Goal: Information Seeking & Learning: Learn about a topic

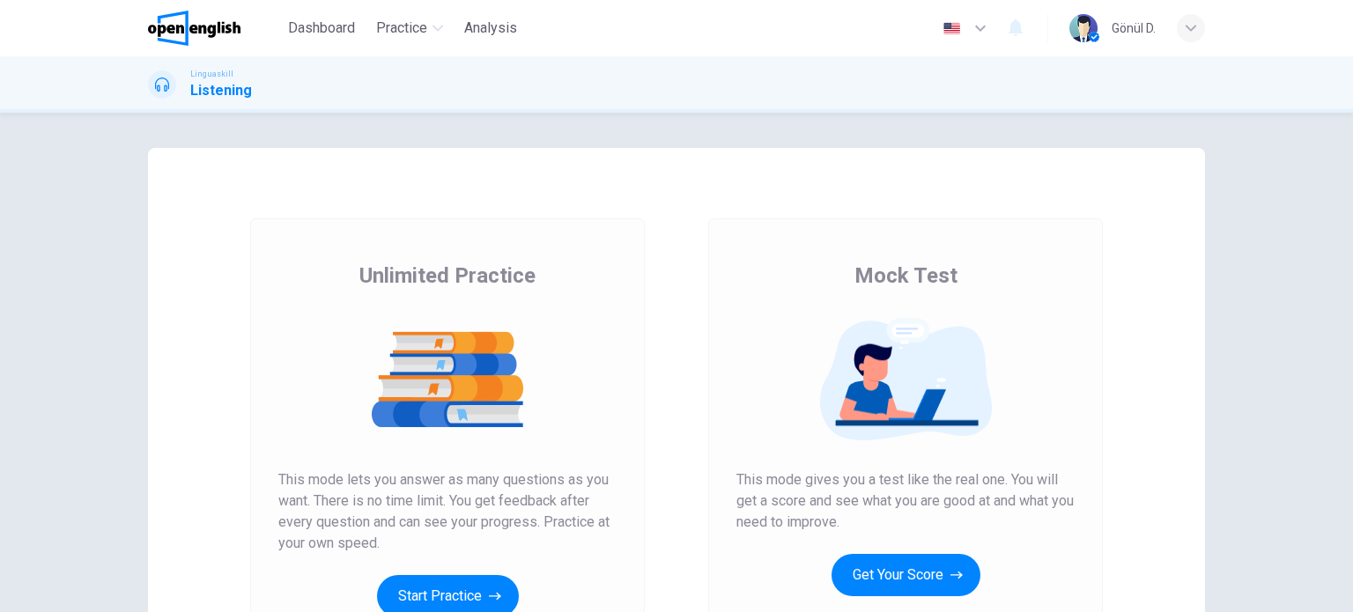
drag, startPoint x: 960, startPoint y: 277, endPoint x: 832, endPoint y: 280, distance: 127.7
click at [832, 278] on div "Mock Test This mode gives you a test like the real one. You will get a score an…" at bounding box center [905, 450] width 338 height 377
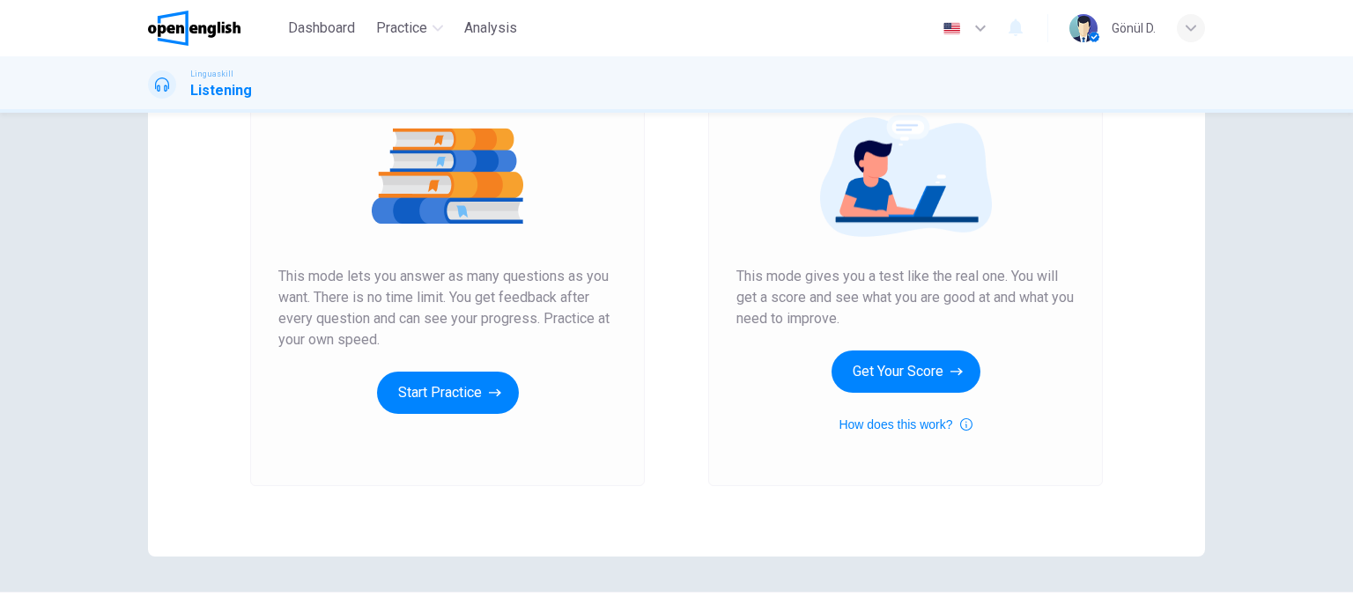
scroll to position [240, 0]
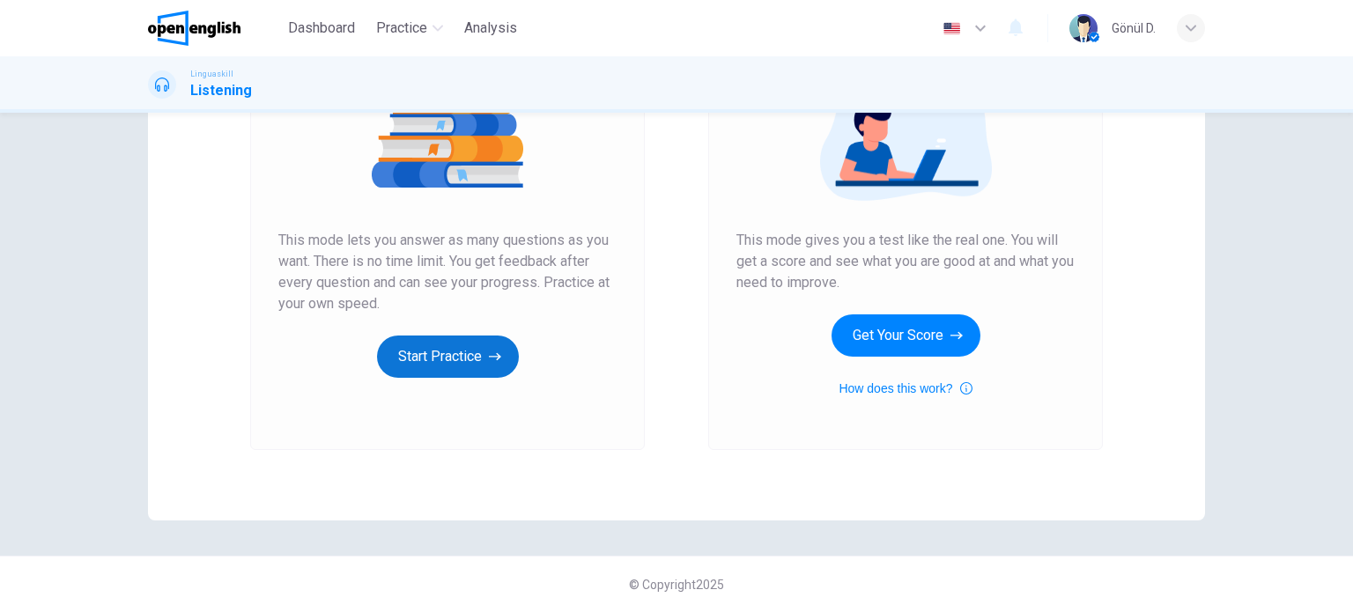
click at [447, 363] on button "Start Practice" at bounding box center [448, 357] width 142 height 42
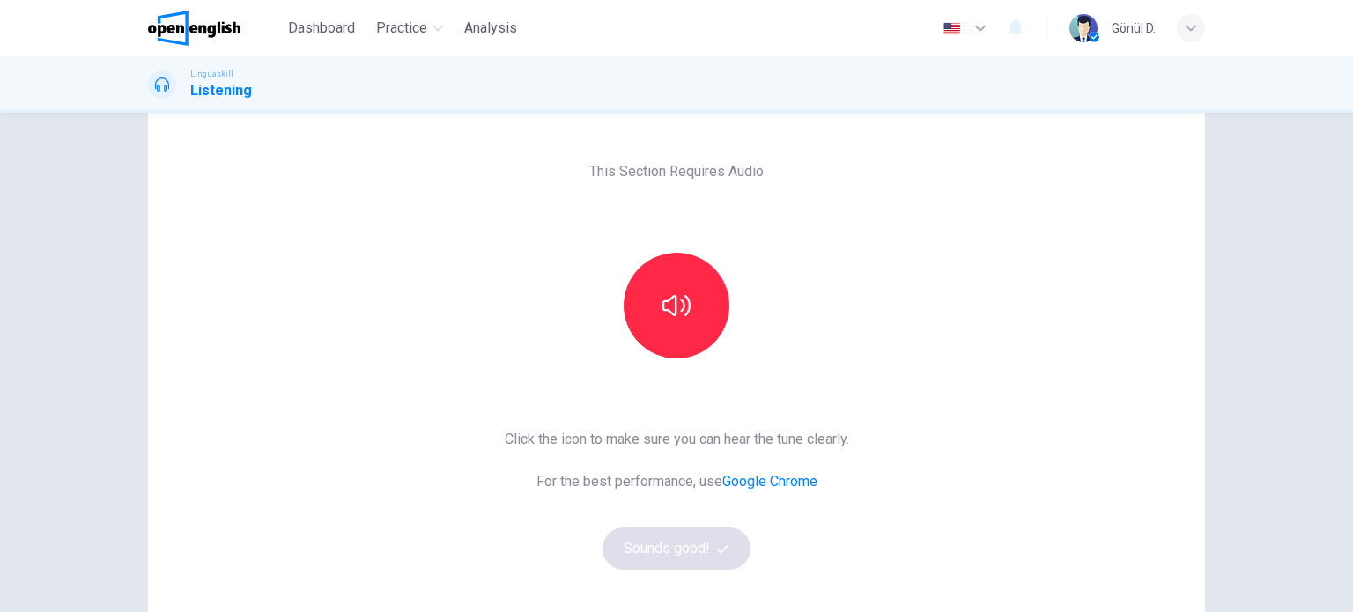
scroll to position [88, 0]
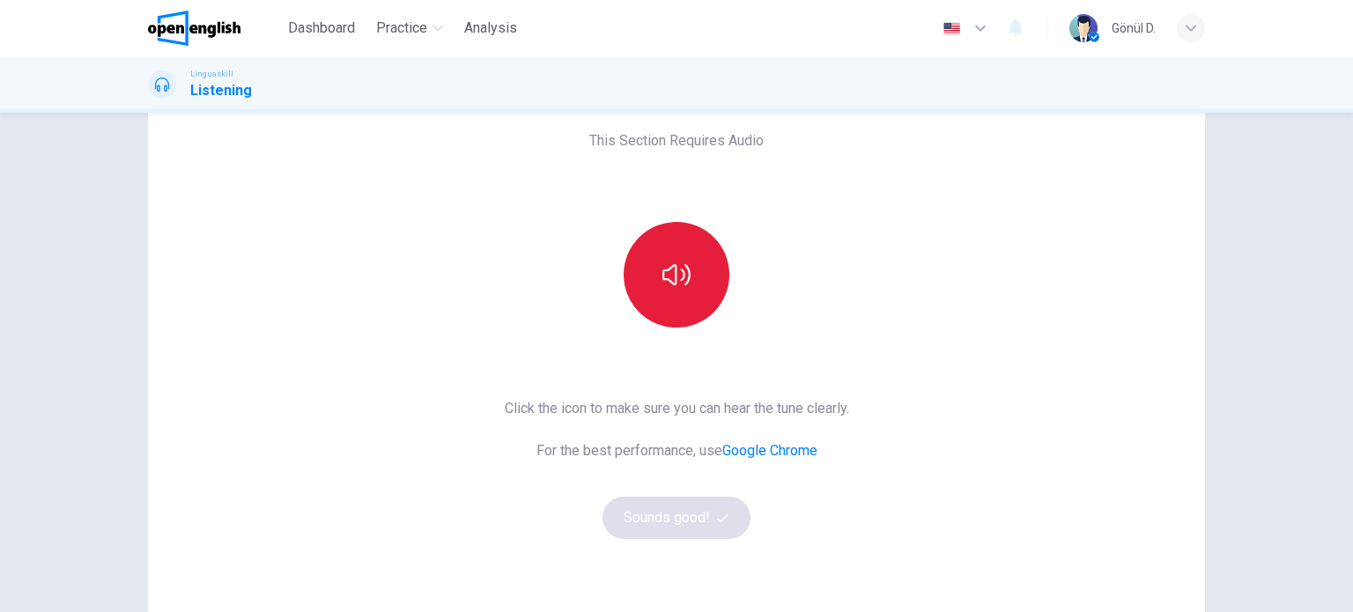
click at [694, 287] on button "button" at bounding box center [677, 275] width 106 height 106
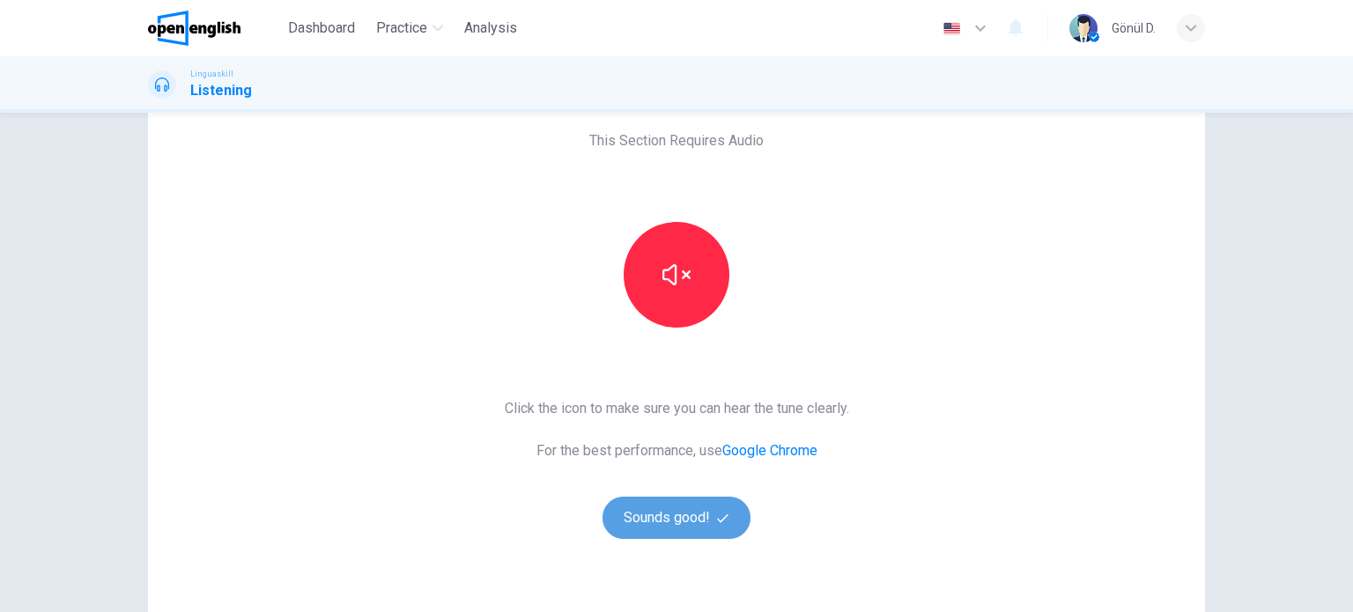
click at [669, 519] on button "Sounds good!" at bounding box center [676, 518] width 148 height 42
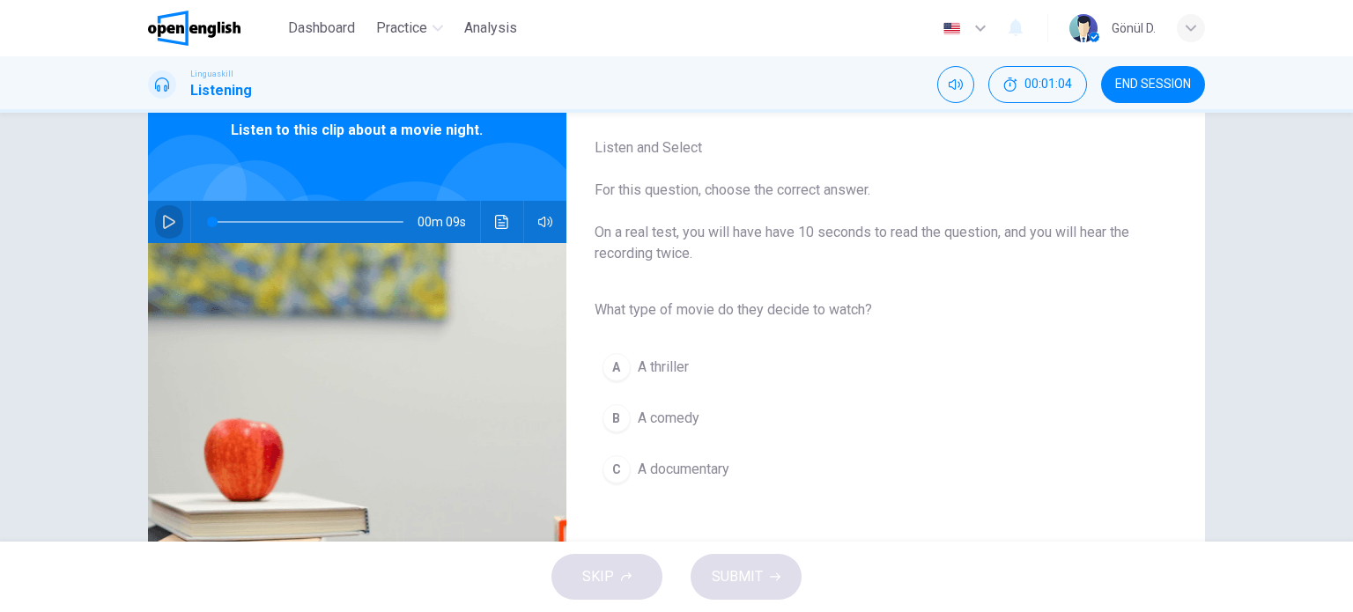
click at [166, 228] on button "button" at bounding box center [169, 222] width 28 height 42
click at [162, 220] on icon "button" at bounding box center [169, 222] width 14 height 14
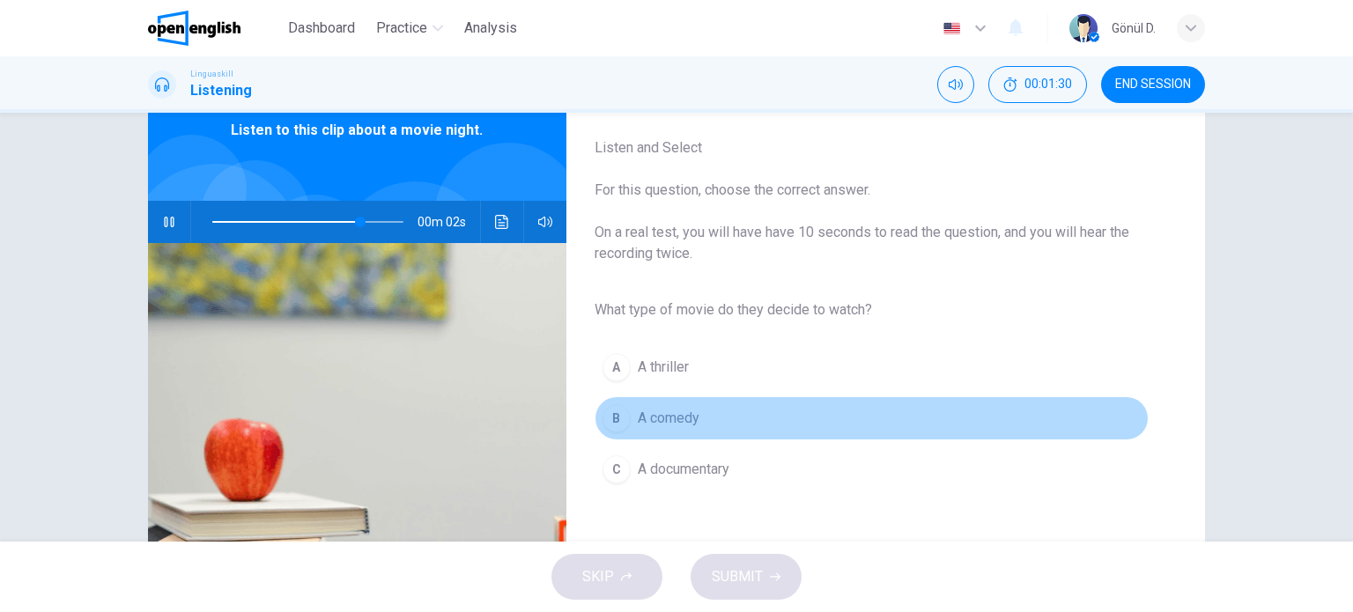
drag, startPoint x: 615, startPoint y: 420, endPoint x: 647, endPoint y: 432, distance: 33.7
click at [616, 420] on div "B" at bounding box center [616, 418] width 28 height 28
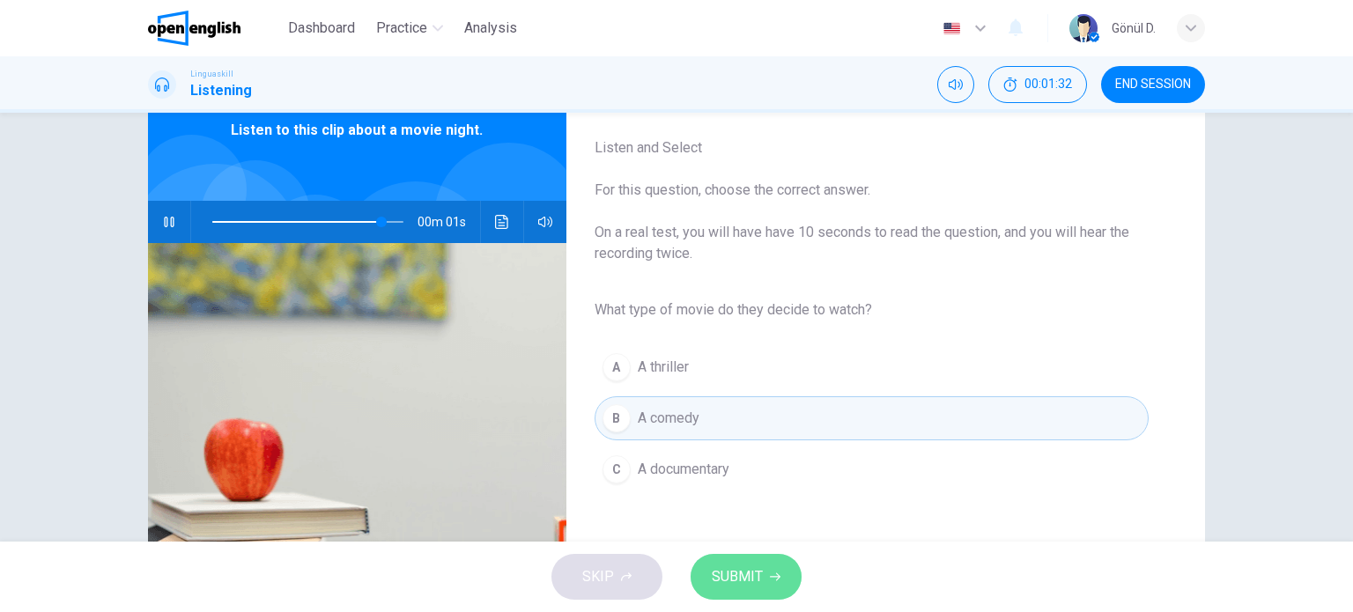
click at [743, 579] on span "SUBMIT" at bounding box center [737, 577] width 51 height 25
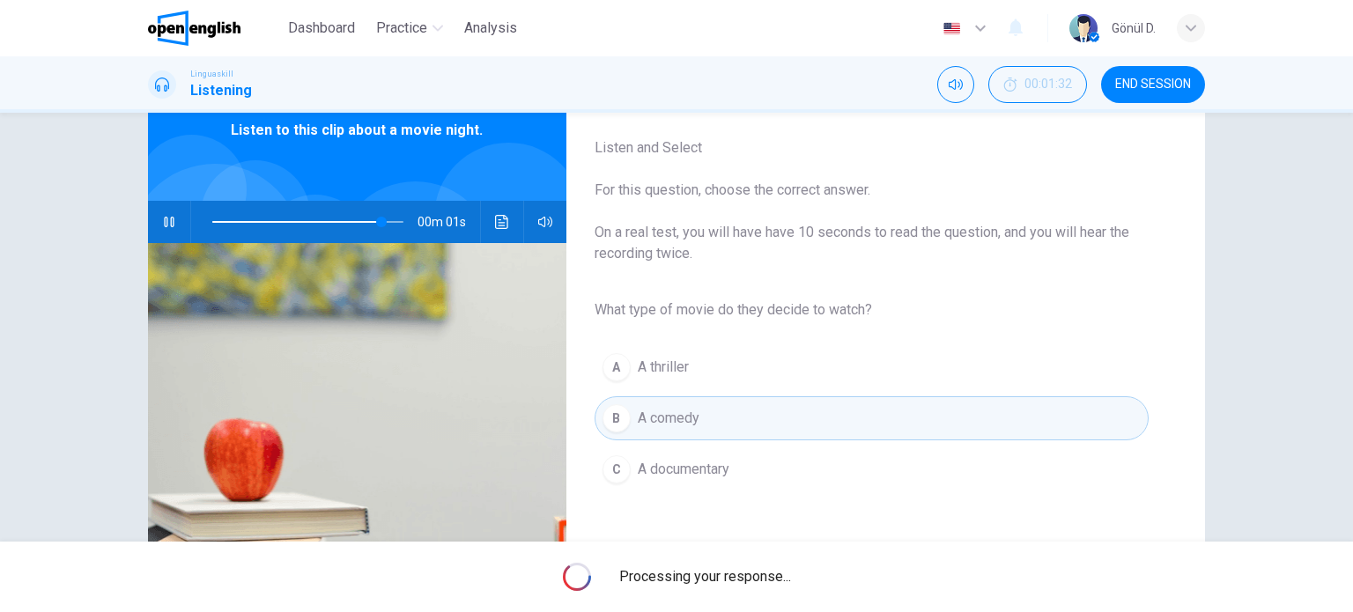
type input "*"
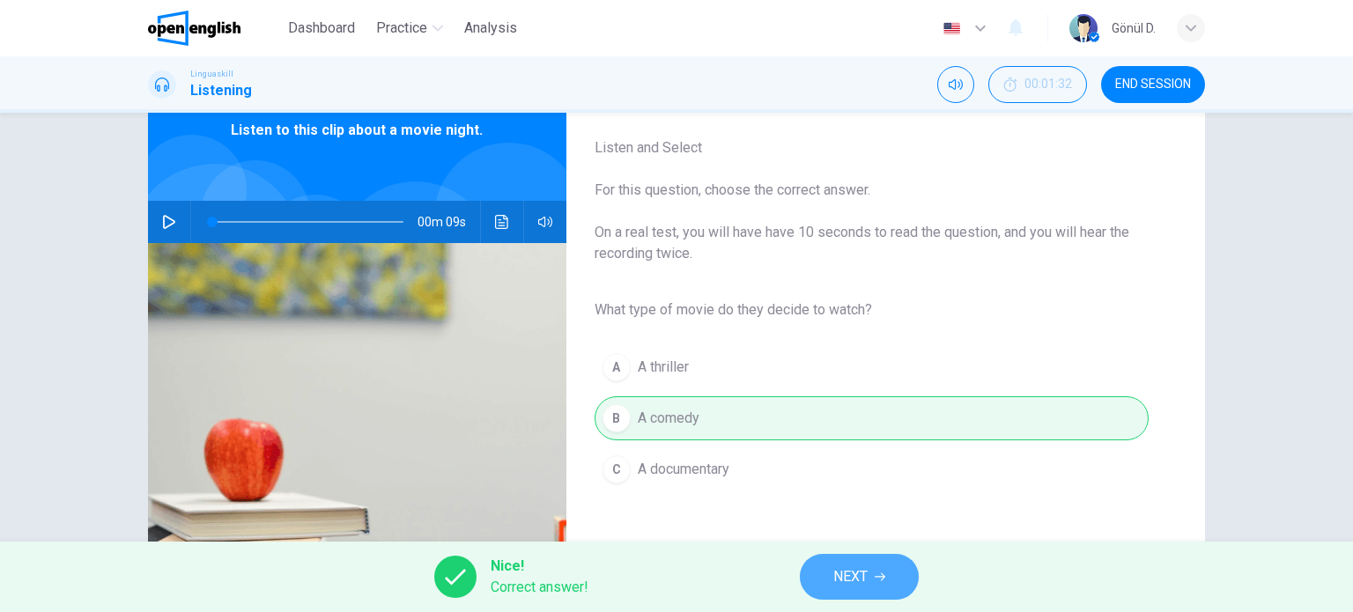
click at [863, 588] on span "NEXT" at bounding box center [850, 577] width 34 height 25
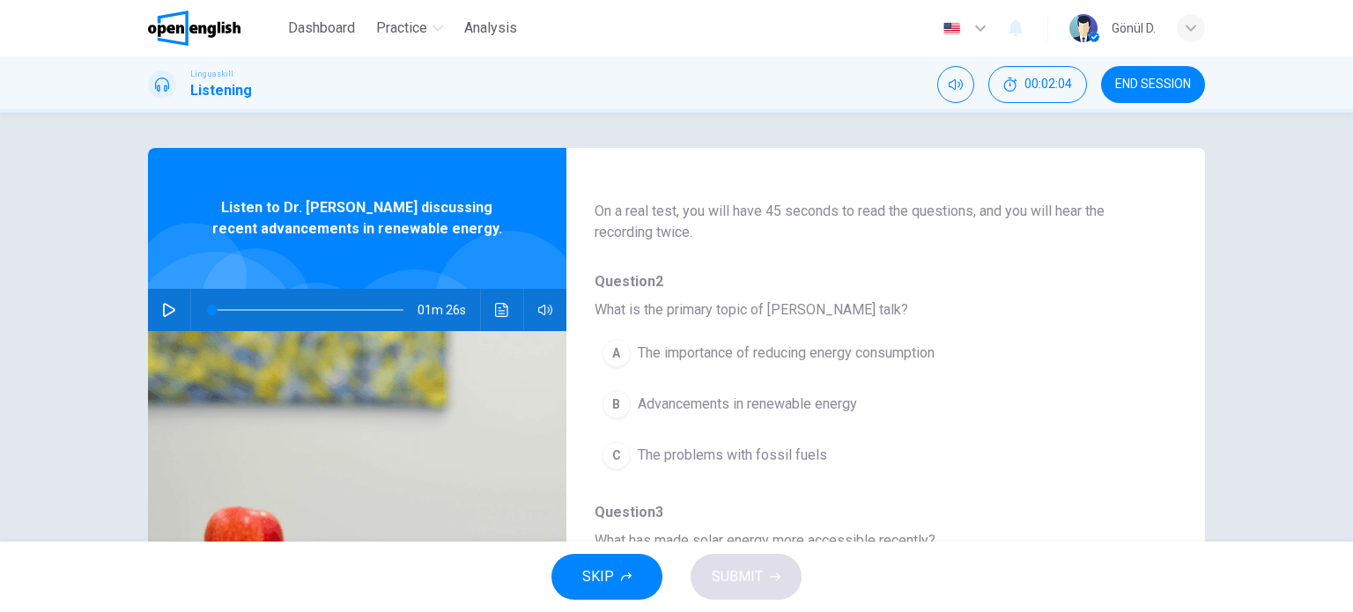
drag, startPoint x: 588, startPoint y: 307, endPoint x: 817, endPoint y: 308, distance: 228.1
click at [817, 308] on div "Question 2 - 6 For these questions, choose the correct answer. On a real test, …" at bounding box center [871, 366] width 610 height 556
click at [166, 307] on icon "button" at bounding box center [169, 310] width 12 height 14
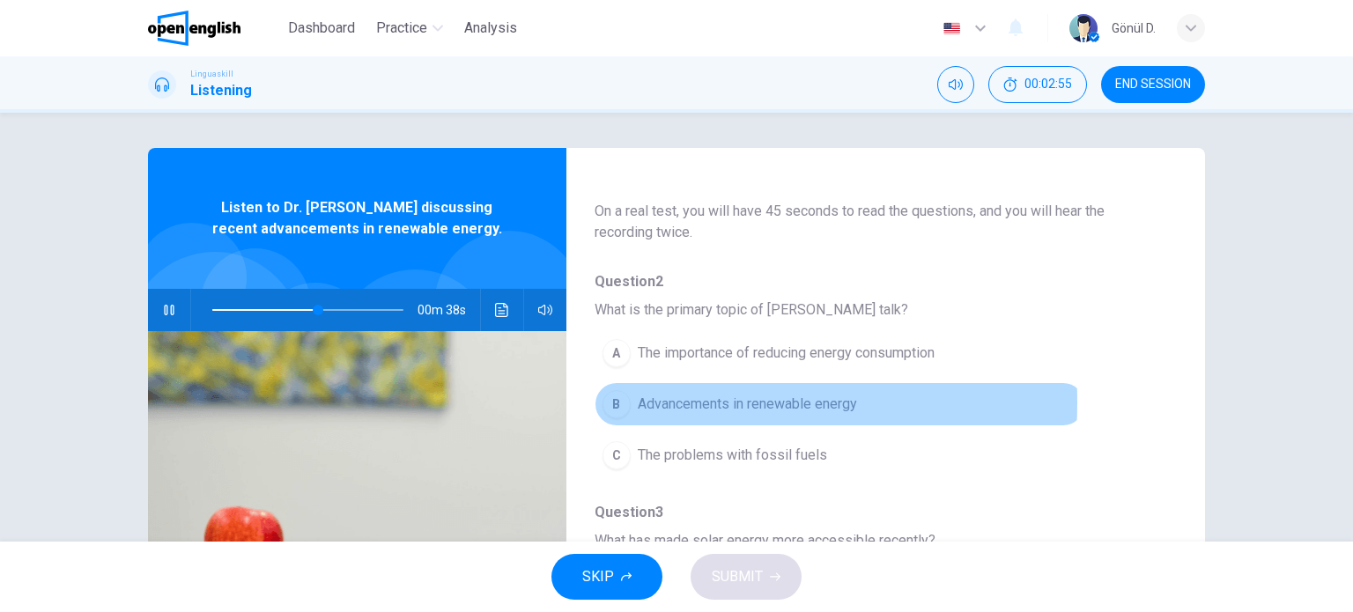
click at [612, 403] on div "B" at bounding box center [616, 404] width 28 height 28
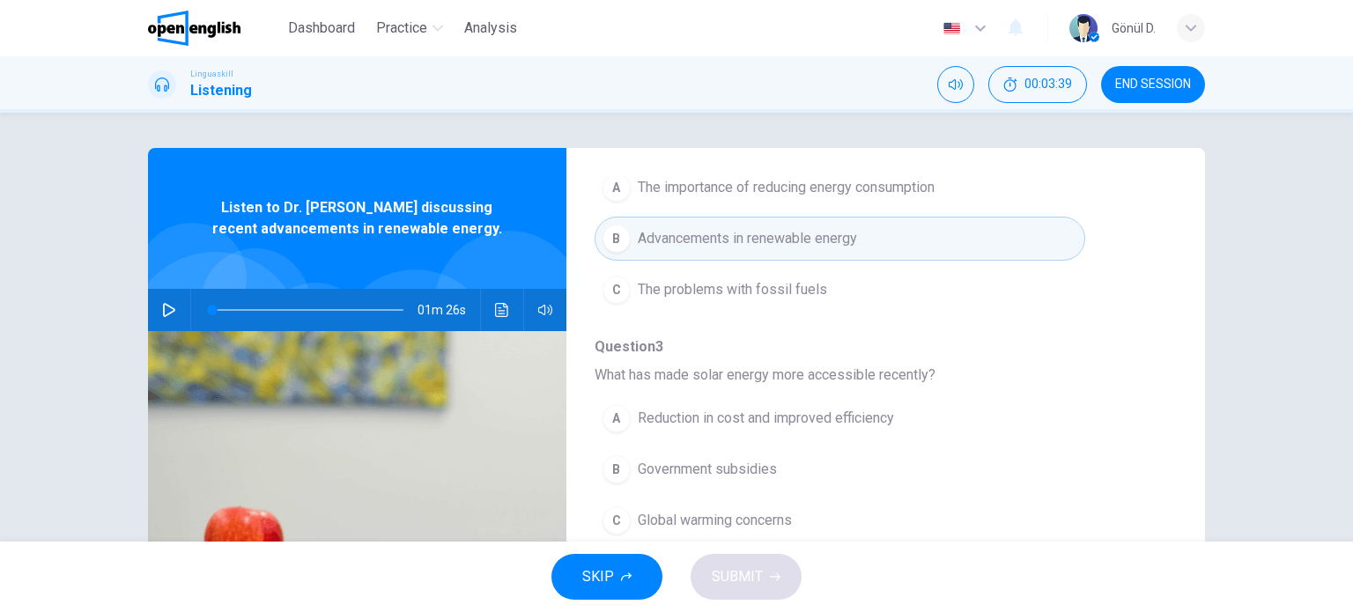
scroll to position [264, 0]
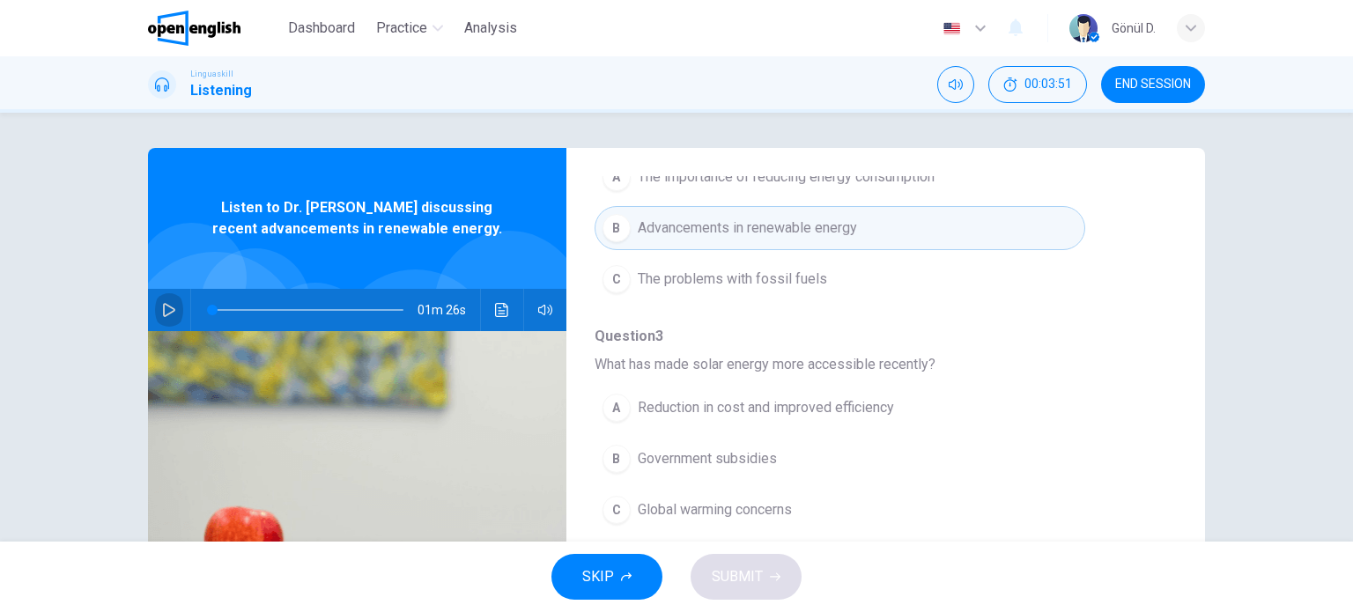
click at [162, 310] on icon "button" at bounding box center [169, 310] width 14 height 14
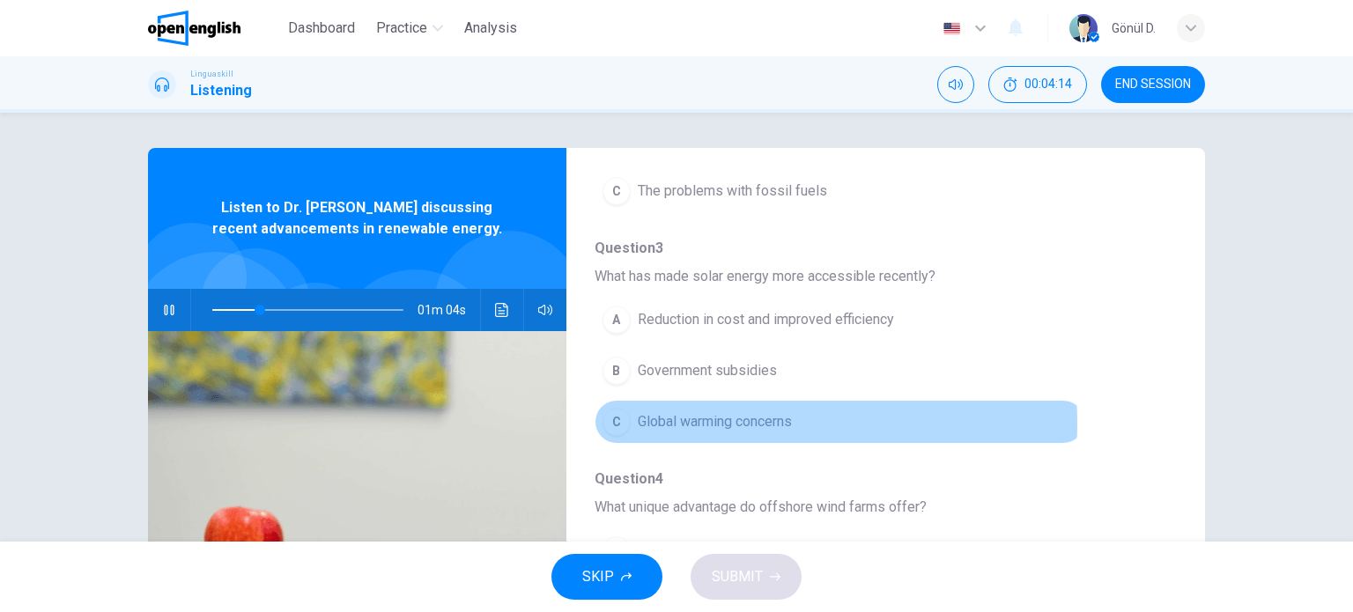
click at [691, 422] on span "Global warming concerns" at bounding box center [715, 421] width 154 height 21
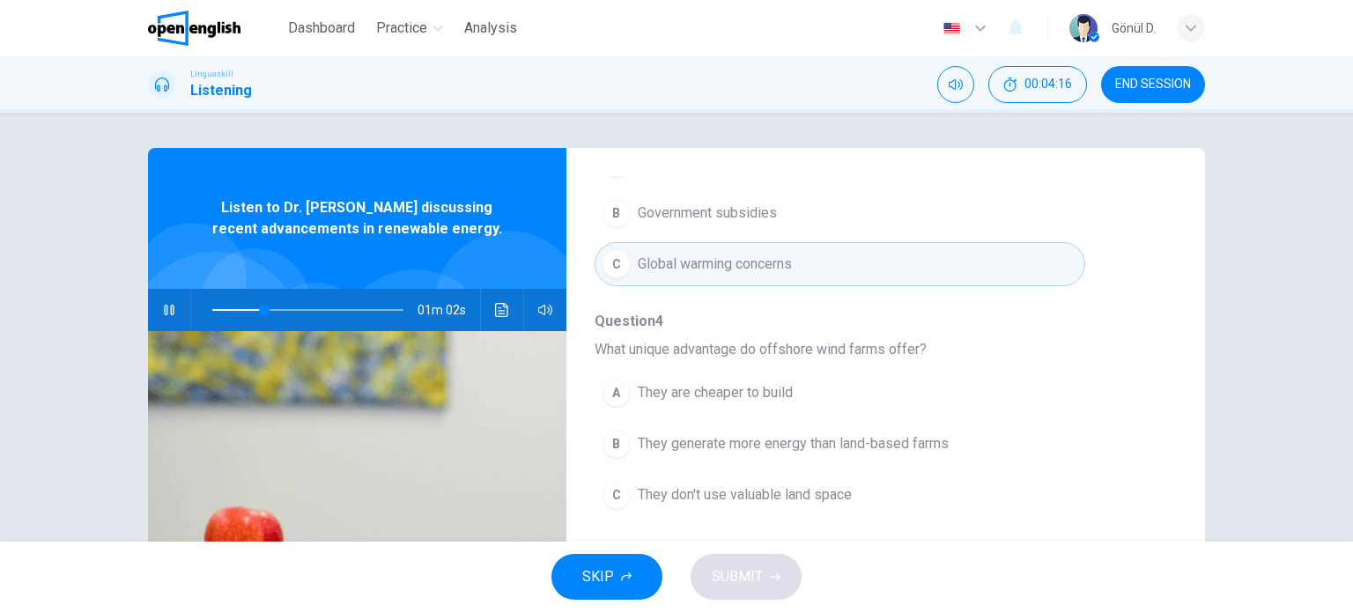
scroll to position [528, 0]
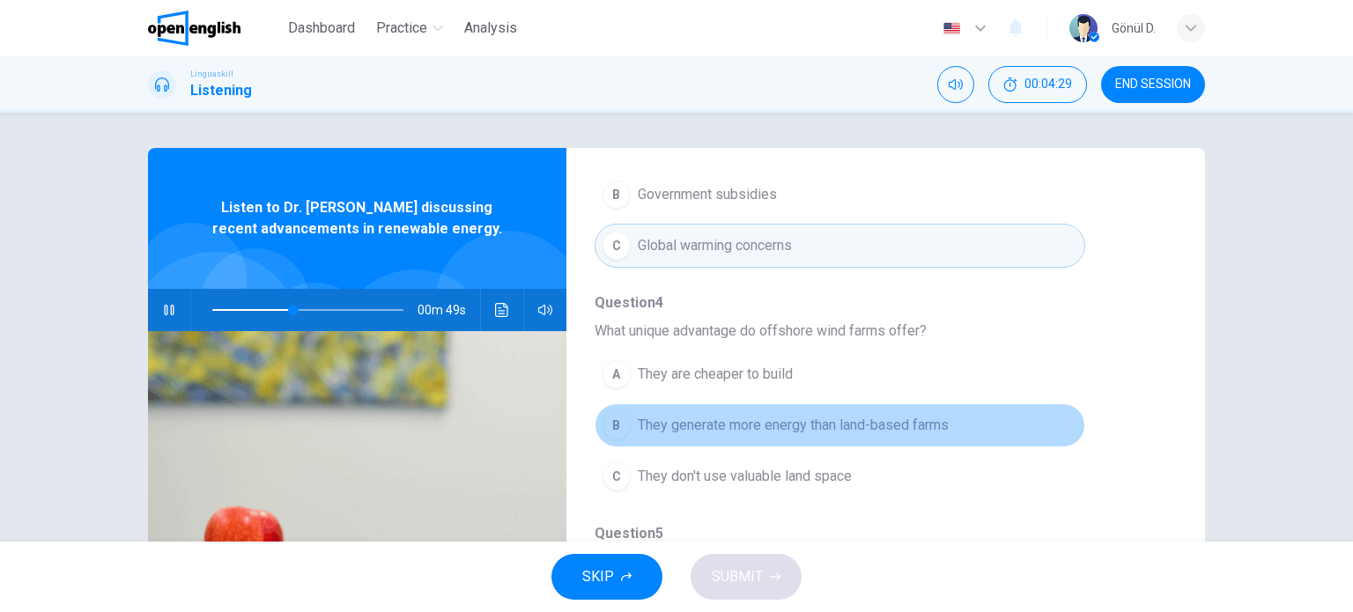
click at [859, 427] on span "They generate more energy than land-based farms" at bounding box center [793, 425] width 311 height 21
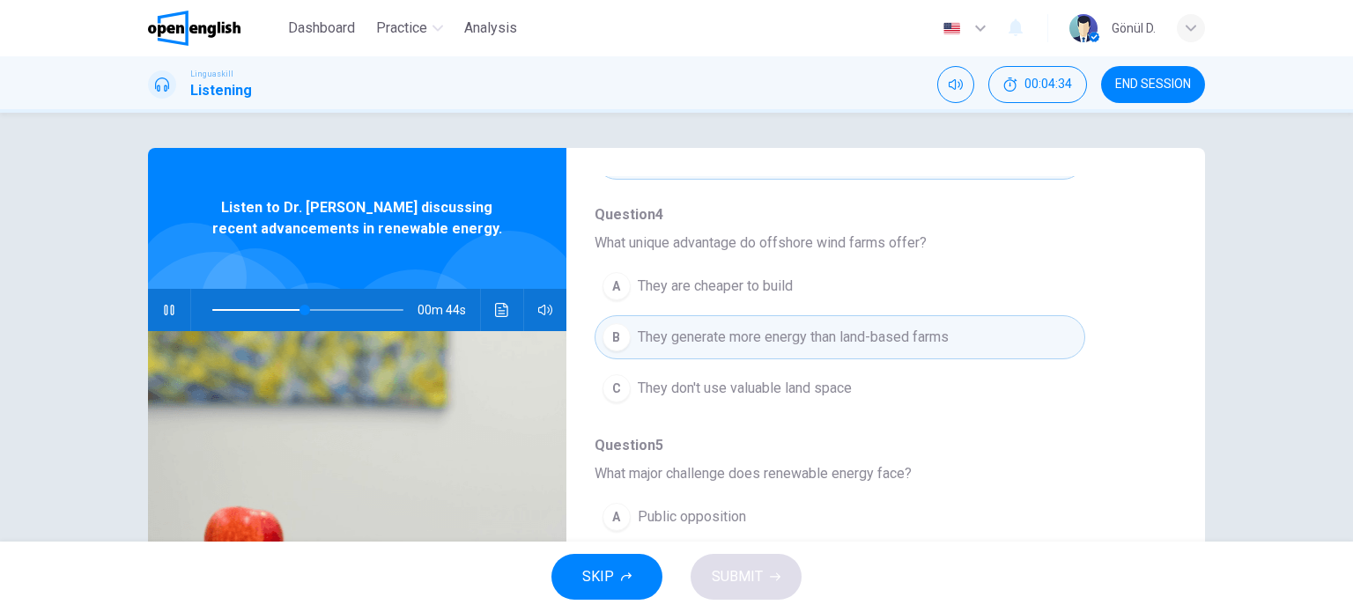
scroll to position [705, 0]
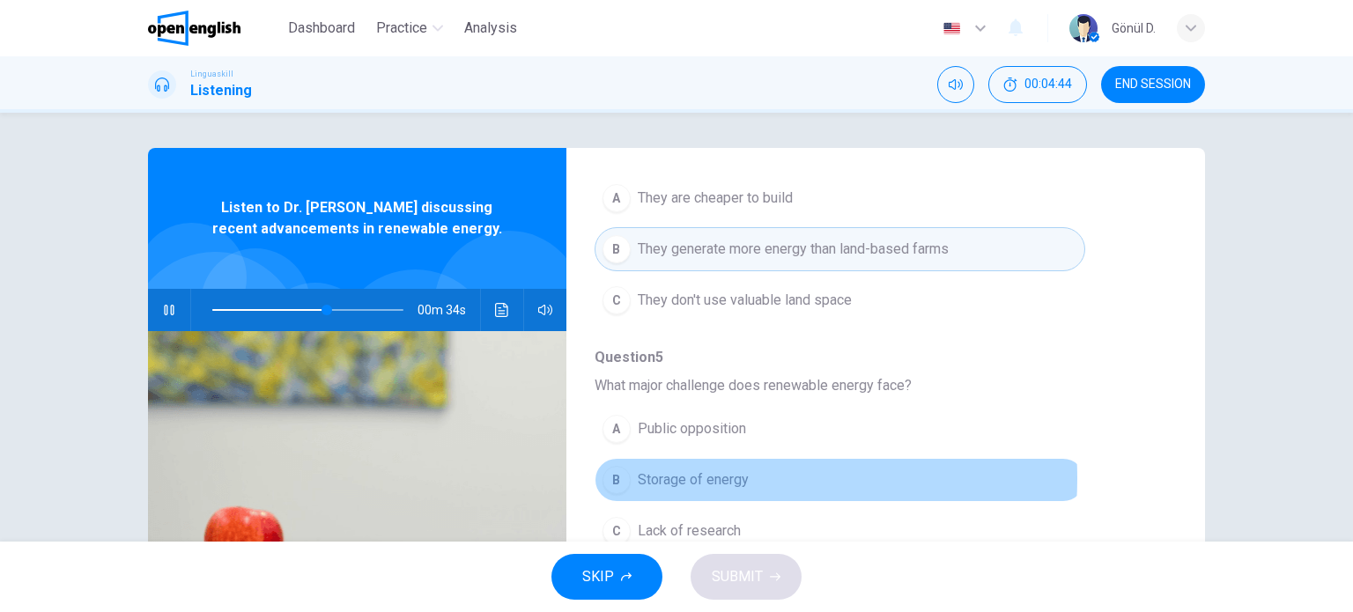
click at [684, 475] on span "Storage of energy" at bounding box center [693, 479] width 111 height 21
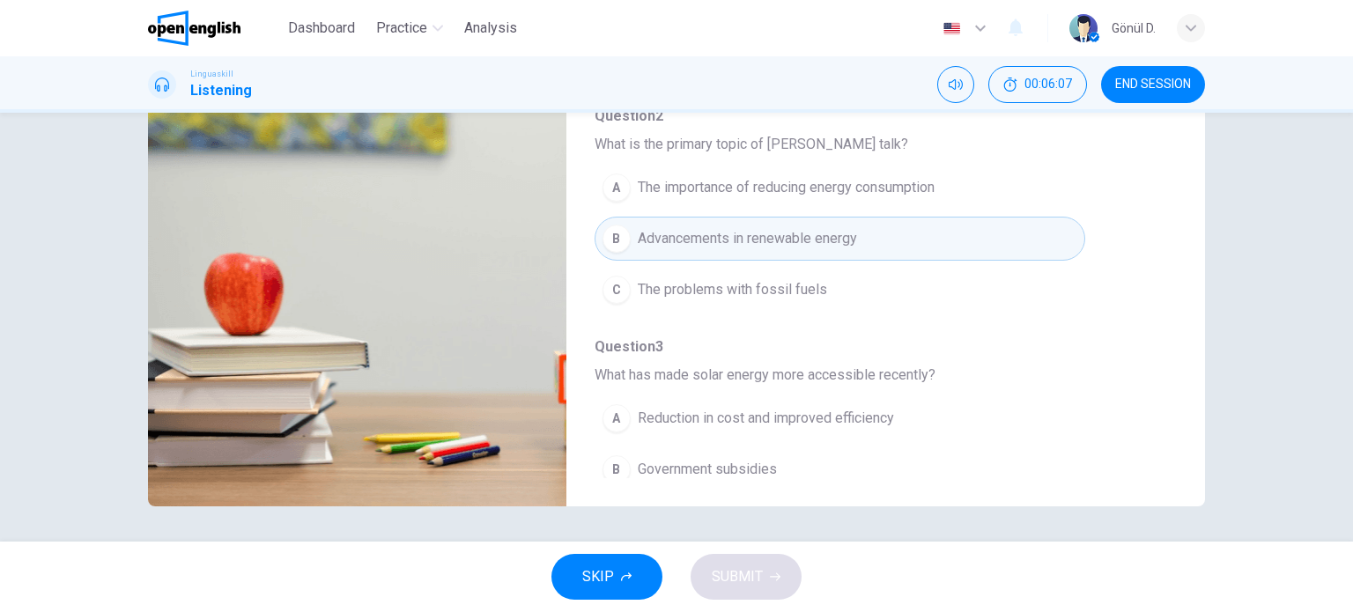
scroll to position [0, 0]
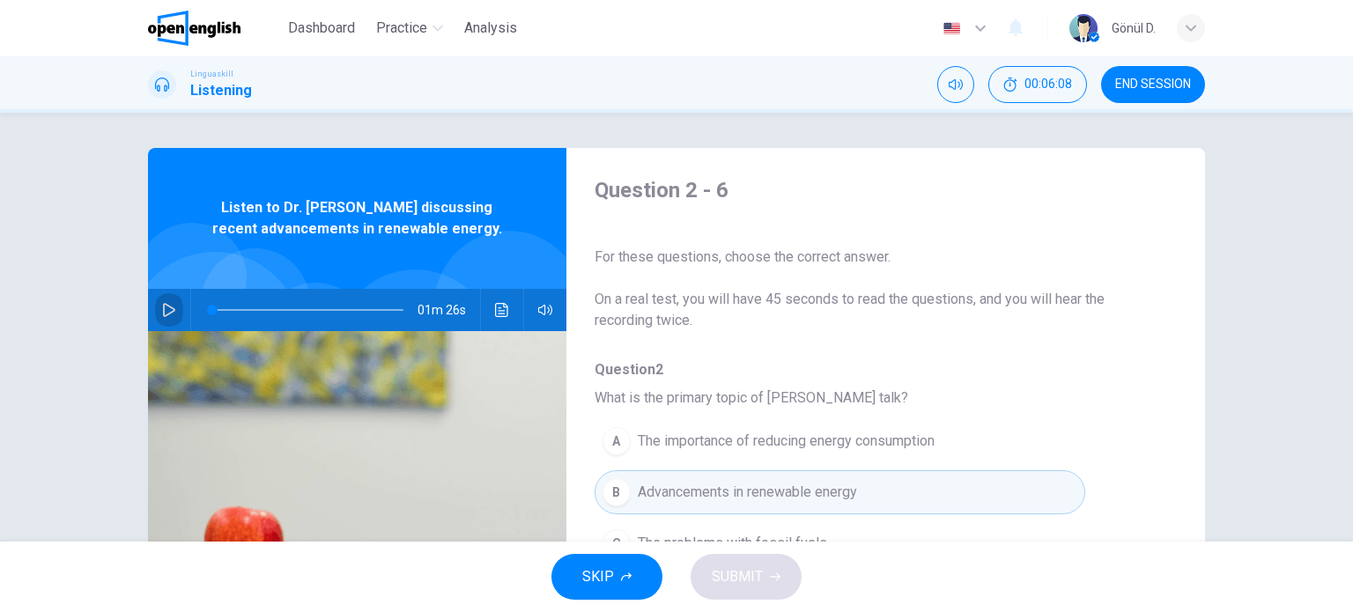
click at [162, 306] on icon "button" at bounding box center [169, 310] width 14 height 14
click at [162, 308] on icon "button" at bounding box center [169, 310] width 14 height 14
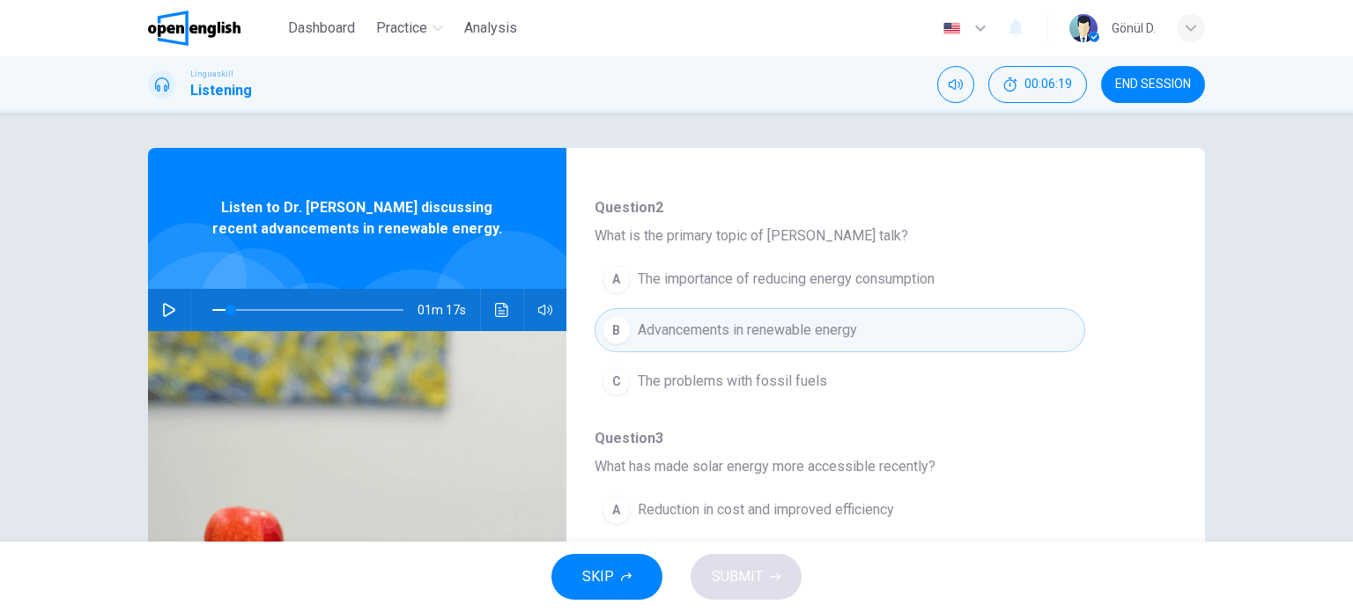
scroll to position [264, 0]
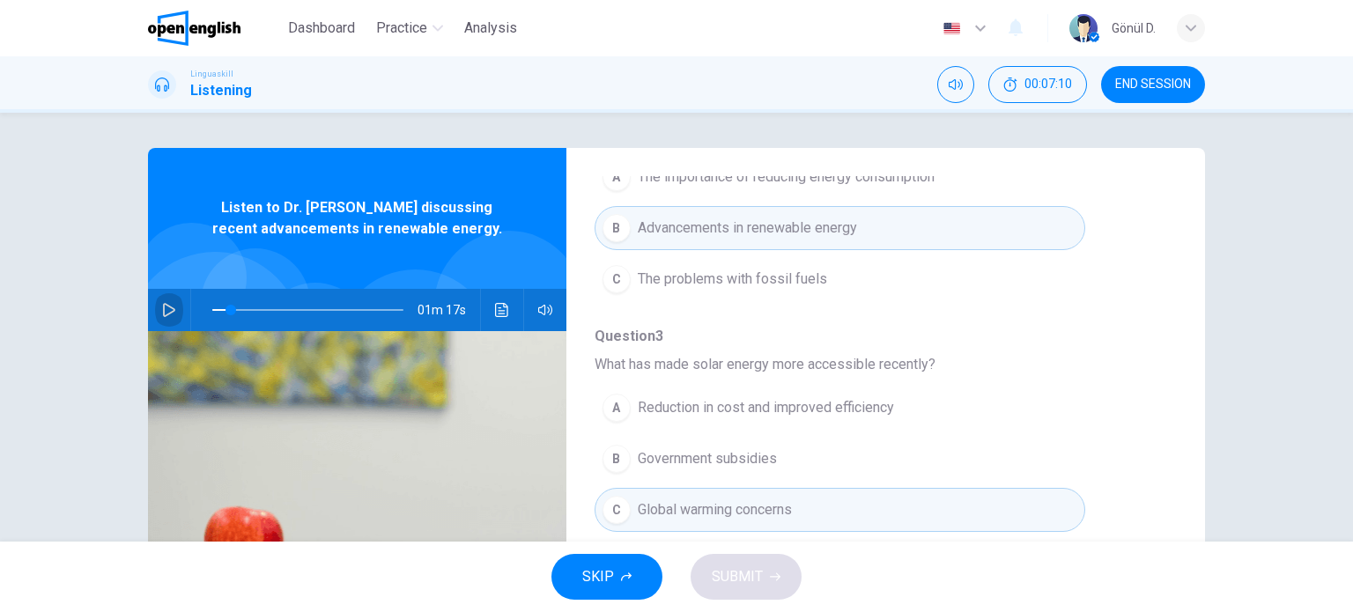
click at [162, 311] on icon "button" at bounding box center [169, 310] width 14 height 14
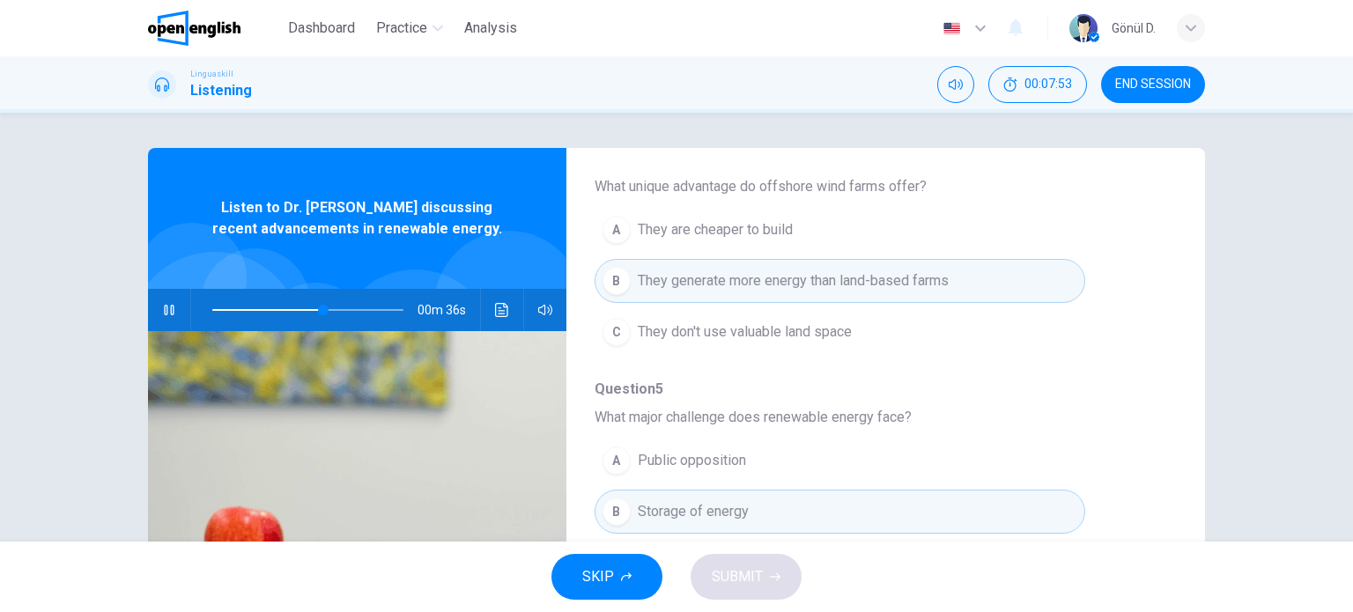
scroll to position [775, 0]
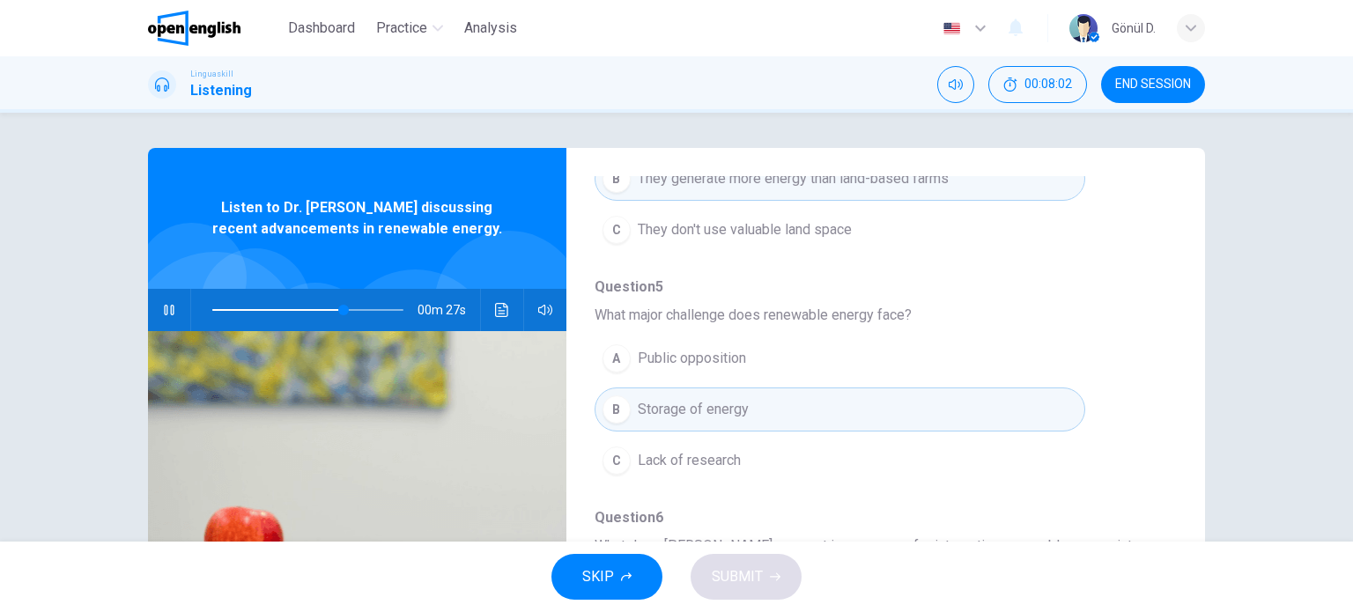
click at [314, 307] on span at bounding box center [307, 310] width 191 height 25
click at [297, 307] on span at bounding box center [307, 310] width 191 height 25
click at [290, 307] on span at bounding box center [307, 310] width 191 height 25
click at [271, 307] on span at bounding box center [275, 310] width 11 height 11
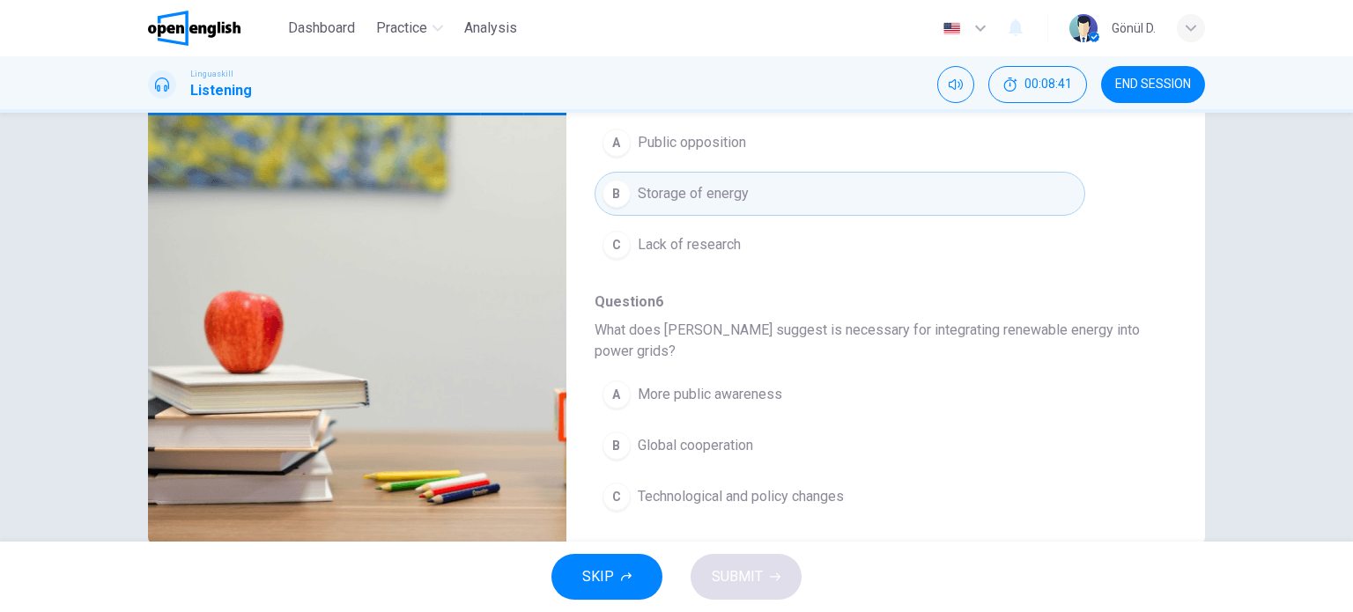
scroll to position [254, 0]
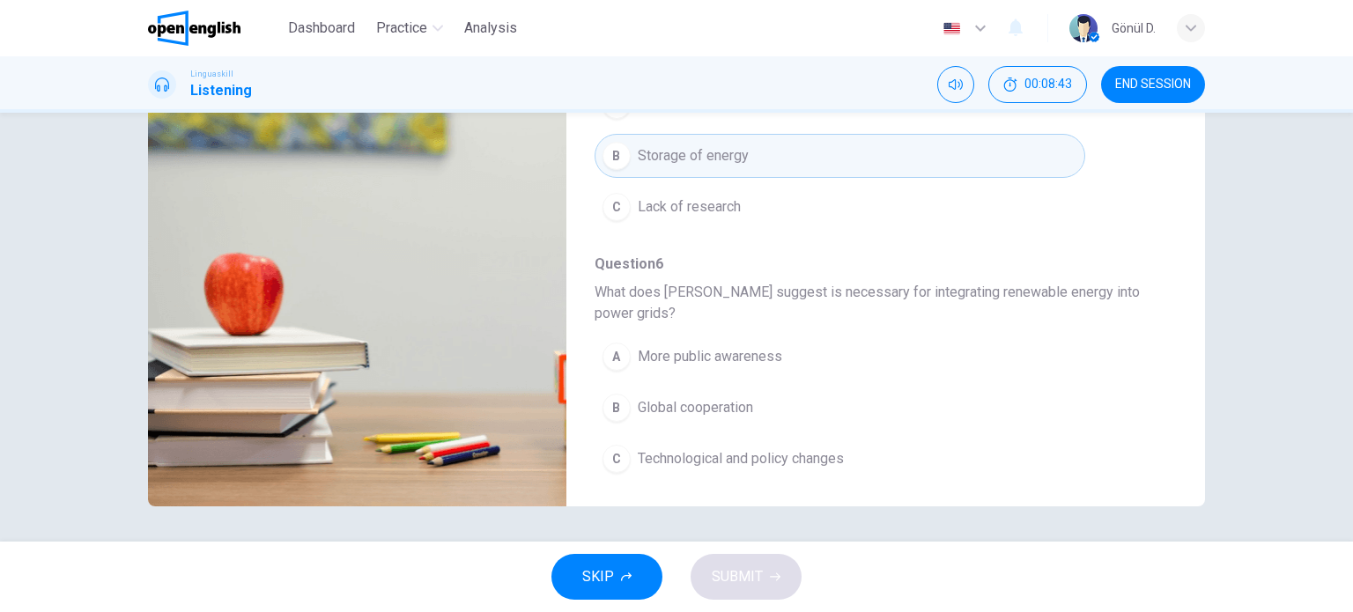
click at [736, 454] on span "Technological and policy changes" at bounding box center [741, 458] width 206 height 21
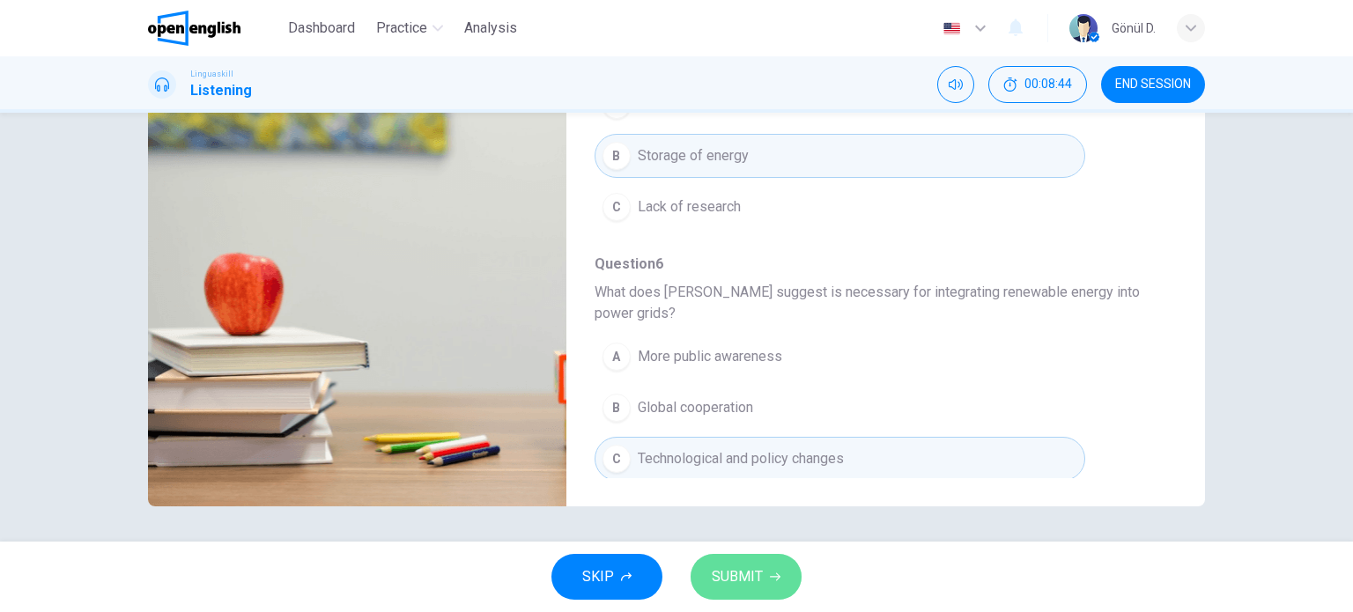
click at [760, 573] on span "SUBMIT" at bounding box center [737, 577] width 51 height 25
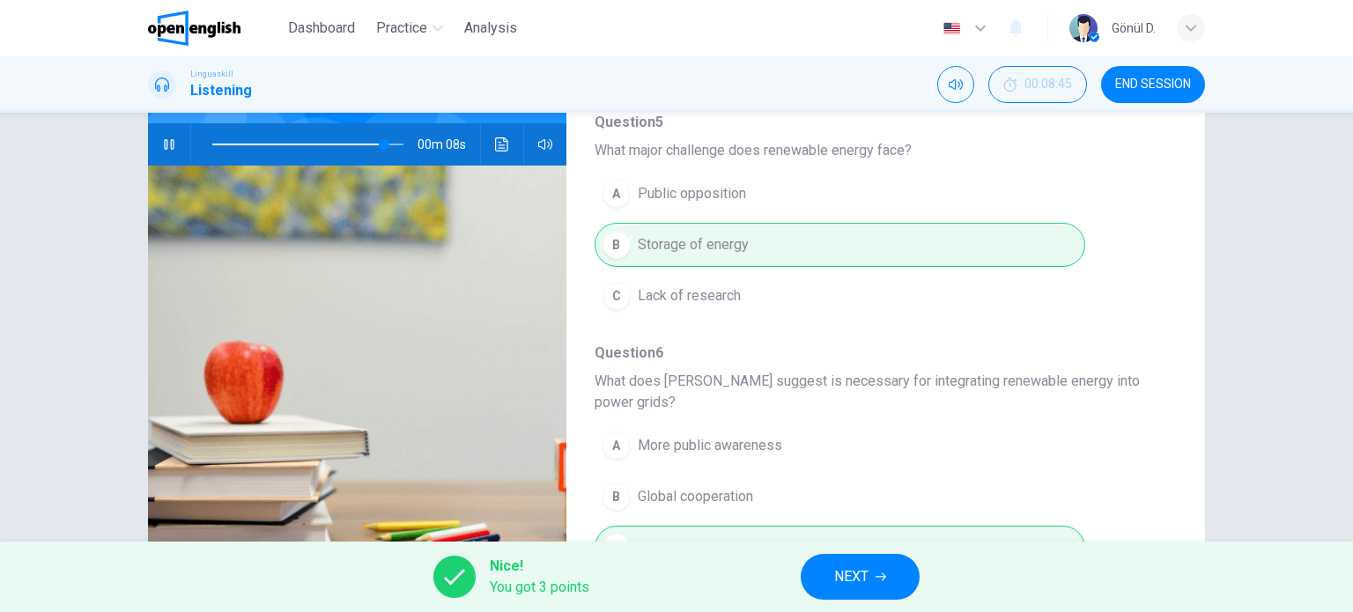
scroll to position [775, 0]
type input "**"
click at [881, 580] on icon "button" at bounding box center [881, 577] width 11 height 11
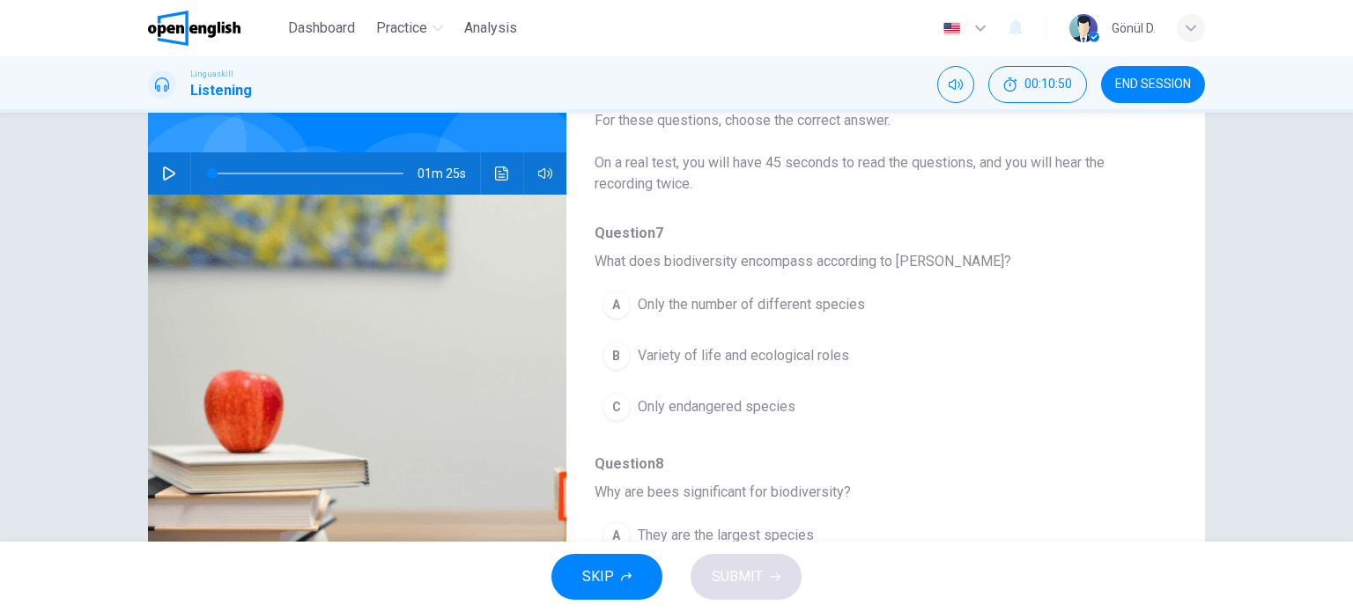
scroll to position [0, 0]
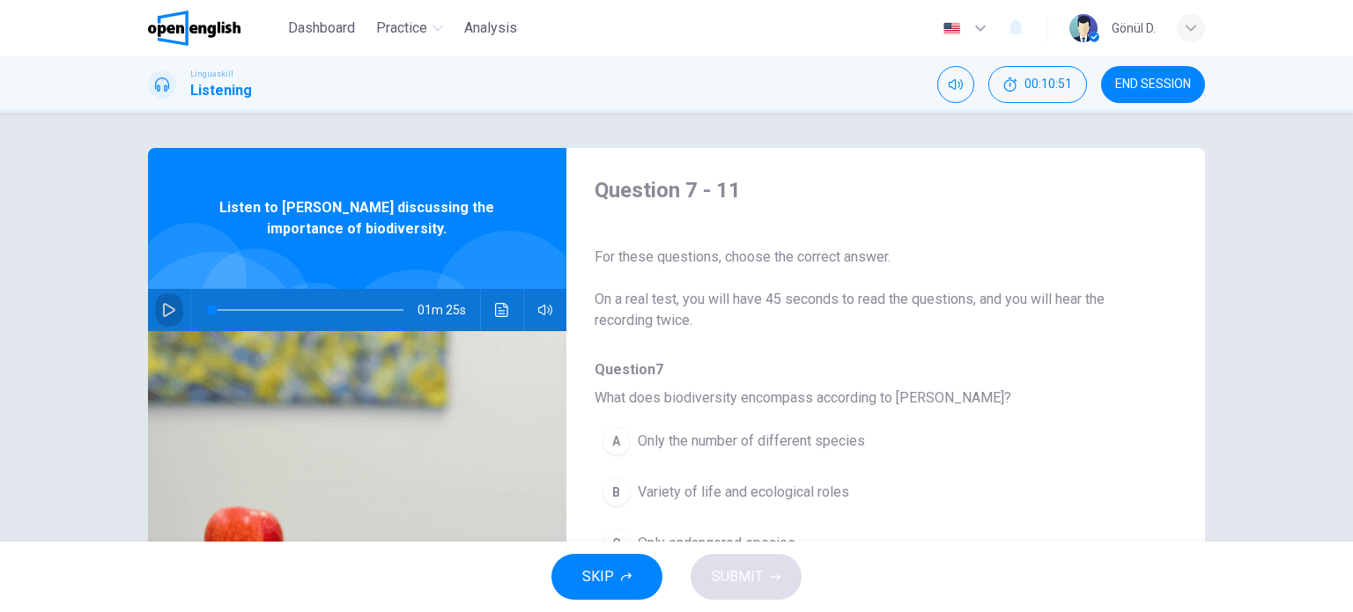
click at [162, 307] on icon "button" at bounding box center [169, 310] width 14 height 14
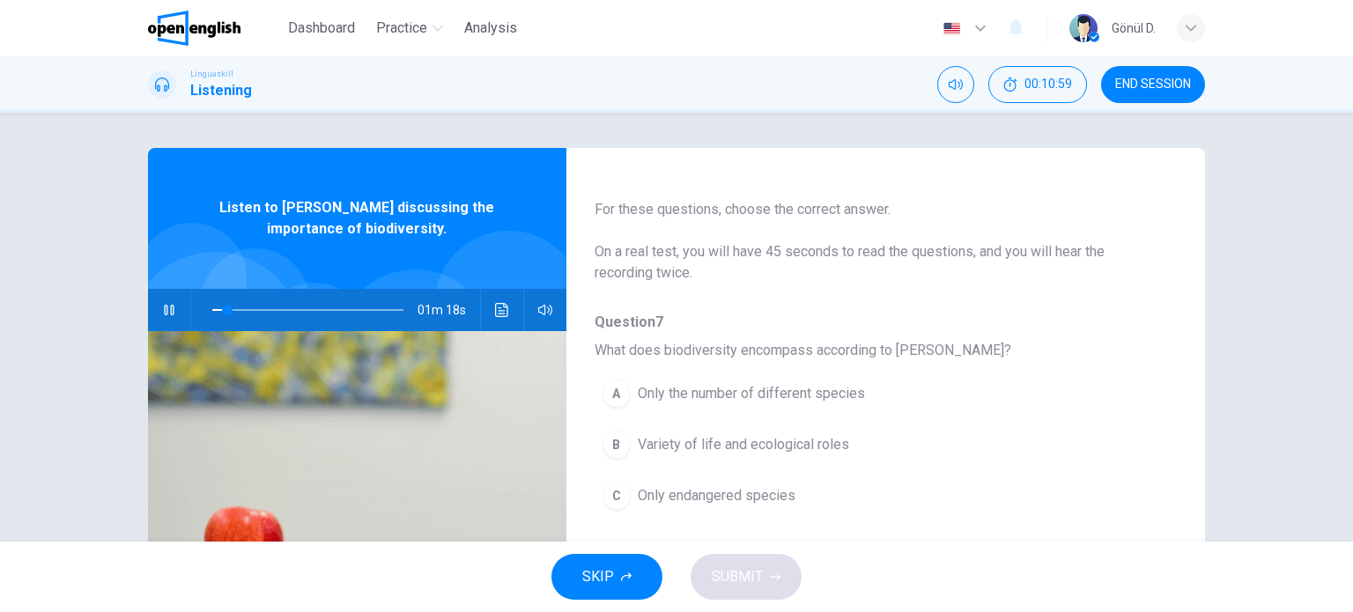
scroll to position [88, 0]
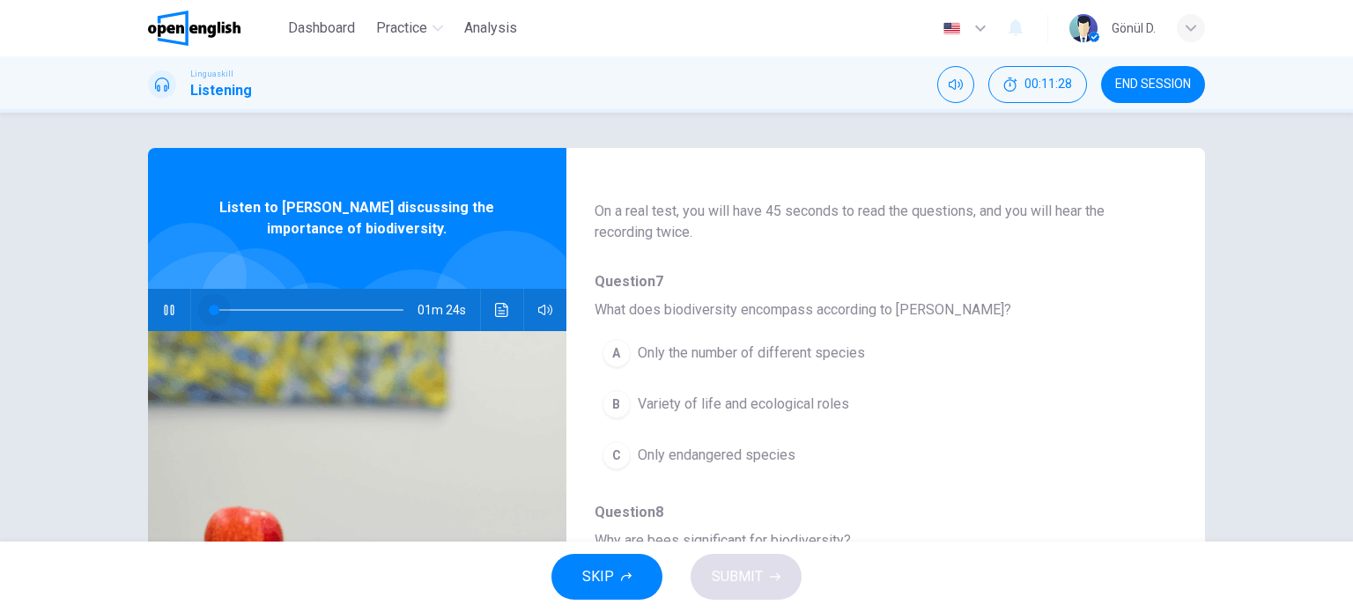
drag, startPoint x: 284, startPoint y: 307, endPoint x: 208, endPoint y: 313, distance: 75.9
click at [209, 313] on span at bounding box center [214, 310] width 11 height 11
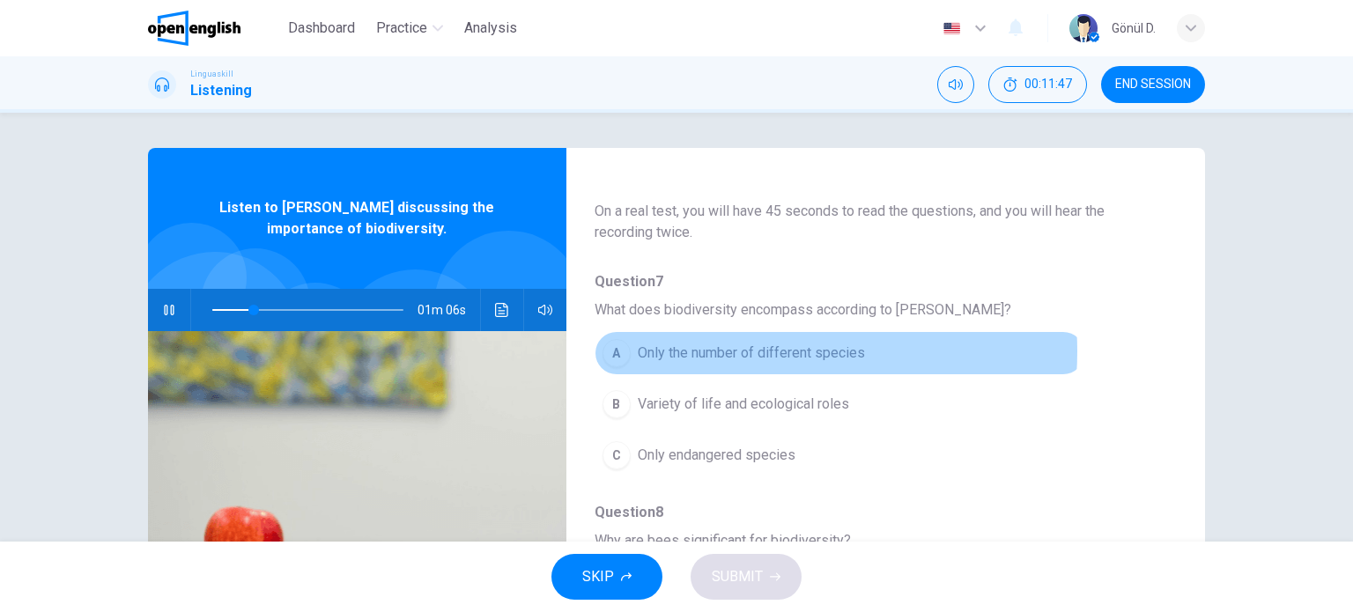
drag, startPoint x: 736, startPoint y: 351, endPoint x: 750, endPoint y: 355, distance: 14.5
click at [736, 352] on span "Only the number of different species" at bounding box center [751, 353] width 227 height 21
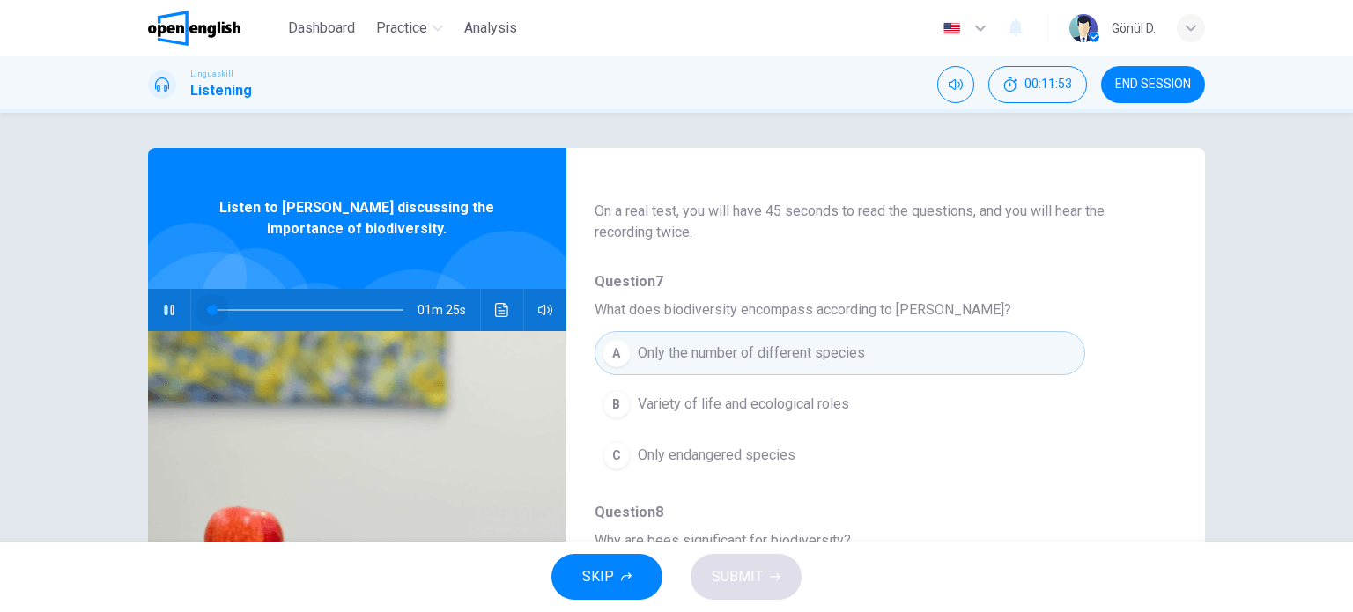
drag, startPoint x: 258, startPoint y: 305, endPoint x: 197, endPoint y: 318, distance: 62.2
click at [207, 315] on span at bounding box center [212, 310] width 11 height 11
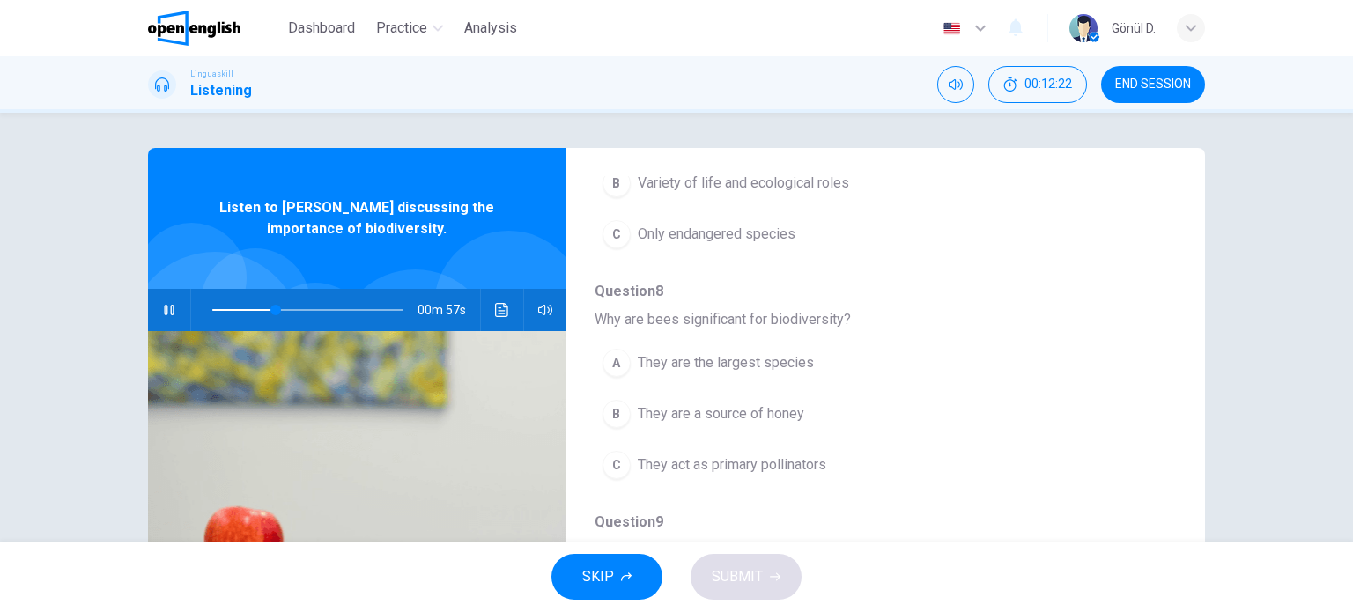
scroll to position [352, 0]
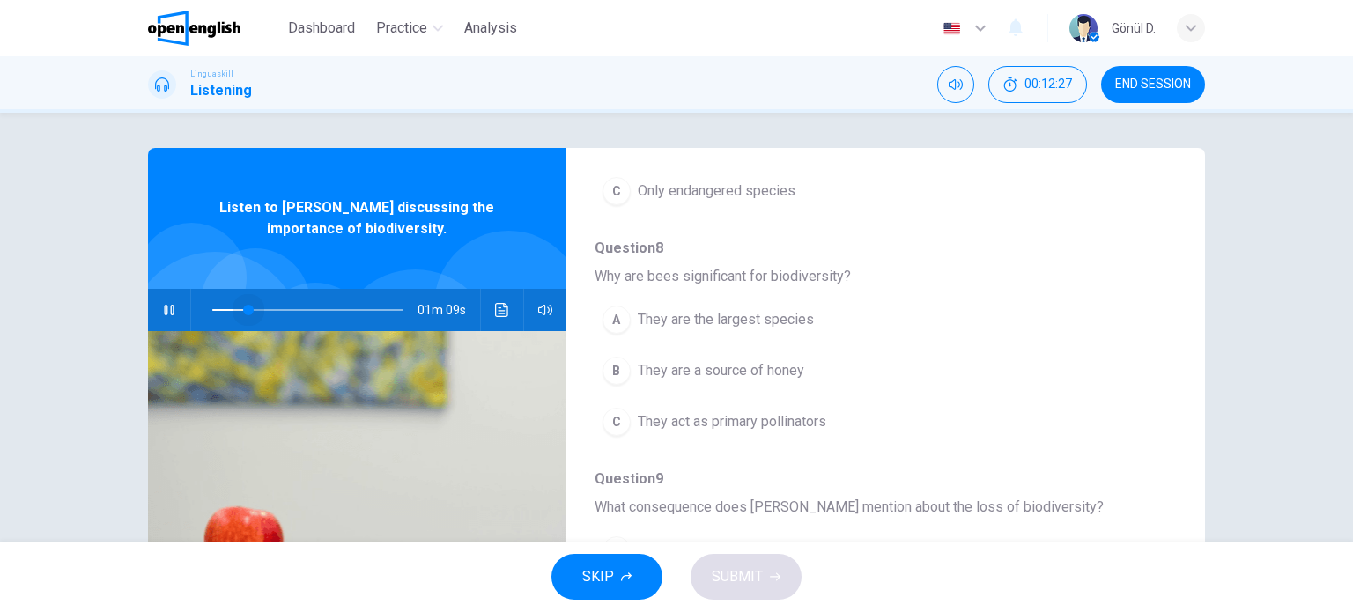
drag, startPoint x: 278, startPoint y: 307, endPoint x: 244, endPoint y: 307, distance: 34.4
click at [244, 307] on span at bounding box center [248, 310] width 11 height 11
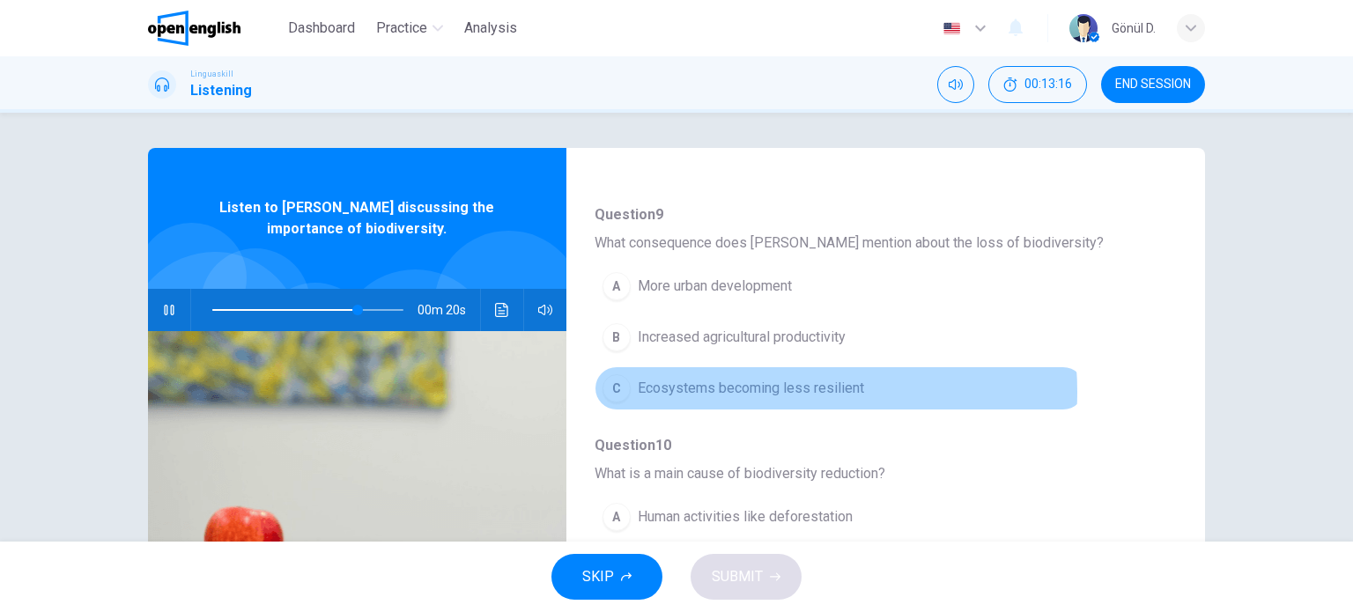
click at [759, 388] on span "Ecosystems becoming less resilient" at bounding box center [751, 388] width 226 height 21
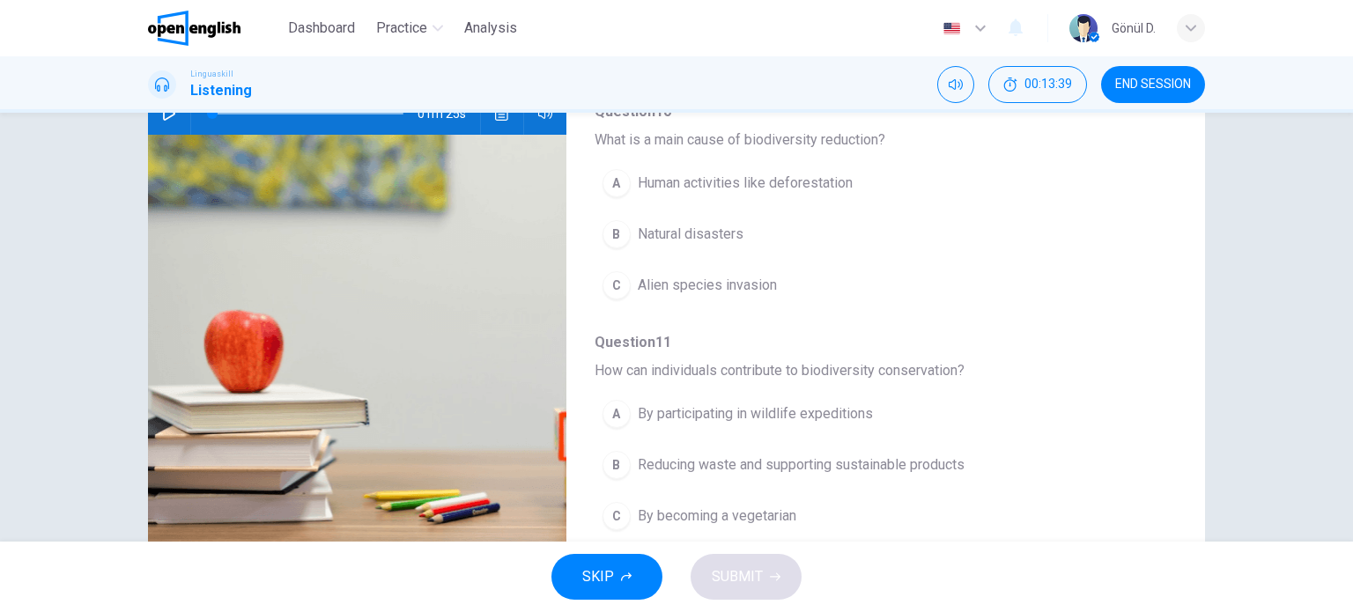
scroll to position [166, 0]
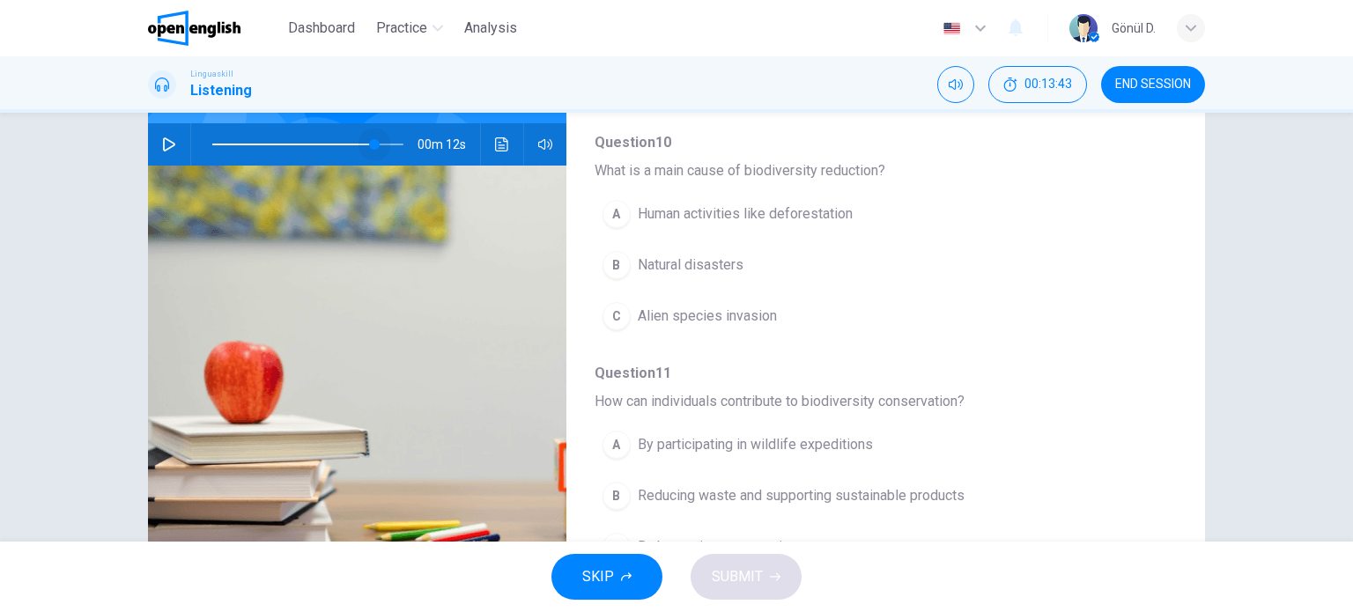
drag, startPoint x: 212, startPoint y: 144, endPoint x: 372, endPoint y: 144, distance: 159.4
click at [372, 144] on span at bounding box center [374, 144] width 11 height 11
click at [166, 142] on icon "button" at bounding box center [169, 144] width 14 height 14
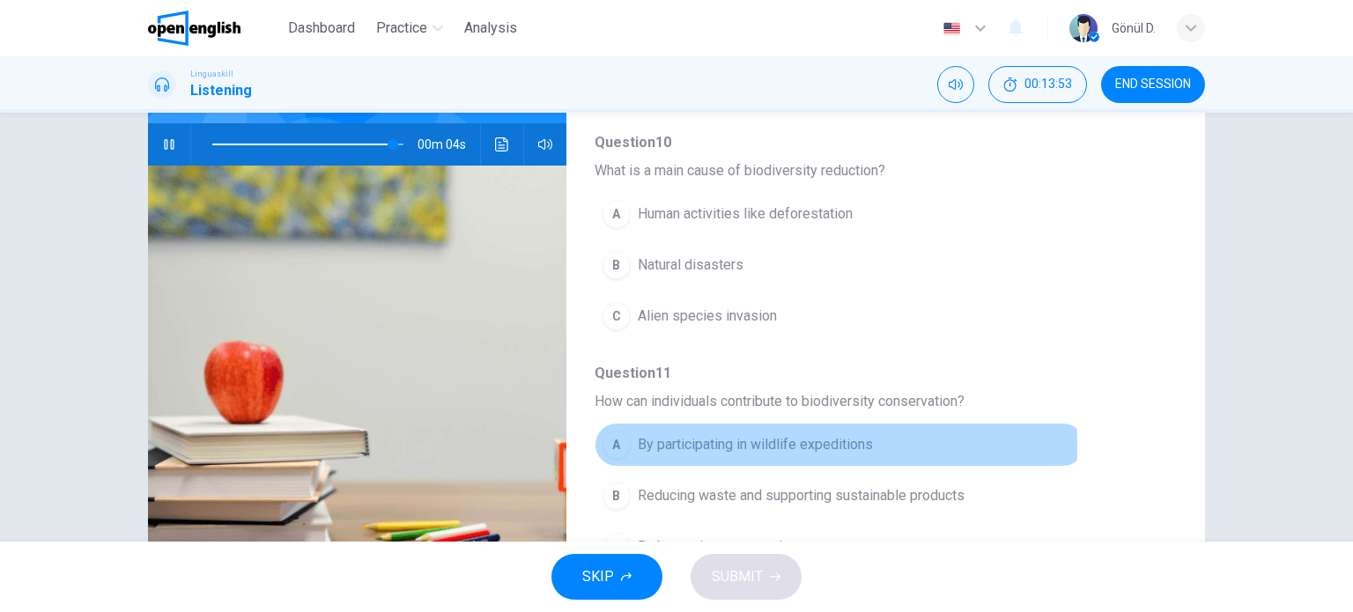
click at [744, 440] on span "By participating in wildlife expeditions" at bounding box center [755, 444] width 235 height 21
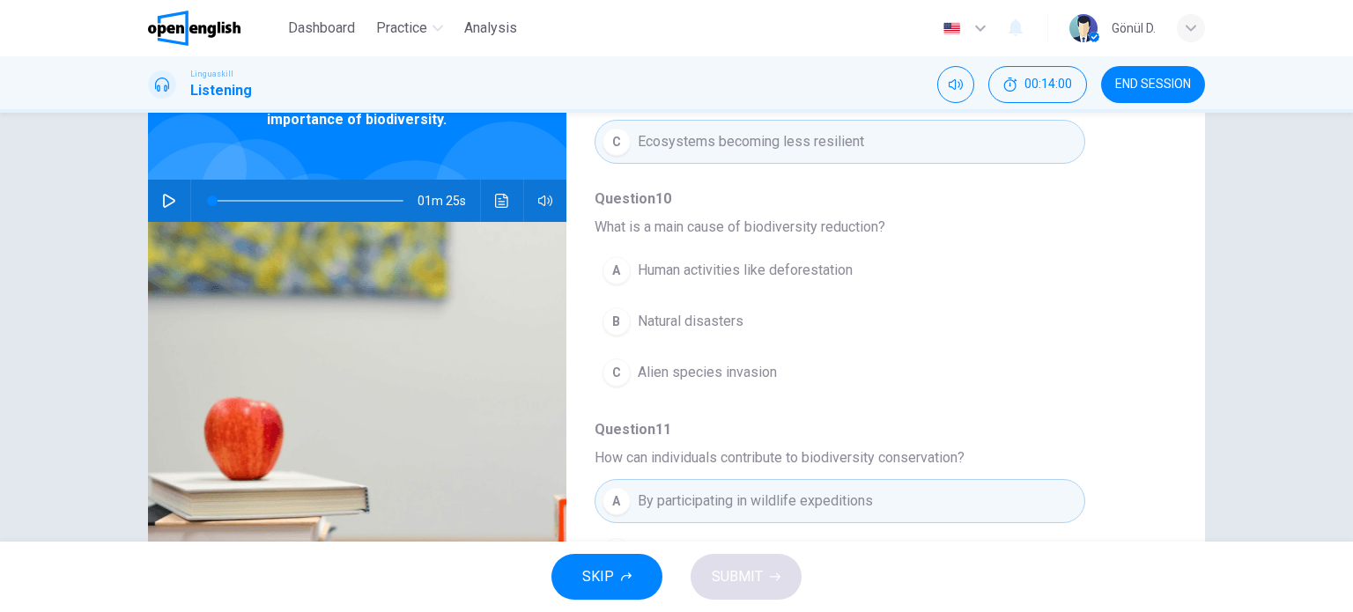
scroll to position [78, 0]
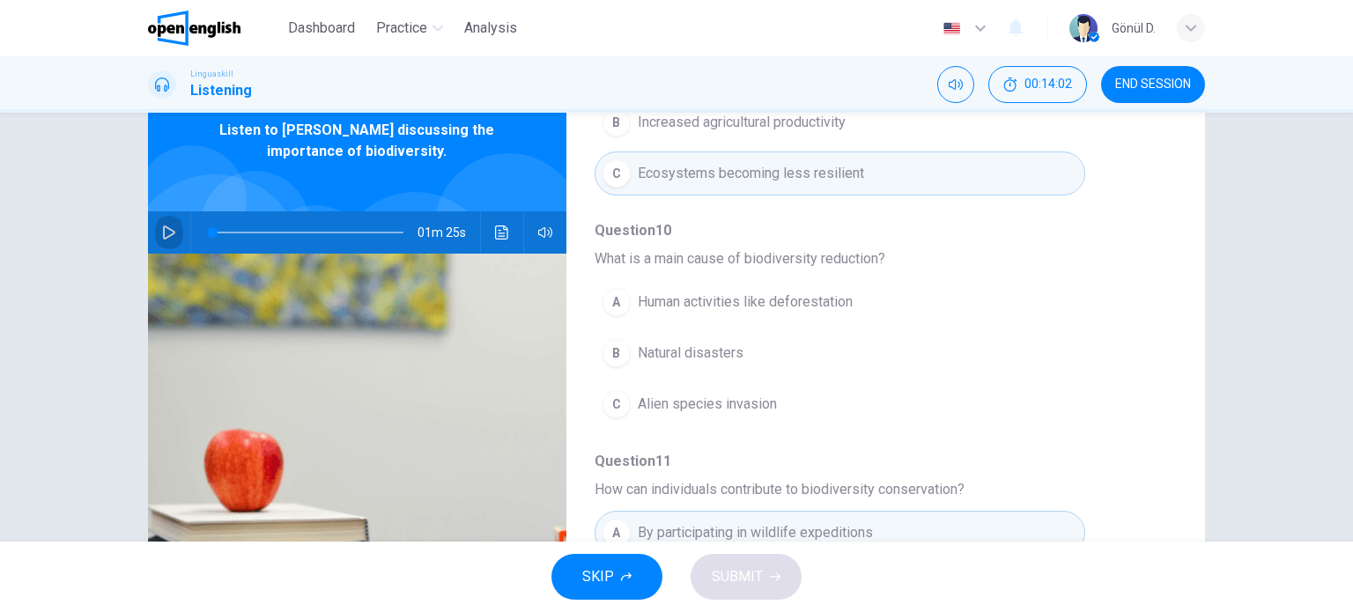
click at [167, 231] on icon "button" at bounding box center [169, 232] width 12 height 14
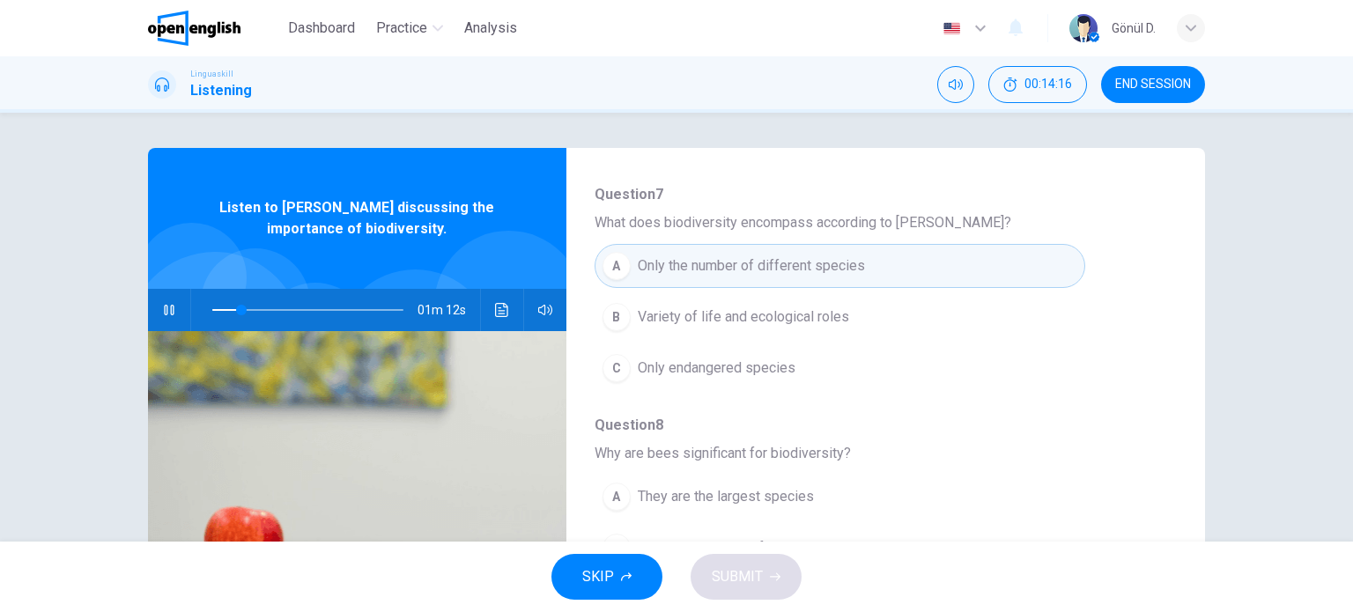
scroll to position [176, 0]
click at [750, 307] on span "Variety of life and ecological roles" at bounding box center [743, 316] width 211 height 21
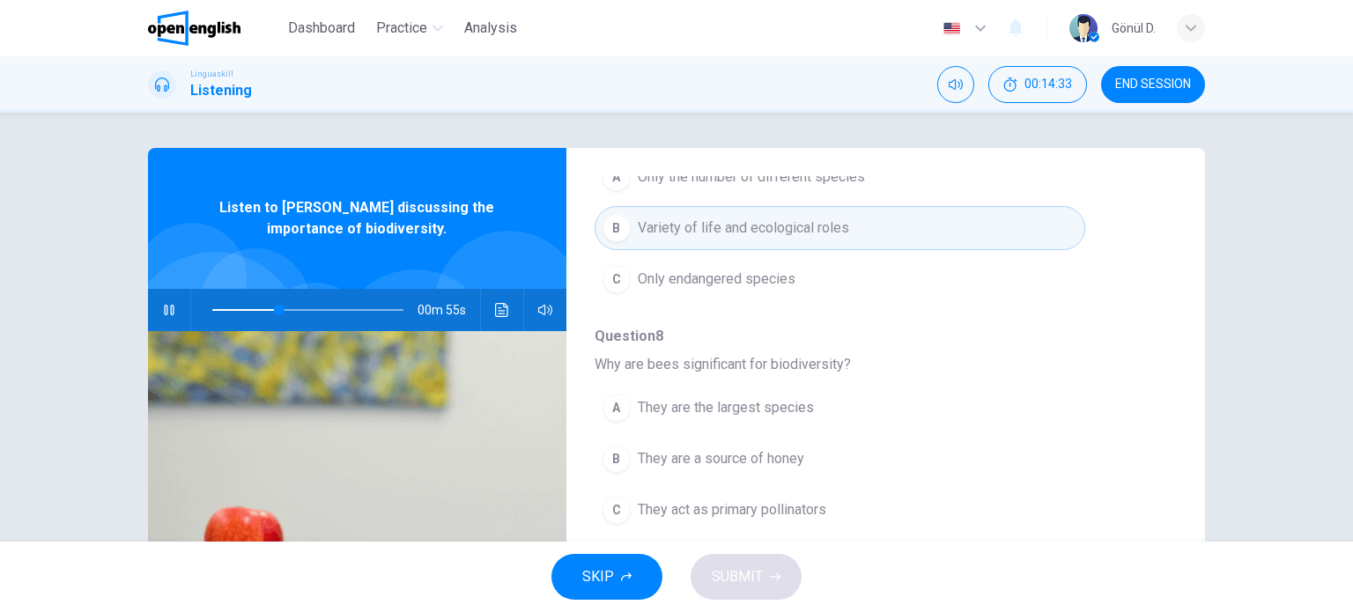
scroll to position [352, 0]
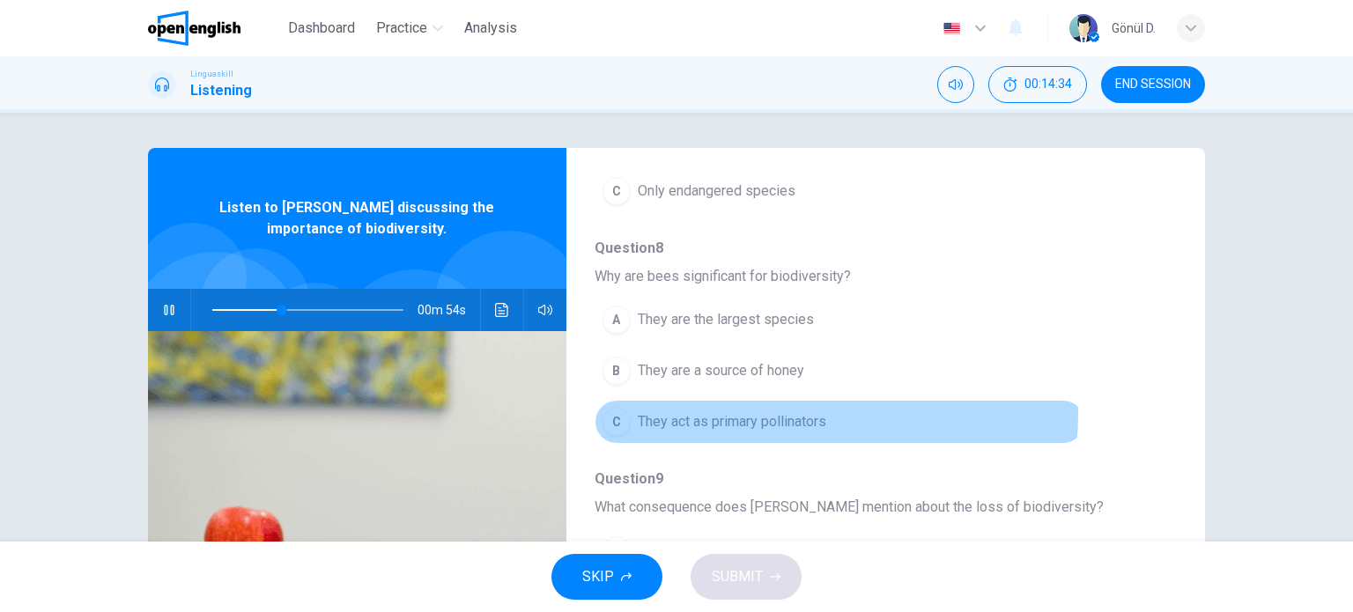
click at [799, 412] on span "They act as primary pollinators" at bounding box center [732, 421] width 188 height 21
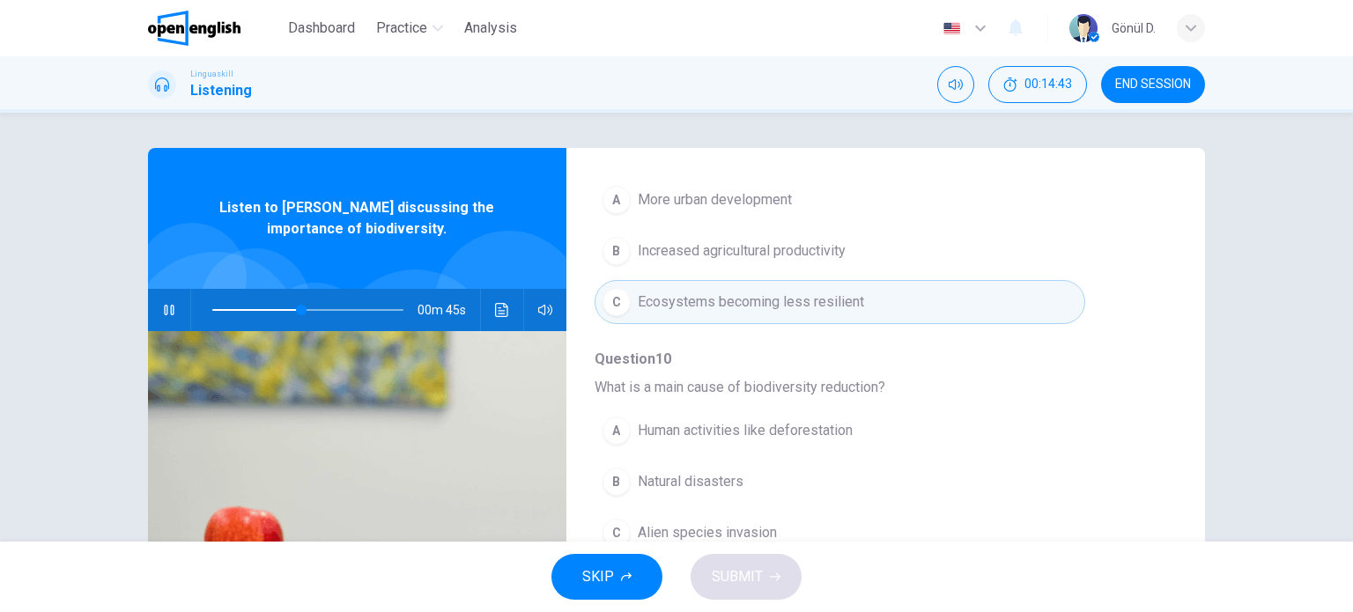
scroll to position [705, 0]
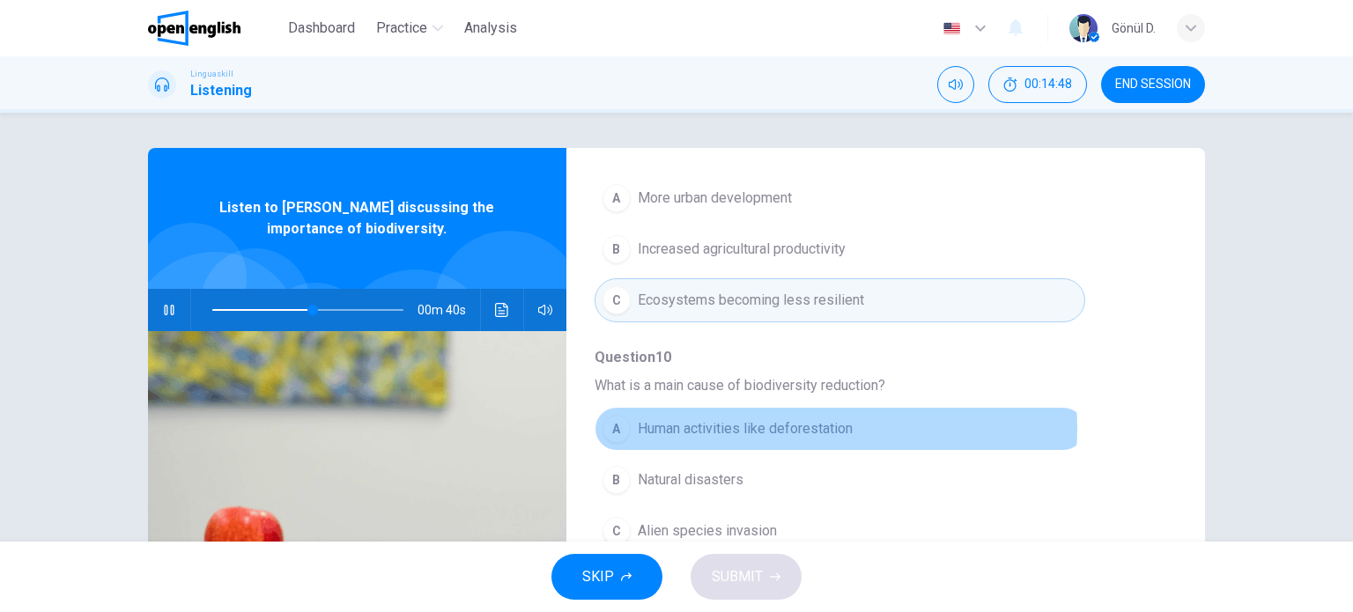
click at [767, 425] on span "Human activities like deforestation" at bounding box center [745, 428] width 215 height 21
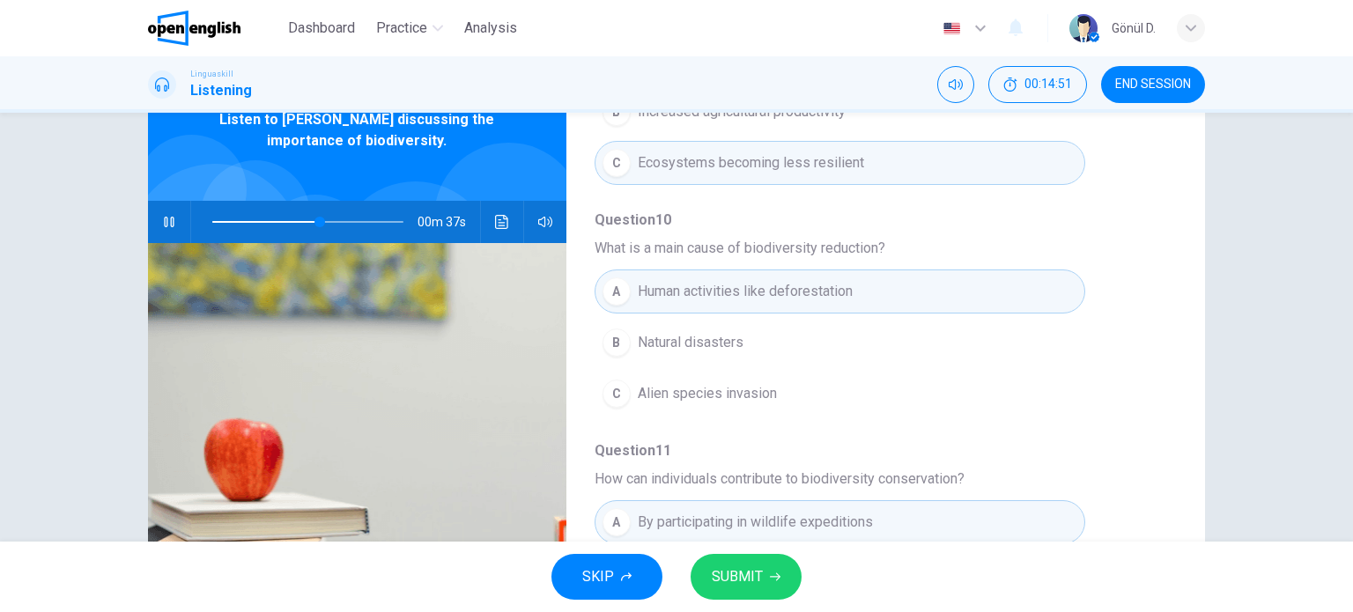
scroll to position [176, 0]
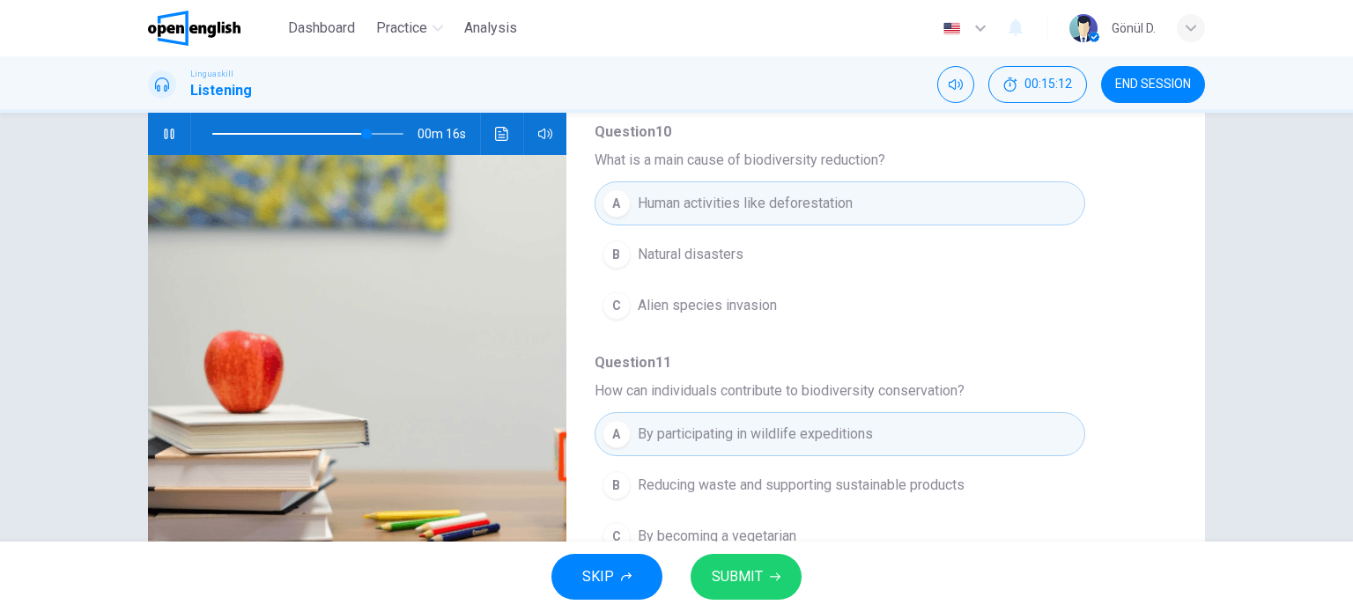
click at [795, 484] on span "Reducing waste and supporting sustainable products" at bounding box center [801, 485] width 327 height 21
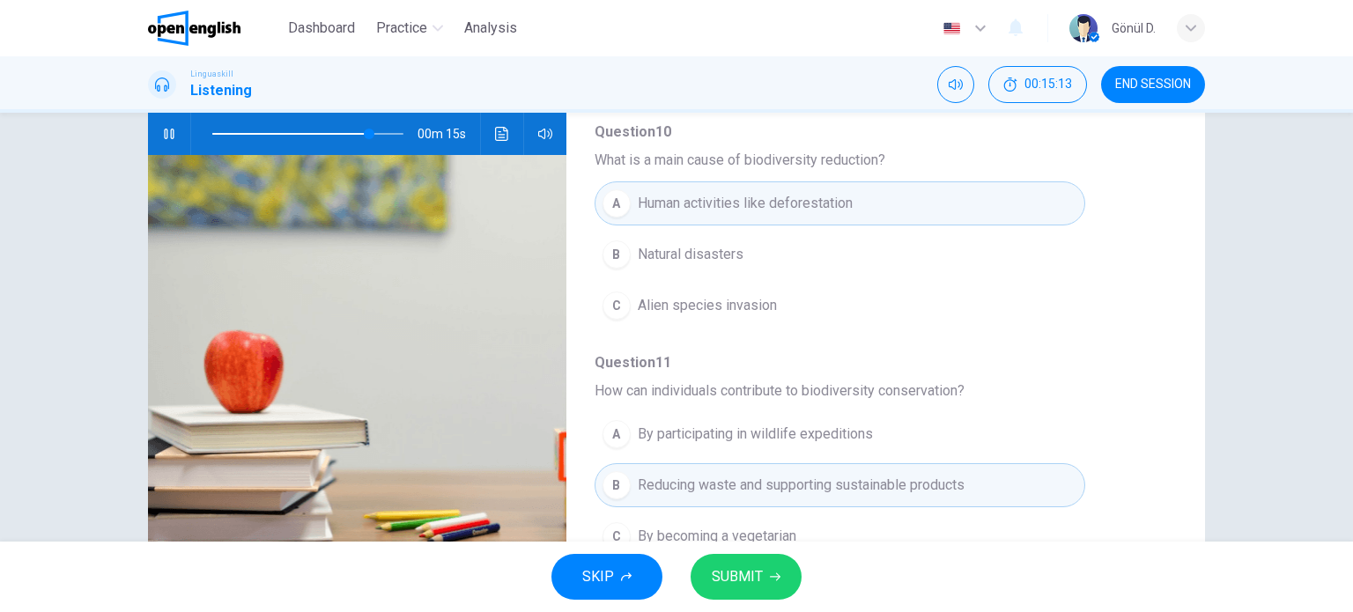
click at [770, 577] on icon "button" at bounding box center [775, 577] width 11 height 11
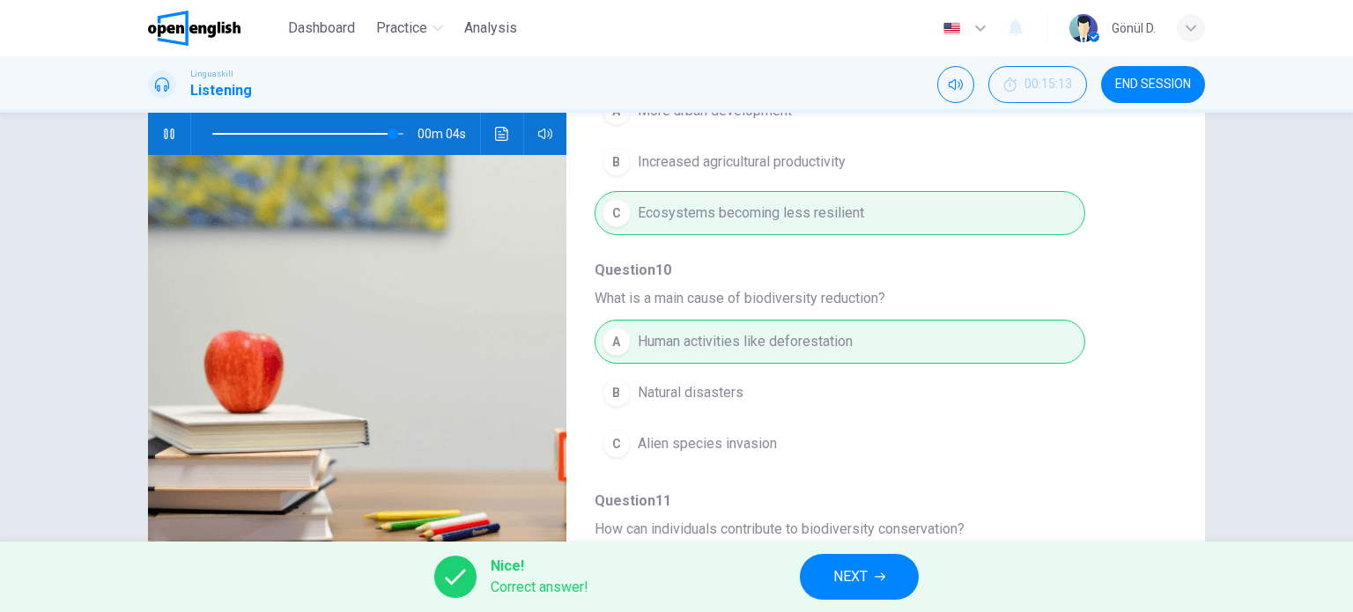
scroll to position [617, 0]
type input "**"
click at [861, 580] on span "NEXT" at bounding box center [850, 577] width 34 height 25
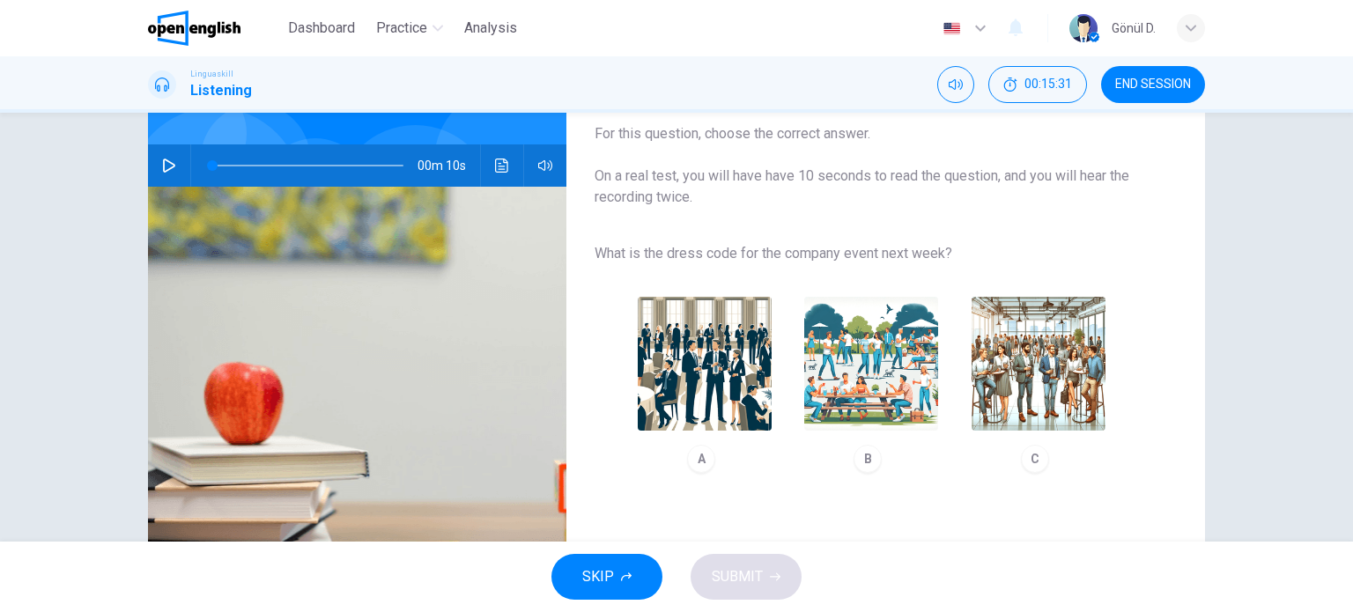
scroll to position [176, 0]
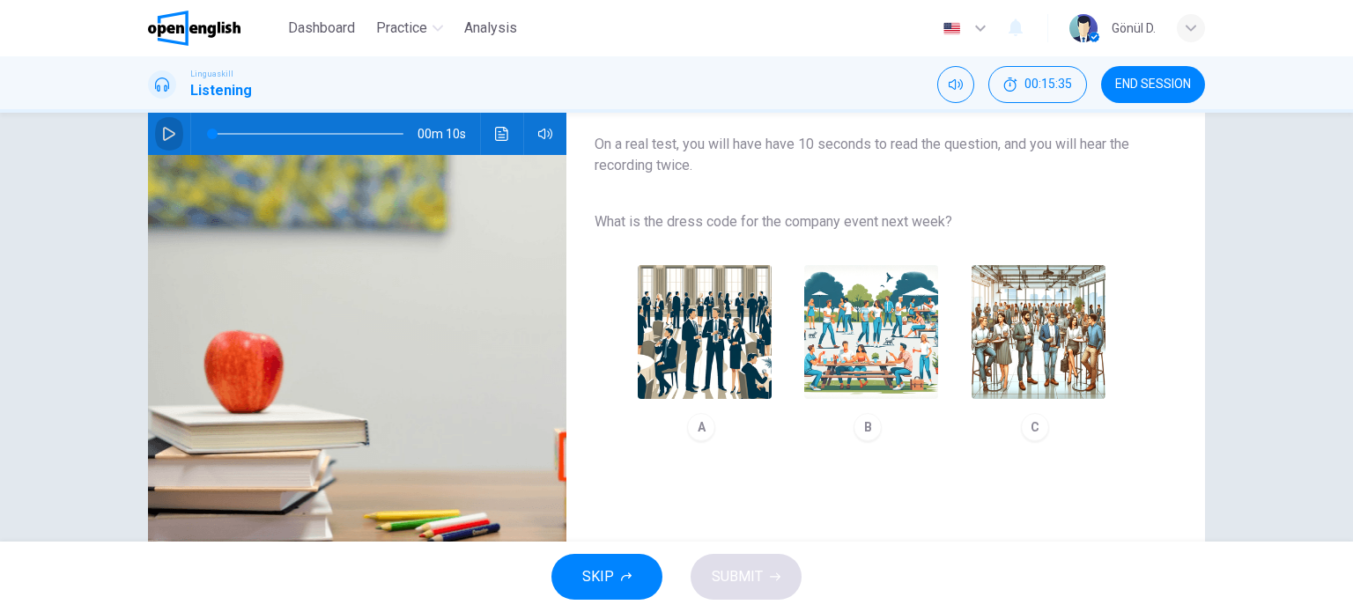
click at [163, 129] on icon "button" at bounding box center [169, 134] width 12 height 14
click at [699, 329] on img "button" at bounding box center [705, 332] width 134 height 134
click at [754, 579] on span "SUBMIT" at bounding box center [737, 577] width 51 height 25
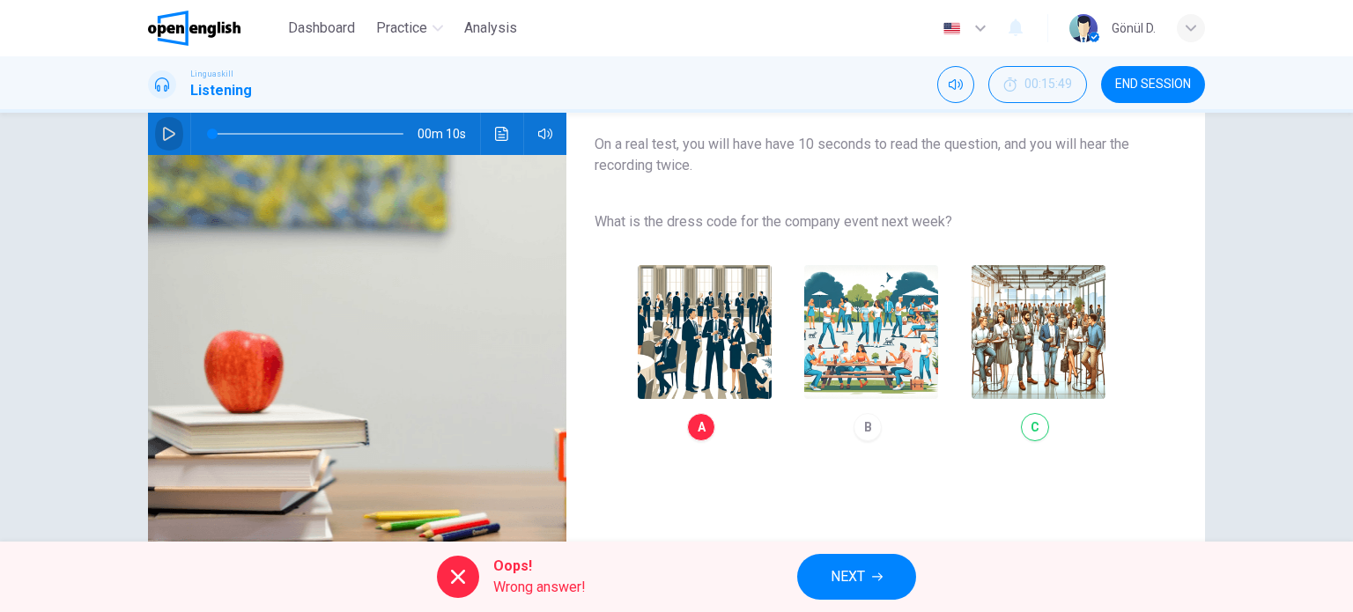
click at [162, 133] on icon "button" at bounding box center [169, 134] width 14 height 14
click at [1009, 316] on div "A B C" at bounding box center [872, 353] width 554 height 199
type input "**"
click at [880, 583] on button "NEXT" at bounding box center [856, 577] width 119 height 46
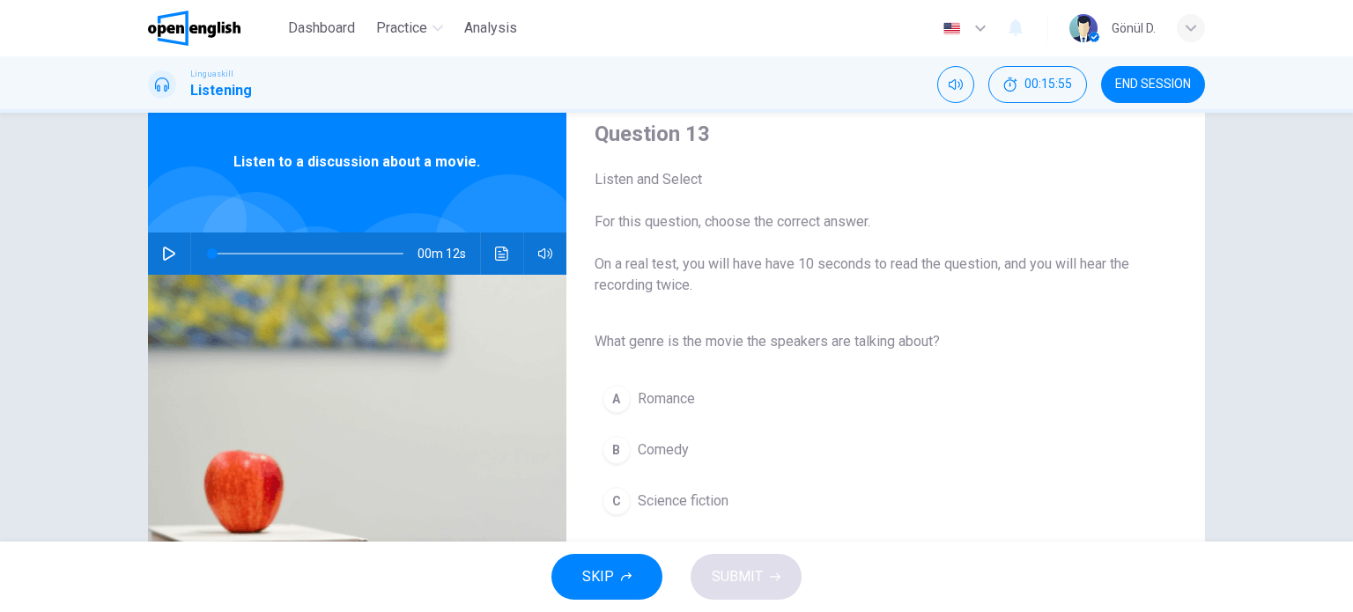
scroll to position [88, 0]
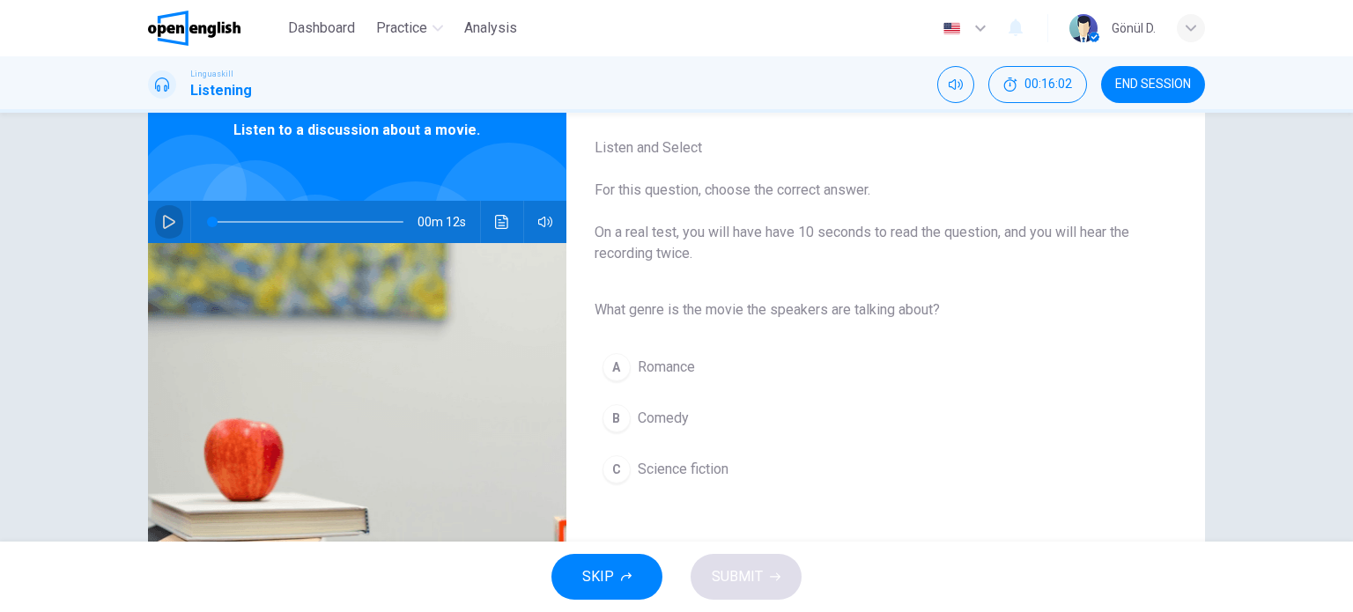
click at [166, 220] on icon "button" at bounding box center [169, 222] width 14 height 14
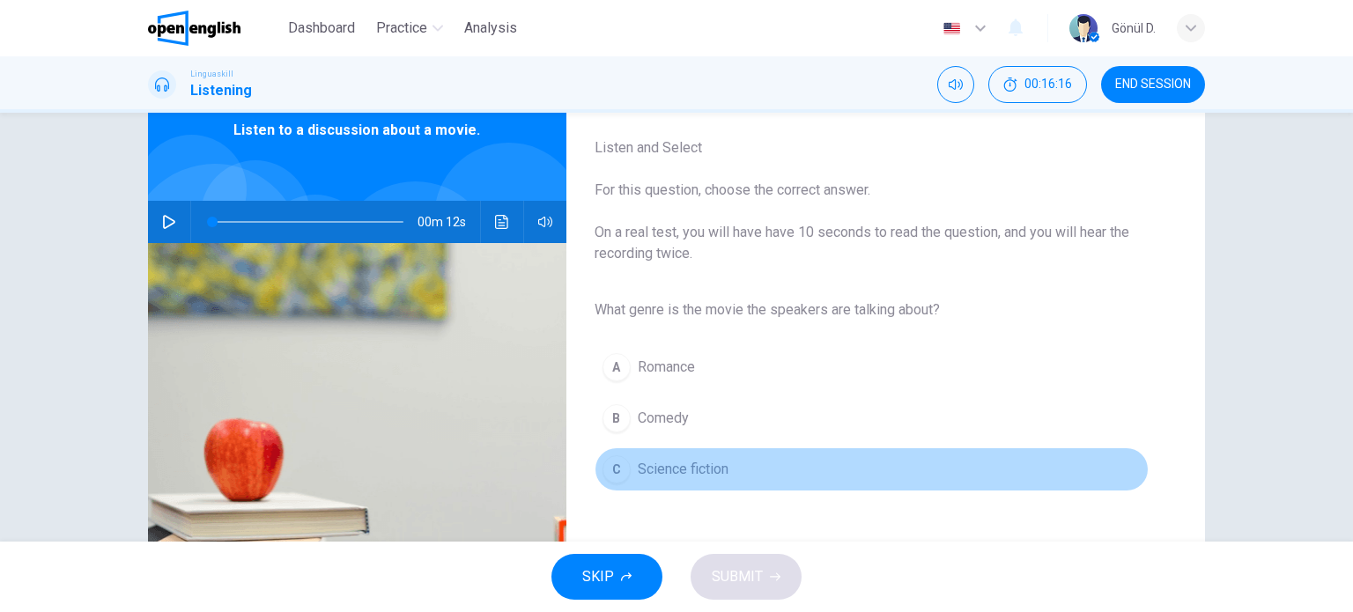
click at [676, 473] on span "Science fiction" at bounding box center [683, 469] width 91 height 21
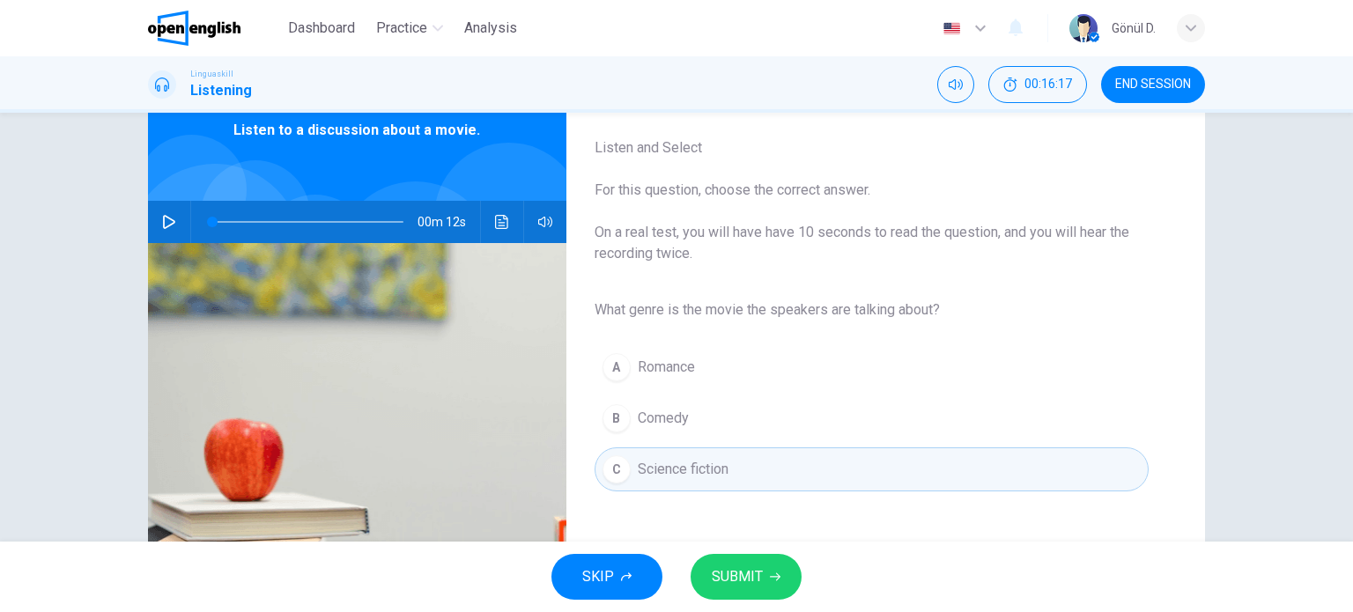
click at [162, 223] on icon "button" at bounding box center [169, 222] width 14 height 14
click at [745, 574] on span "SUBMIT" at bounding box center [737, 577] width 51 height 25
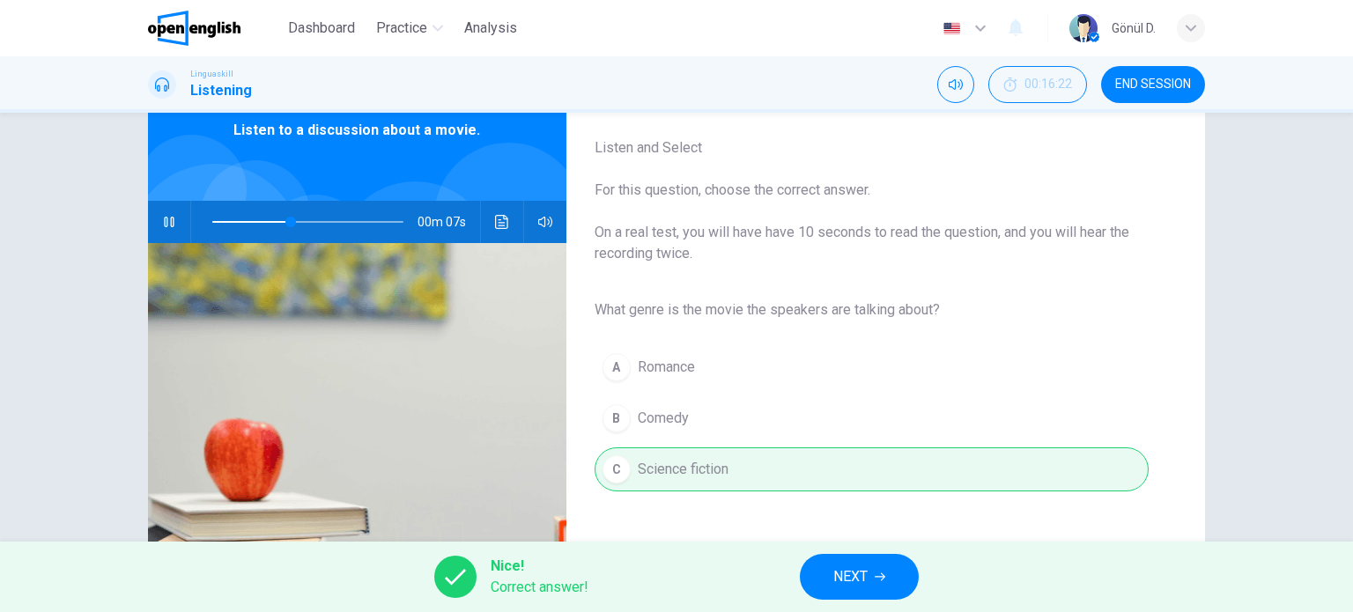
type input "**"
click at [855, 575] on span "NEXT" at bounding box center [850, 577] width 34 height 25
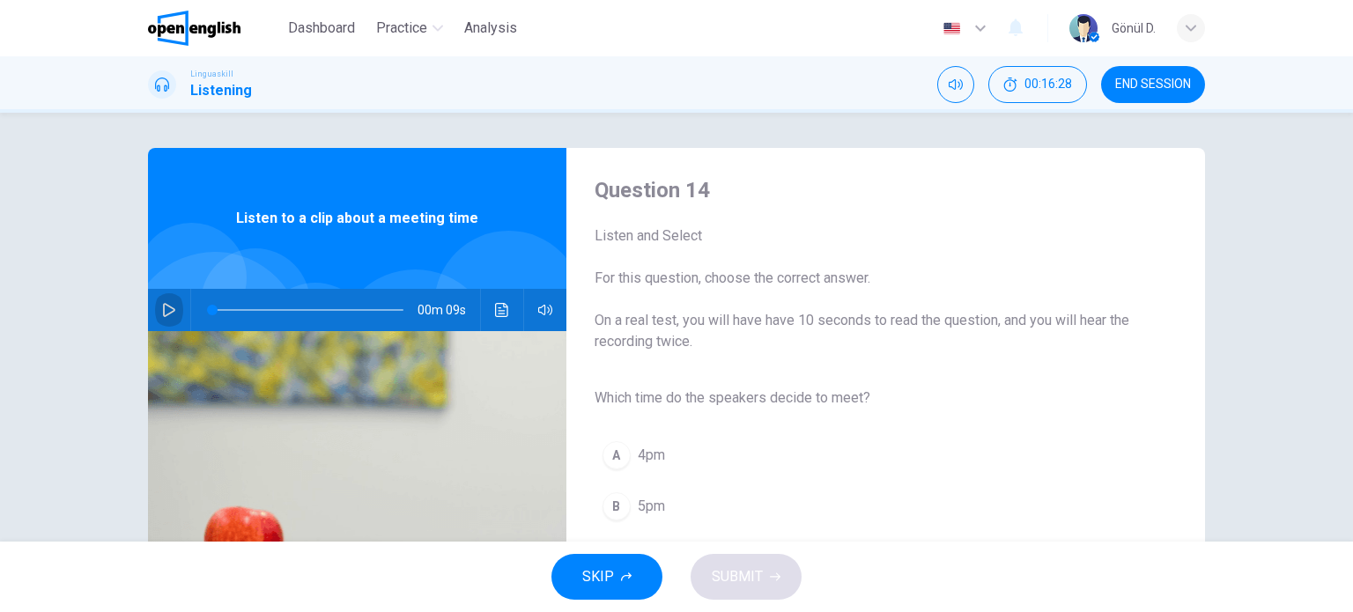
drag, startPoint x: 166, startPoint y: 305, endPoint x: 240, endPoint y: 320, distance: 75.5
click at [169, 305] on icon "button" at bounding box center [169, 310] width 14 height 14
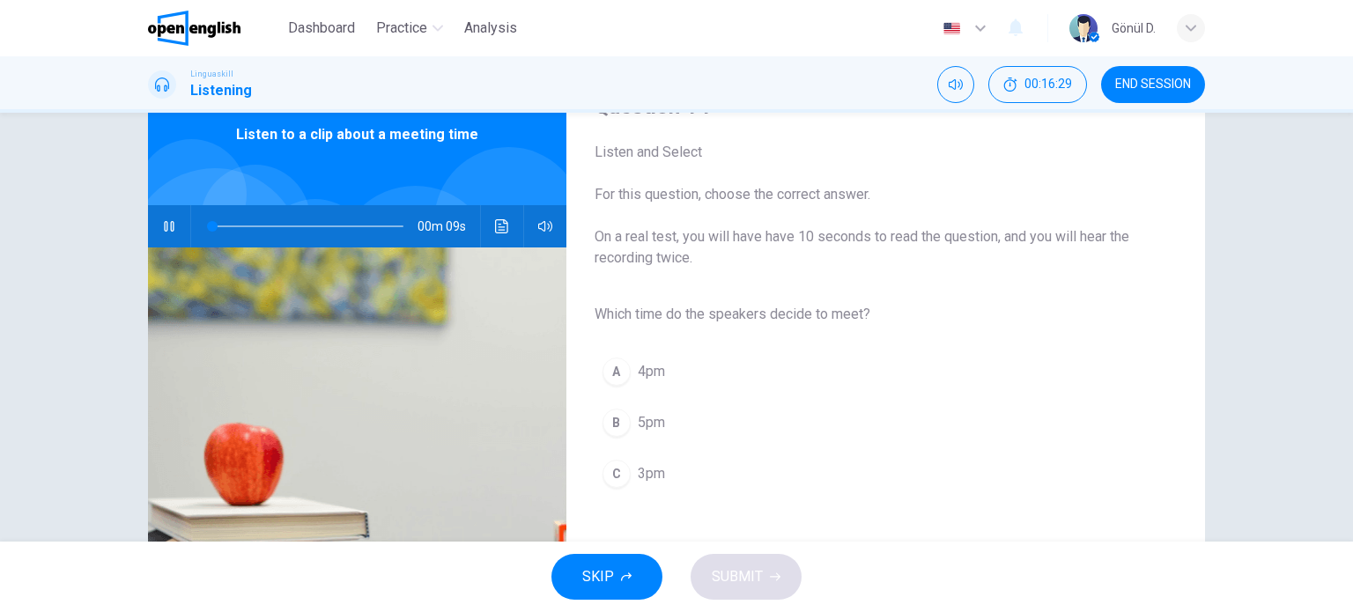
scroll to position [176, 0]
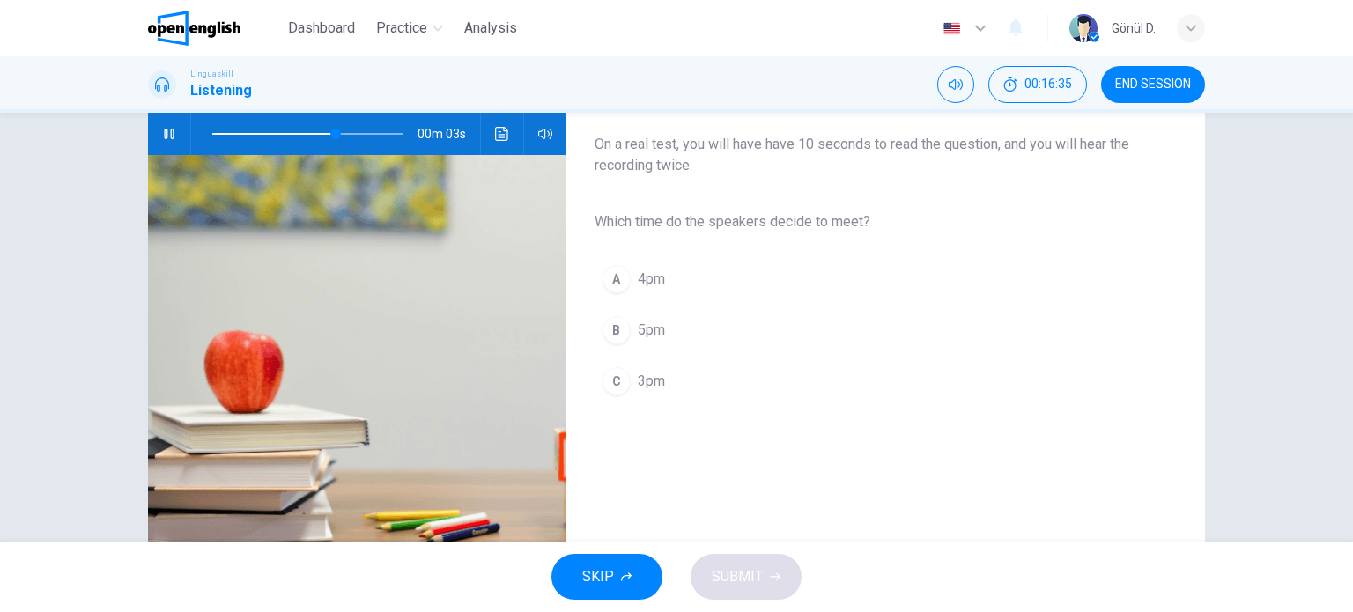
click at [645, 386] on span "3pm" at bounding box center [651, 381] width 27 height 21
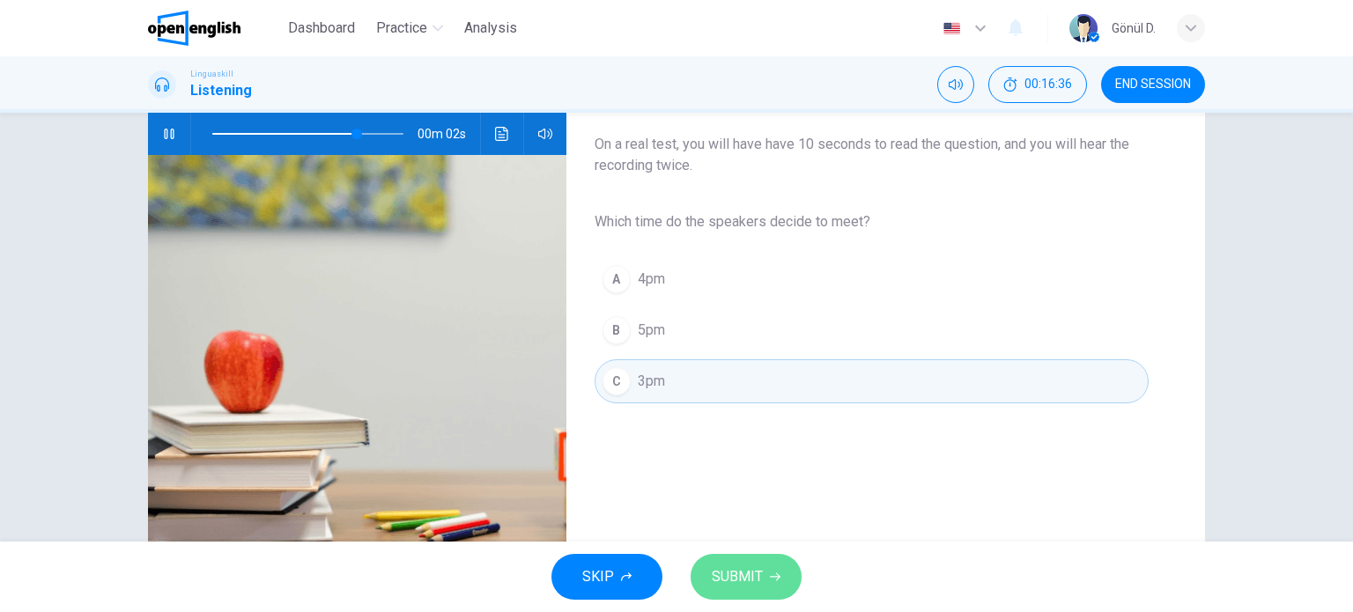
click at [764, 580] on button "SUBMIT" at bounding box center [746, 577] width 111 height 46
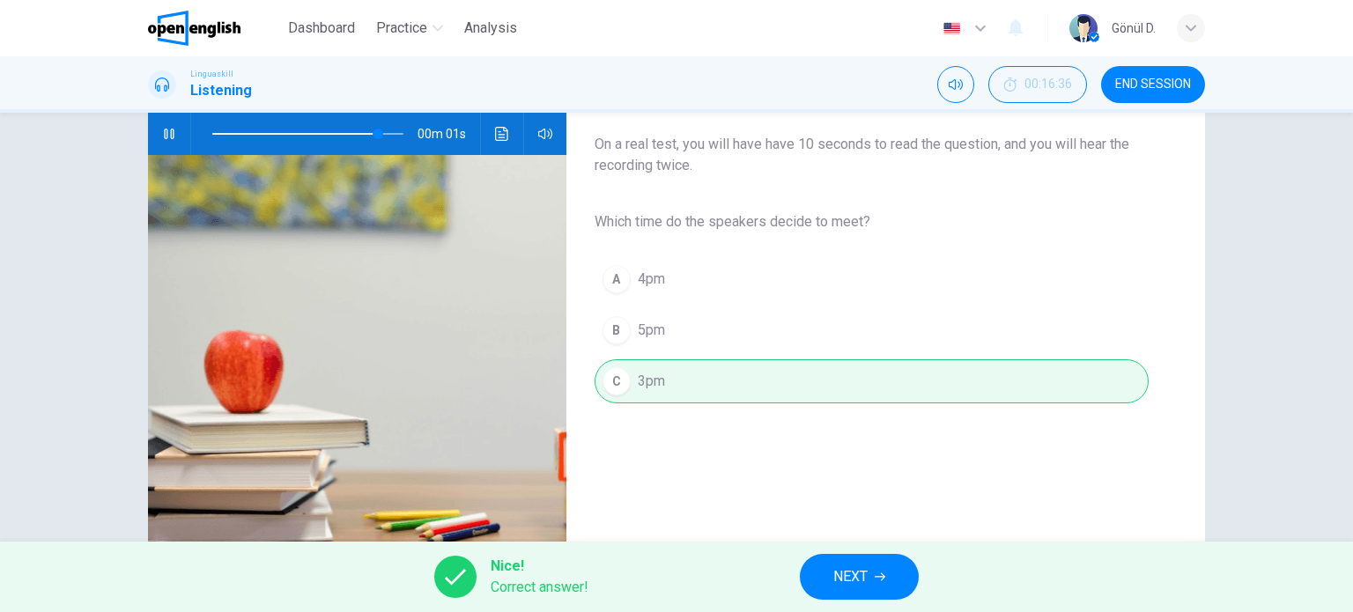
click at [832, 583] on button "NEXT" at bounding box center [859, 577] width 119 height 46
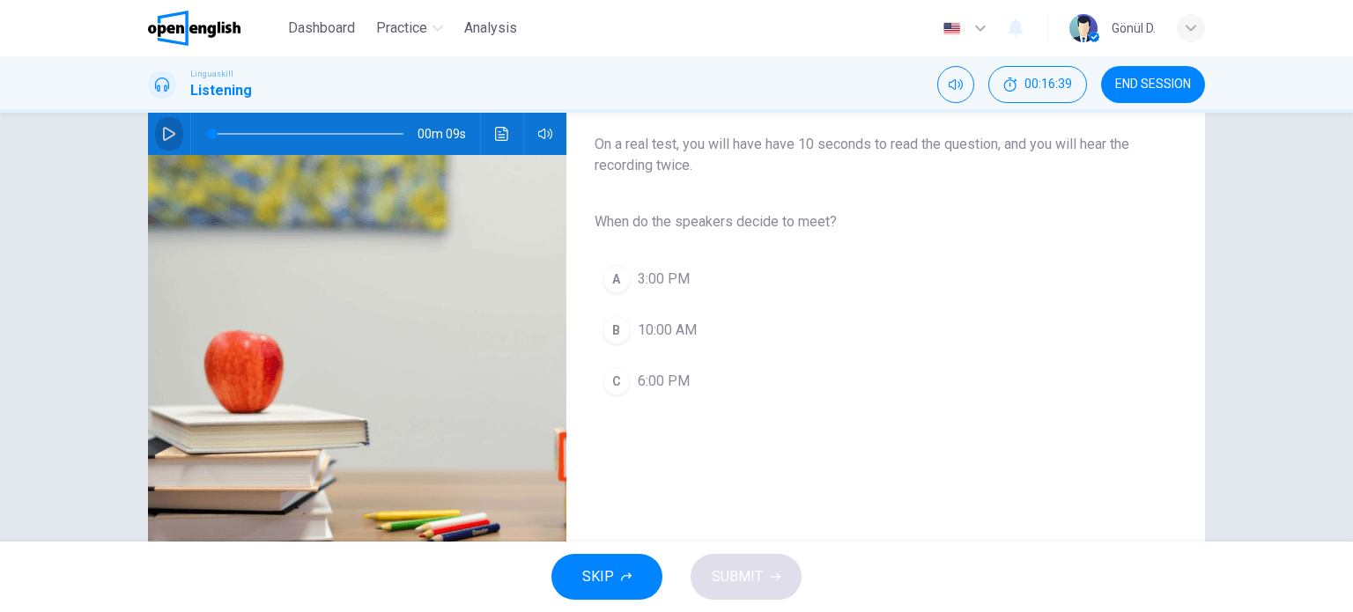
click at [169, 136] on icon "button" at bounding box center [169, 134] width 14 height 14
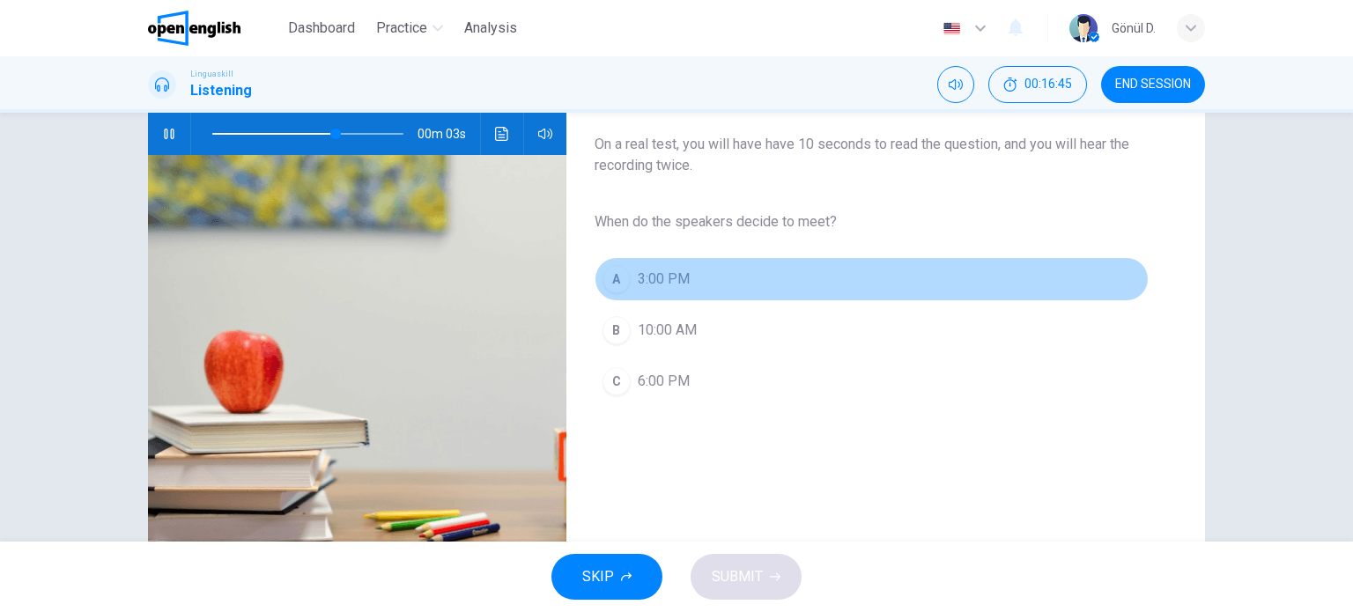
drag, startPoint x: 652, startPoint y: 281, endPoint x: 712, endPoint y: 299, distance: 62.4
click at [652, 281] on span "3:00 PM" at bounding box center [664, 279] width 52 height 21
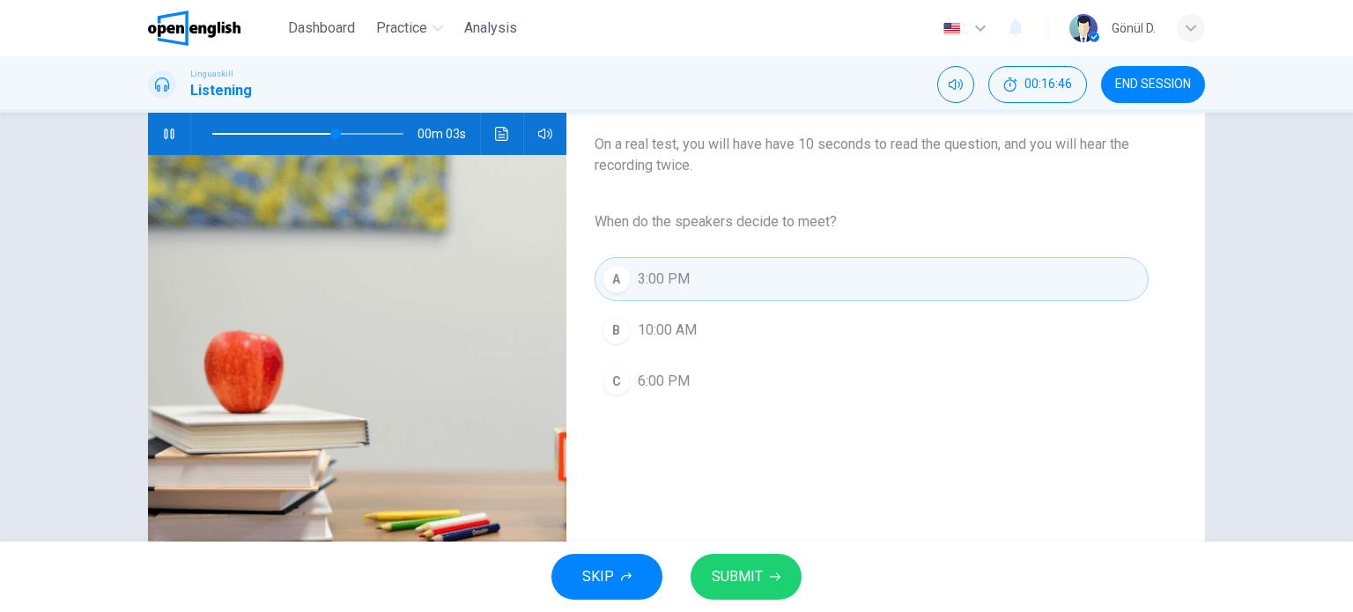
click at [762, 568] on button "SUBMIT" at bounding box center [746, 577] width 111 height 46
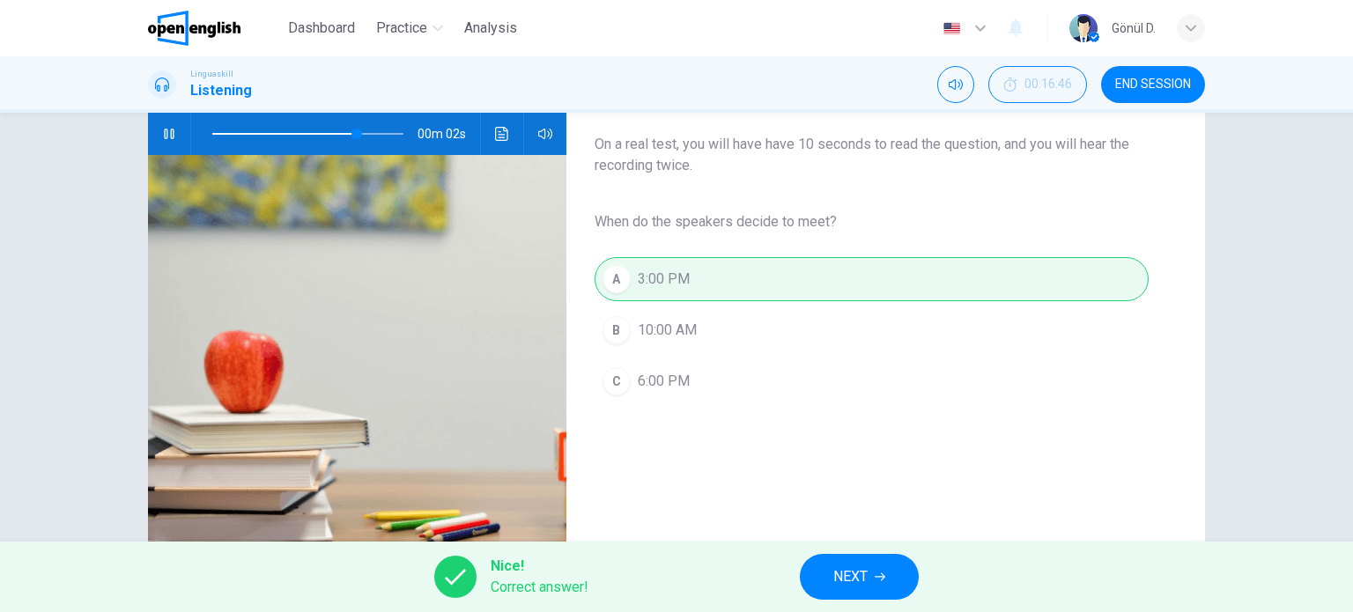
type input "**"
click at [863, 571] on span "NEXT" at bounding box center [850, 577] width 34 height 25
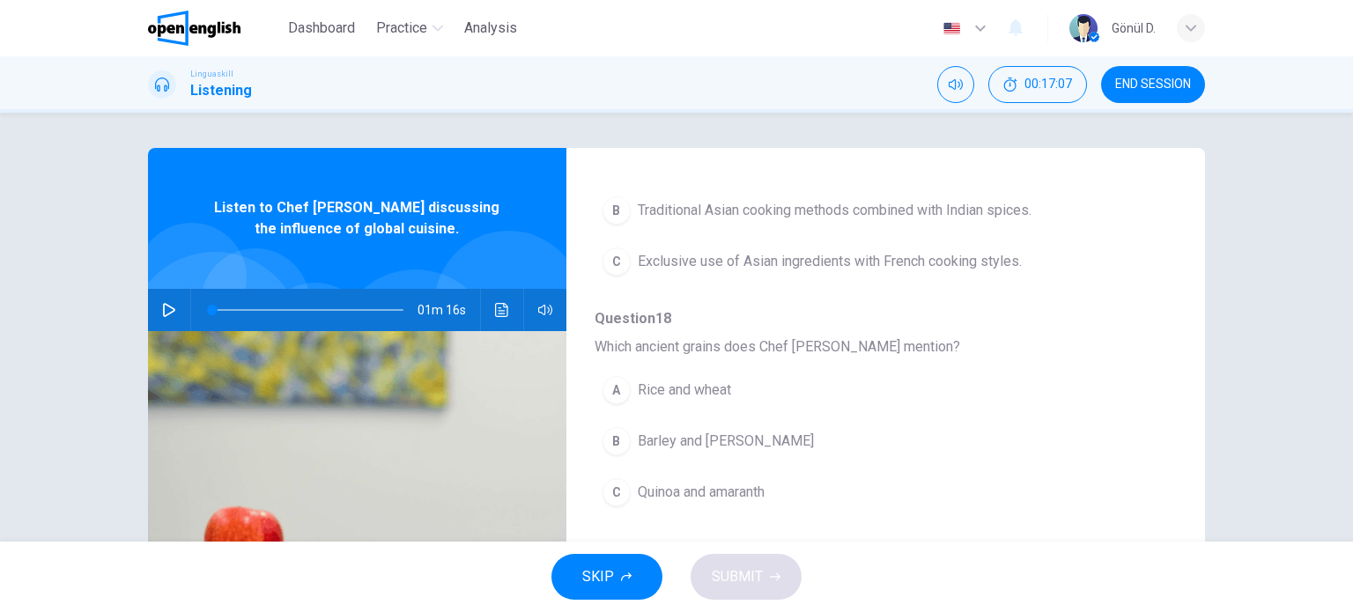
scroll to position [617, 0]
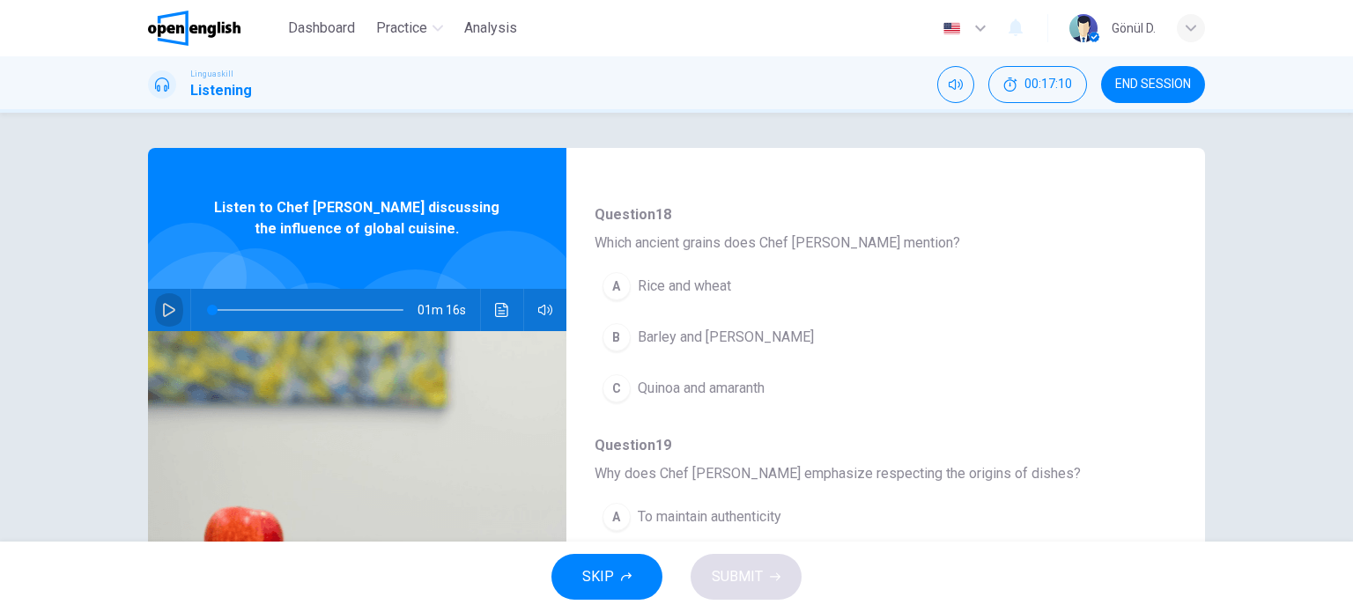
click at [162, 309] on icon "button" at bounding box center [169, 310] width 14 height 14
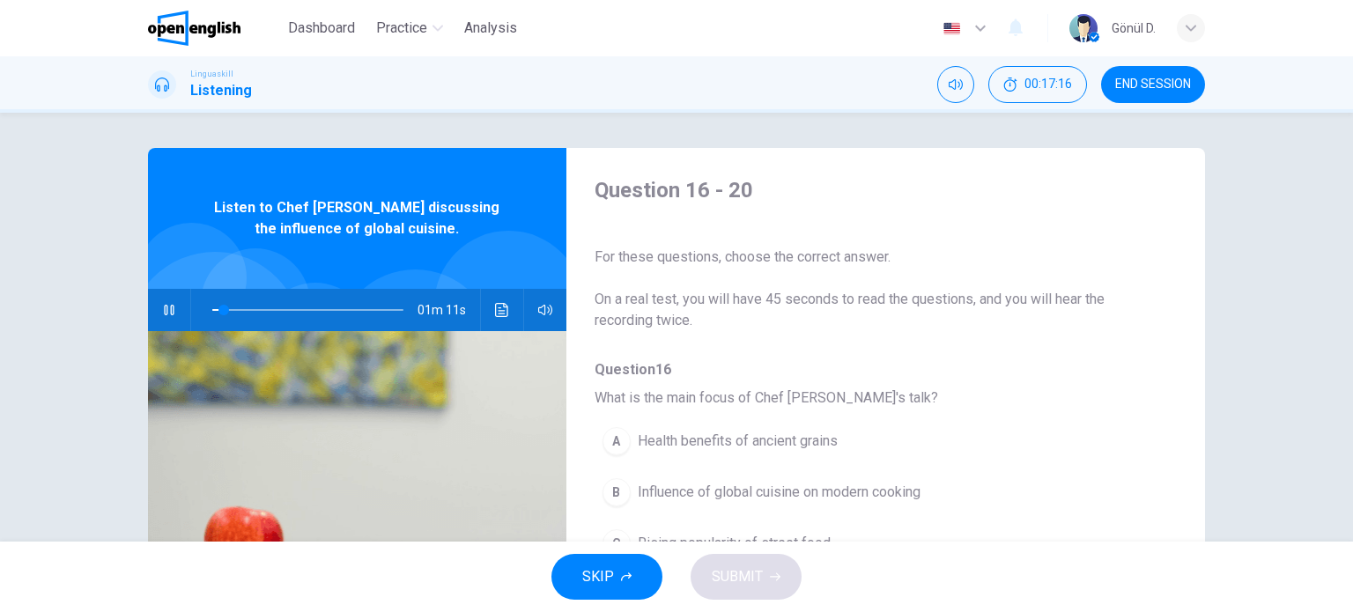
scroll to position [88, 0]
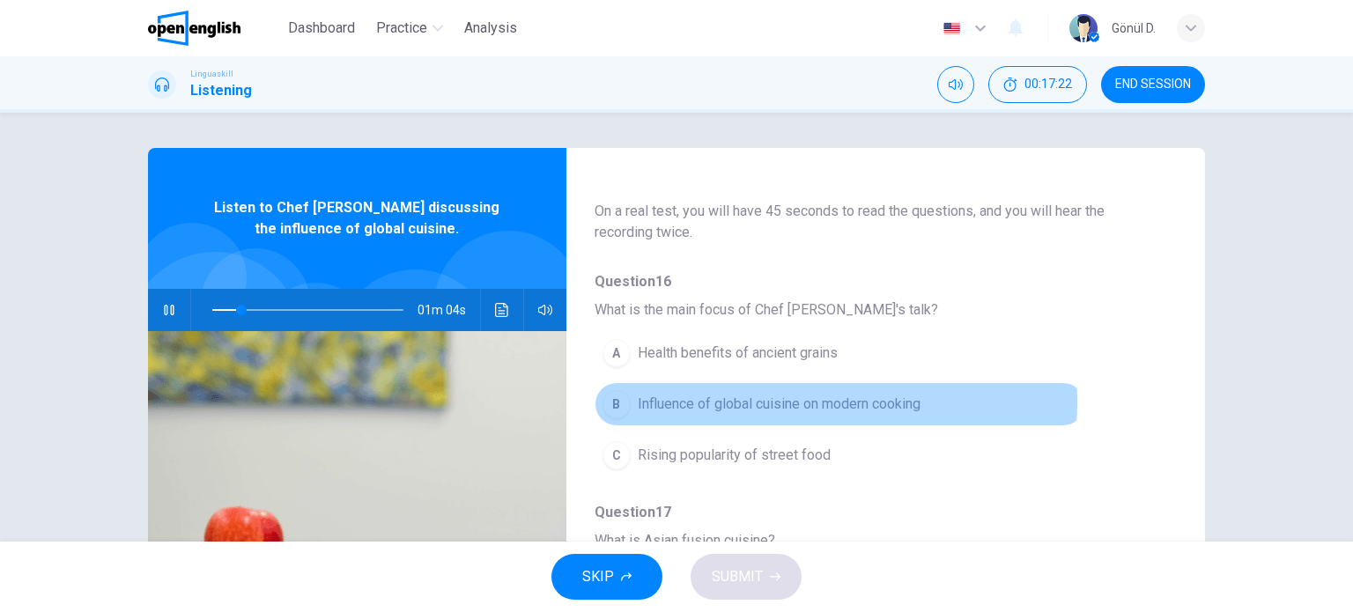
click at [782, 402] on span "Influence of global cuisine on modern cooking" at bounding box center [779, 404] width 283 height 21
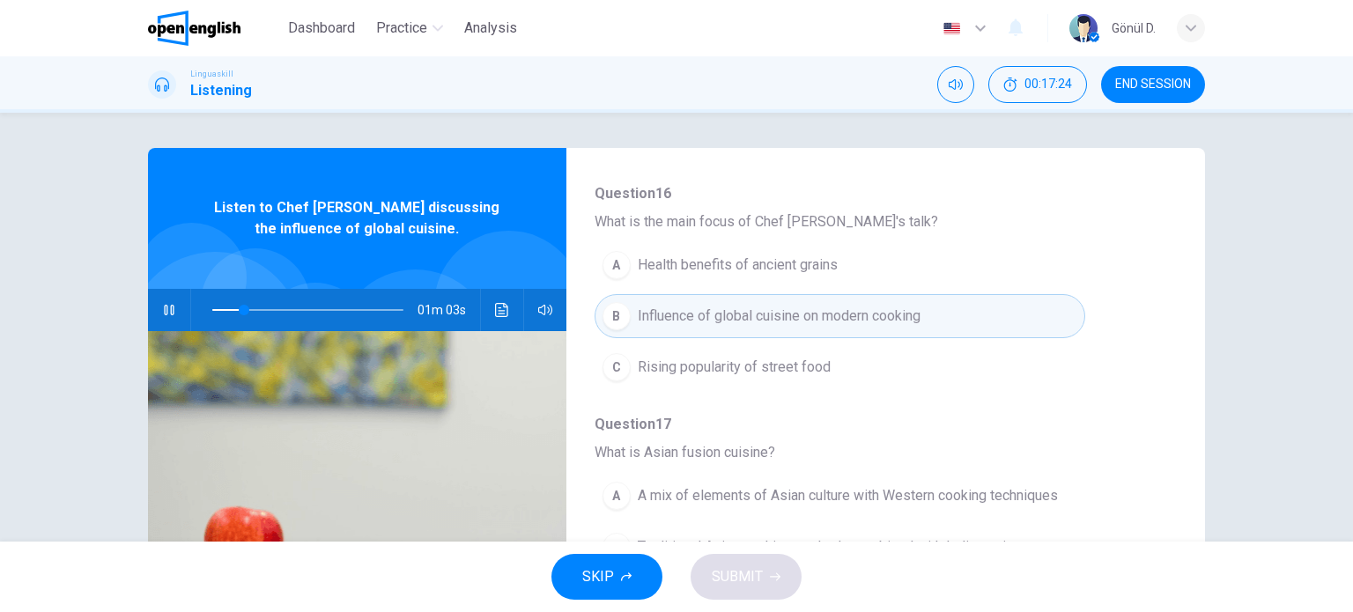
scroll to position [264, 0]
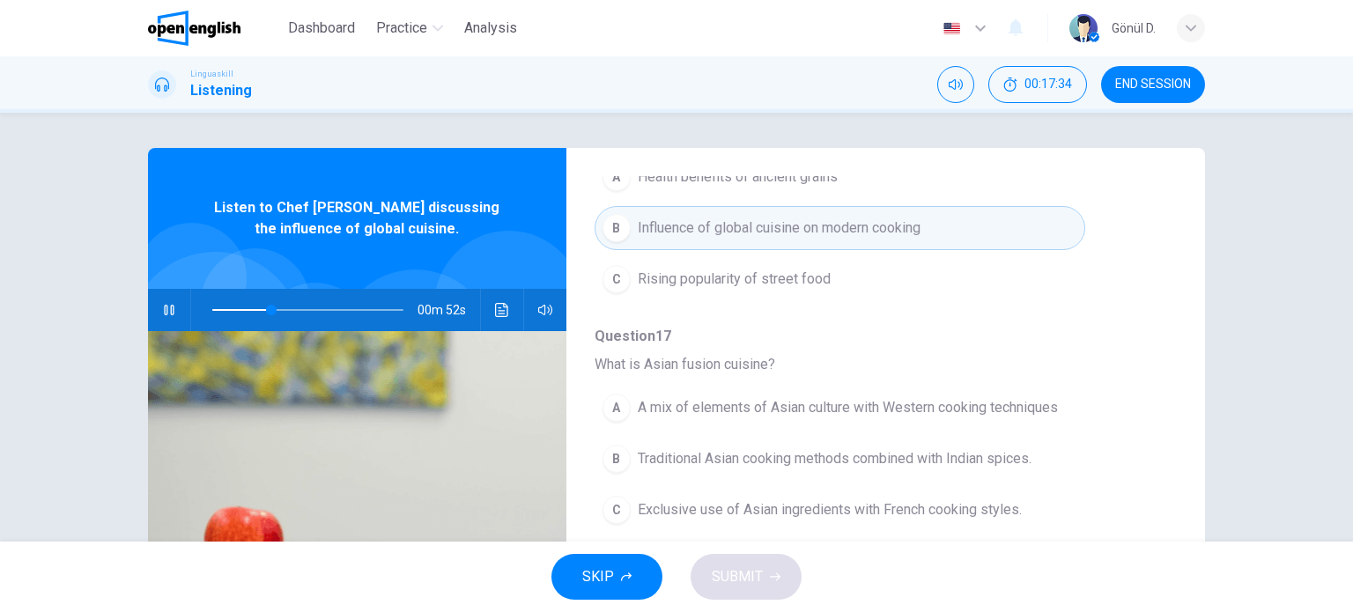
click at [828, 404] on span "A mix of elements of Asian culture with Western cooking techniques" at bounding box center [848, 407] width 420 height 21
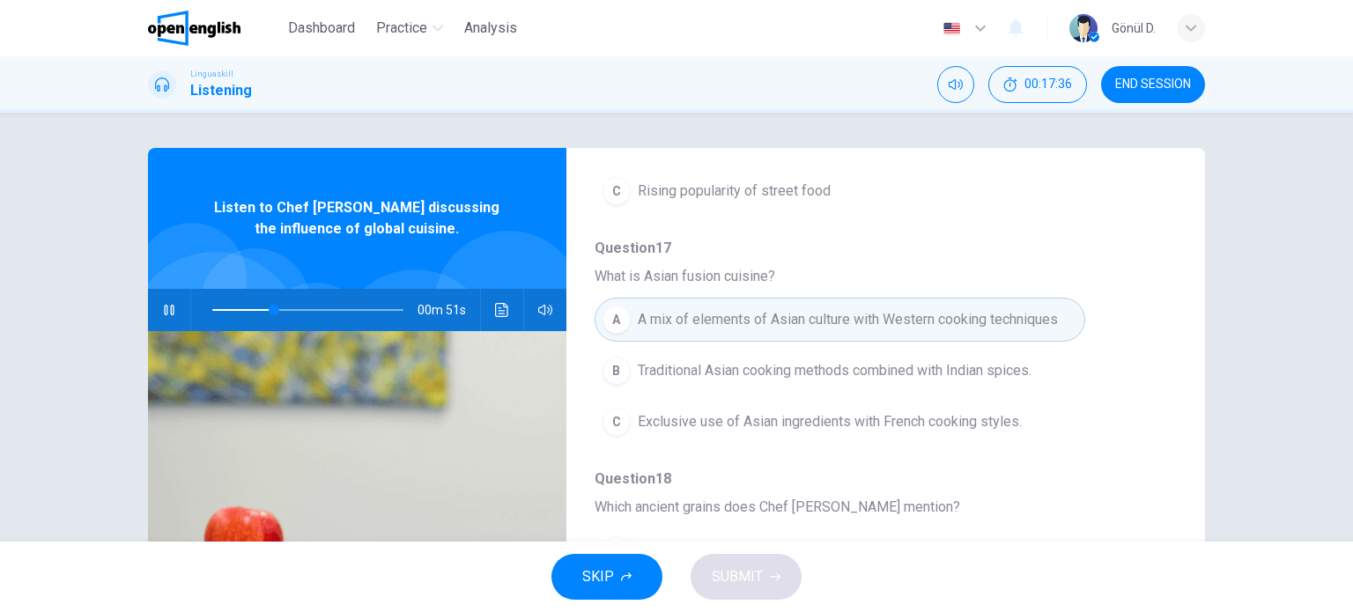
scroll to position [440, 0]
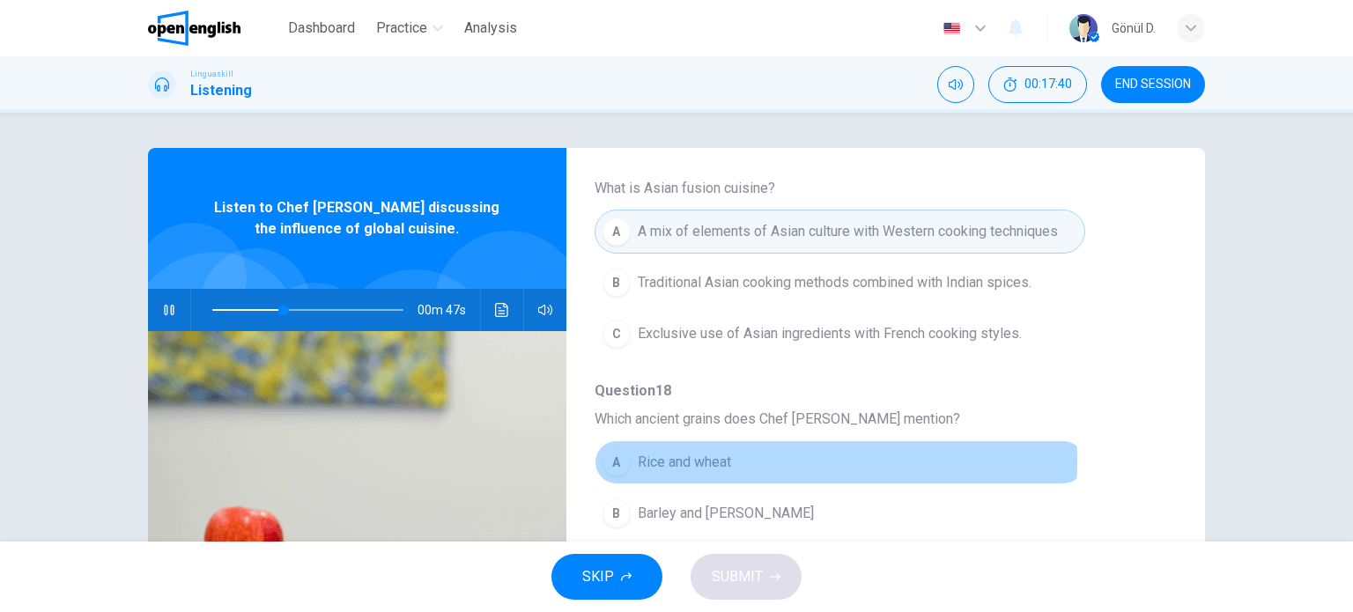
click at [694, 458] on span "Rice and wheat" at bounding box center [684, 462] width 93 height 21
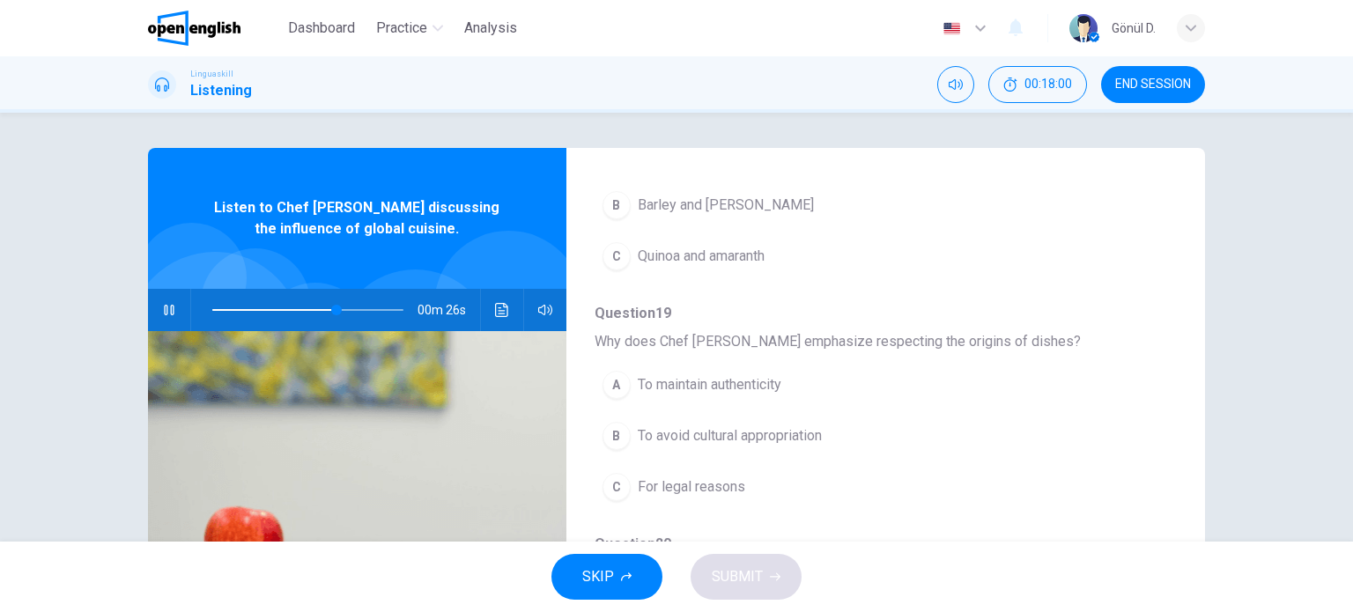
scroll to position [754, 0]
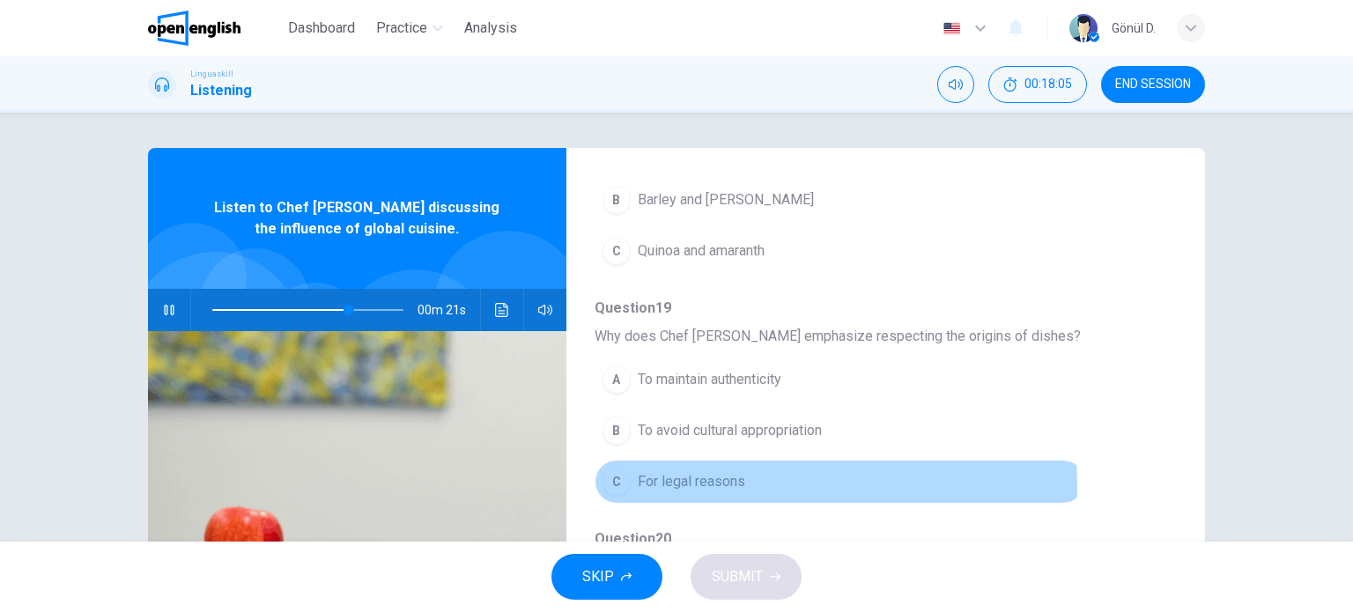
click at [727, 482] on span "For legal reasons" at bounding box center [691, 481] width 107 height 21
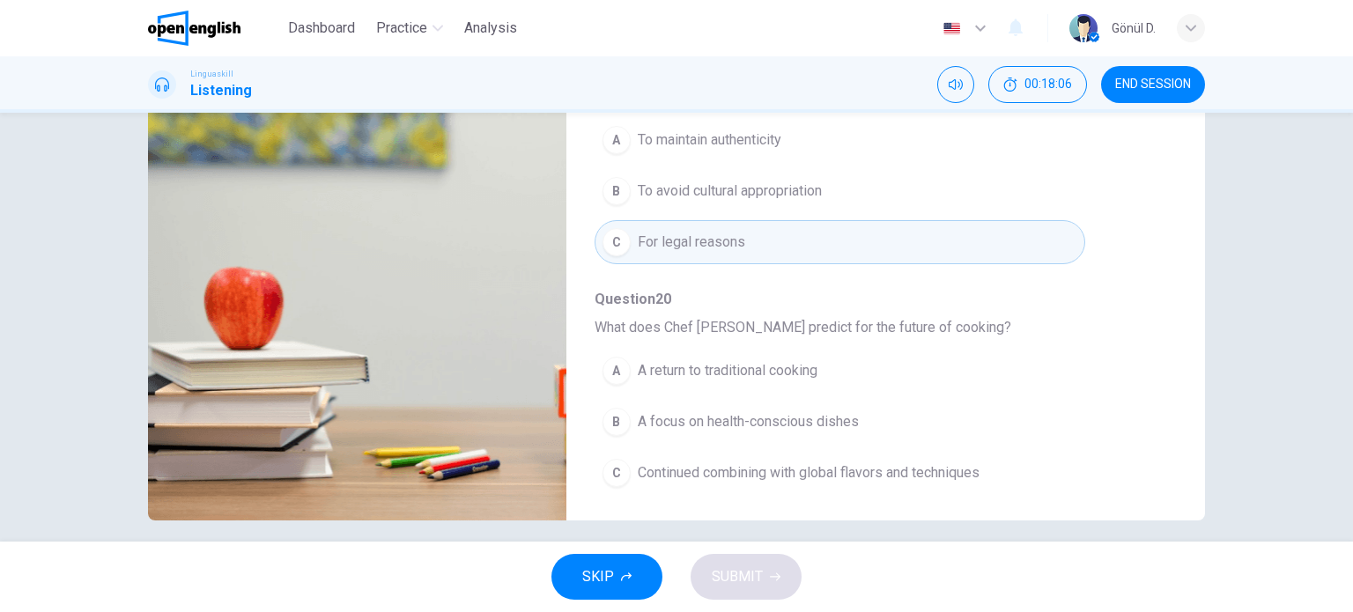
scroll to position [254, 0]
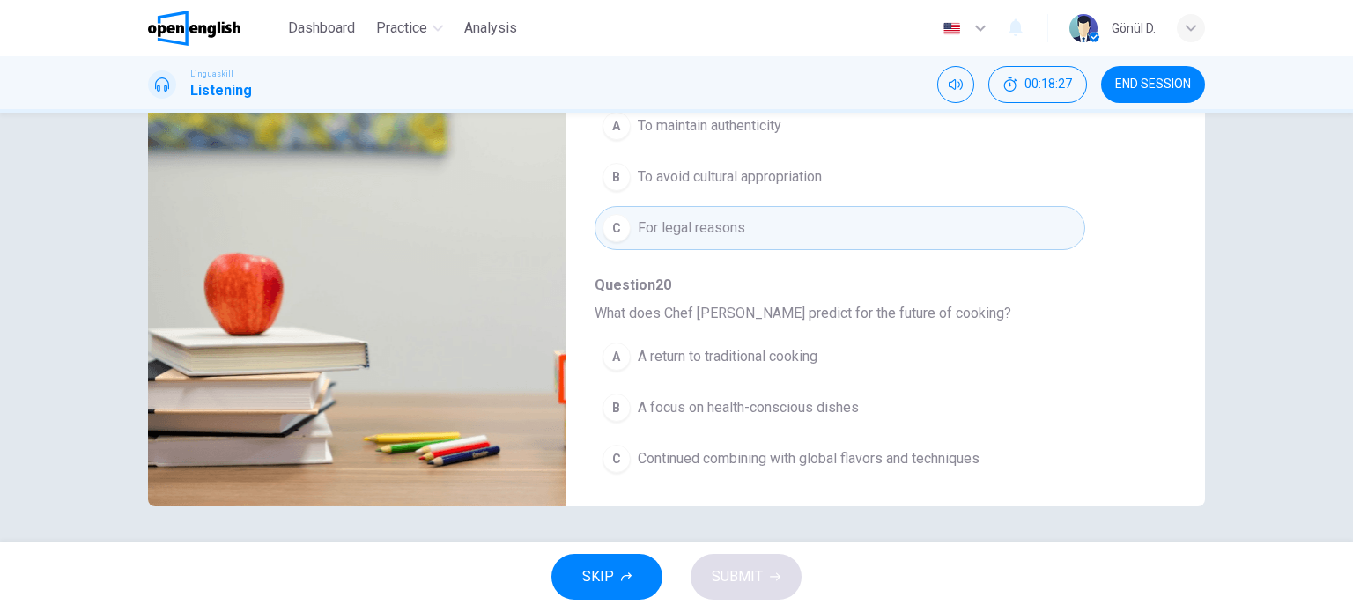
type input "*"
click at [777, 450] on span "Continued combining with global flavors and techniques" at bounding box center [809, 458] width 342 height 21
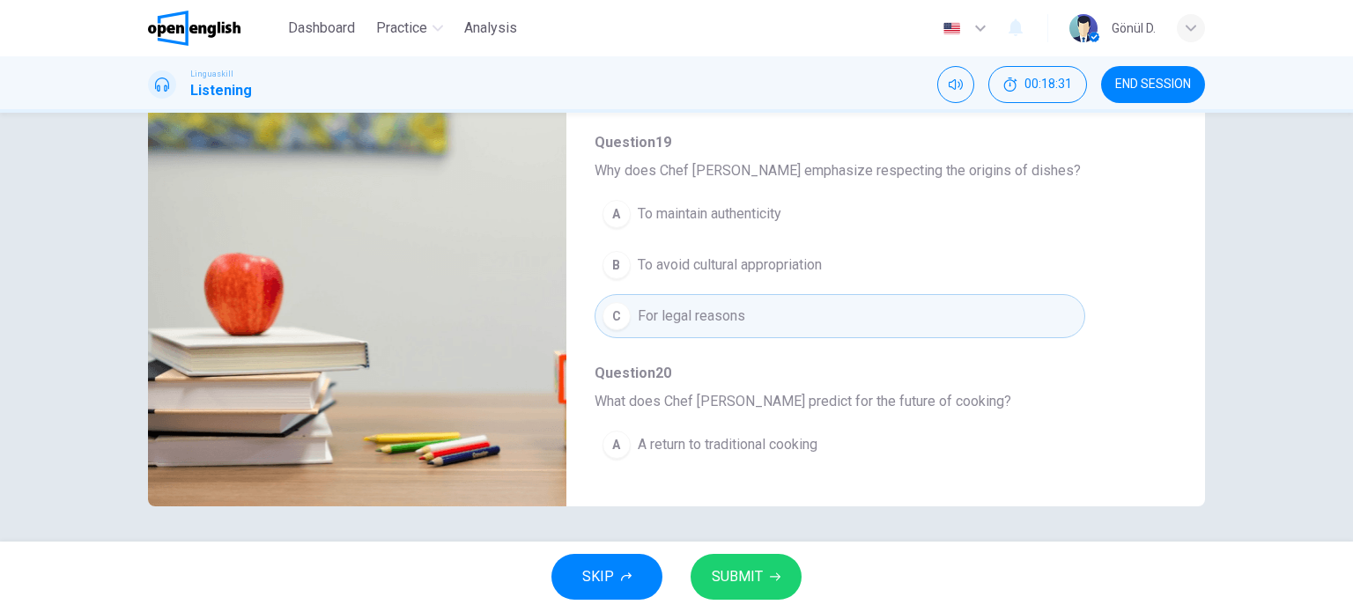
scroll to position [578, 0]
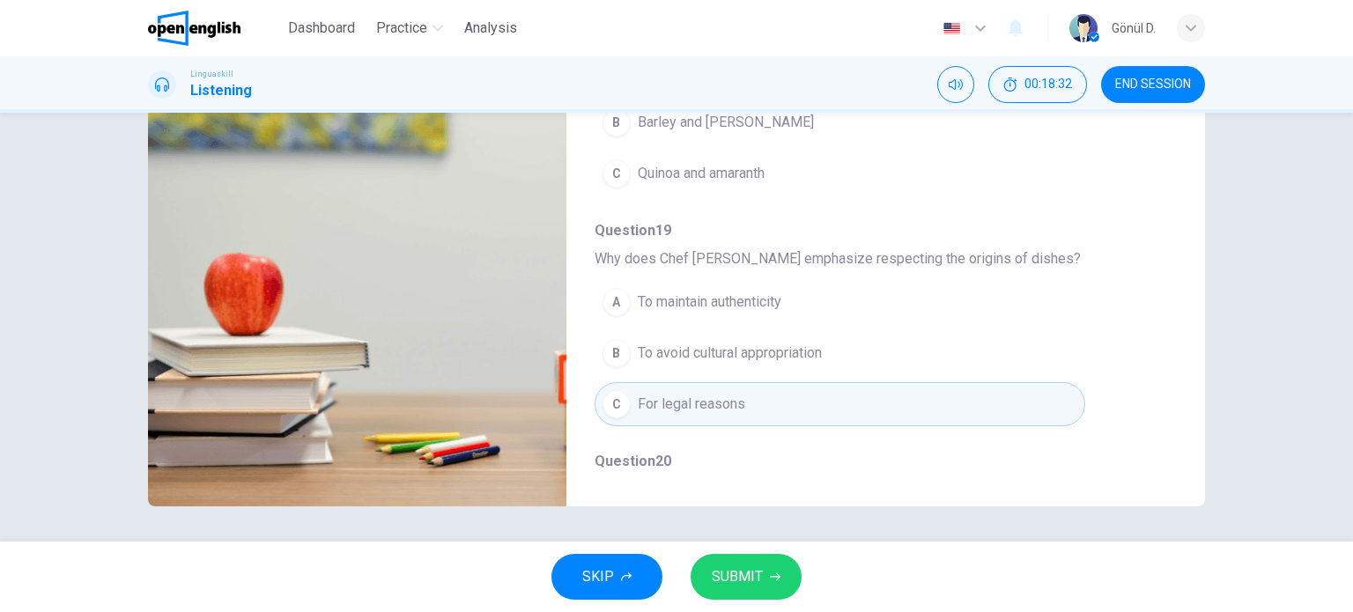
click at [768, 581] on button "SUBMIT" at bounding box center [746, 577] width 111 height 46
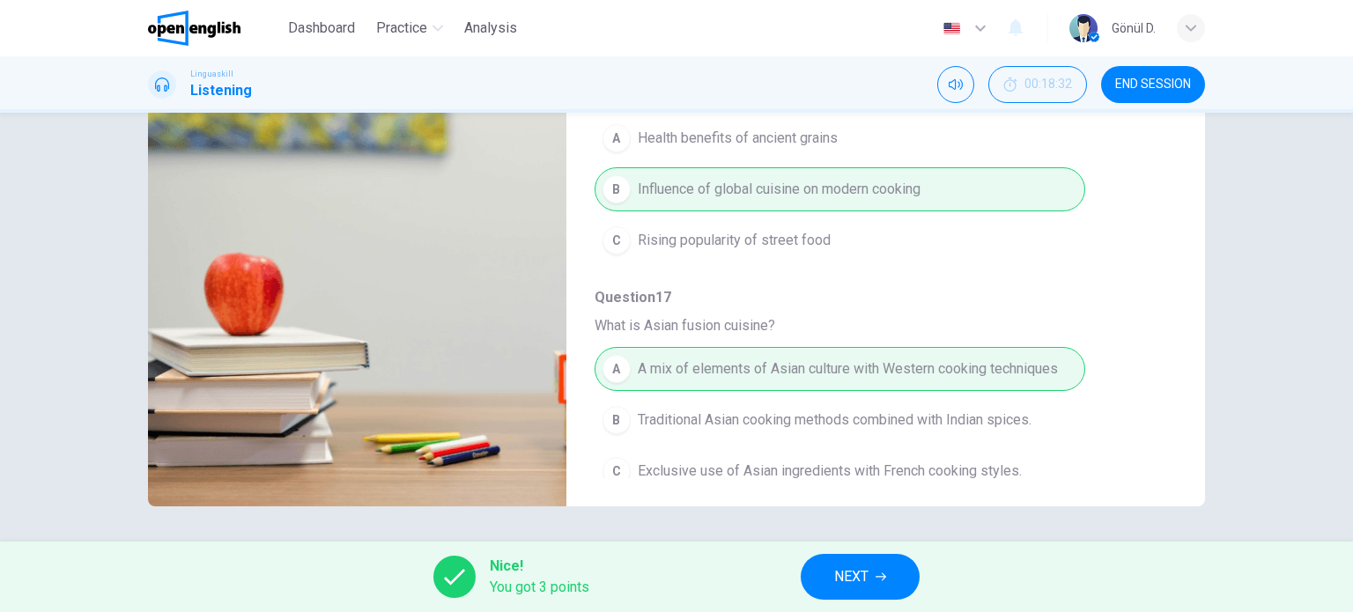
scroll to position [0, 0]
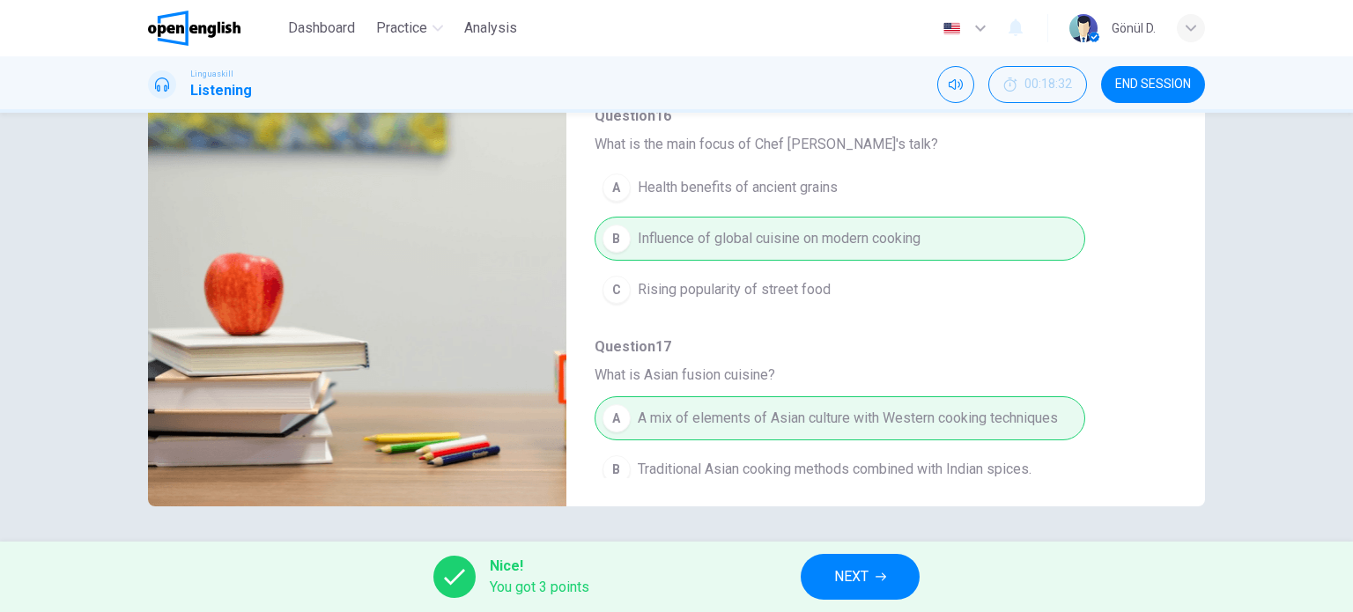
click at [856, 573] on span "NEXT" at bounding box center [851, 577] width 34 height 25
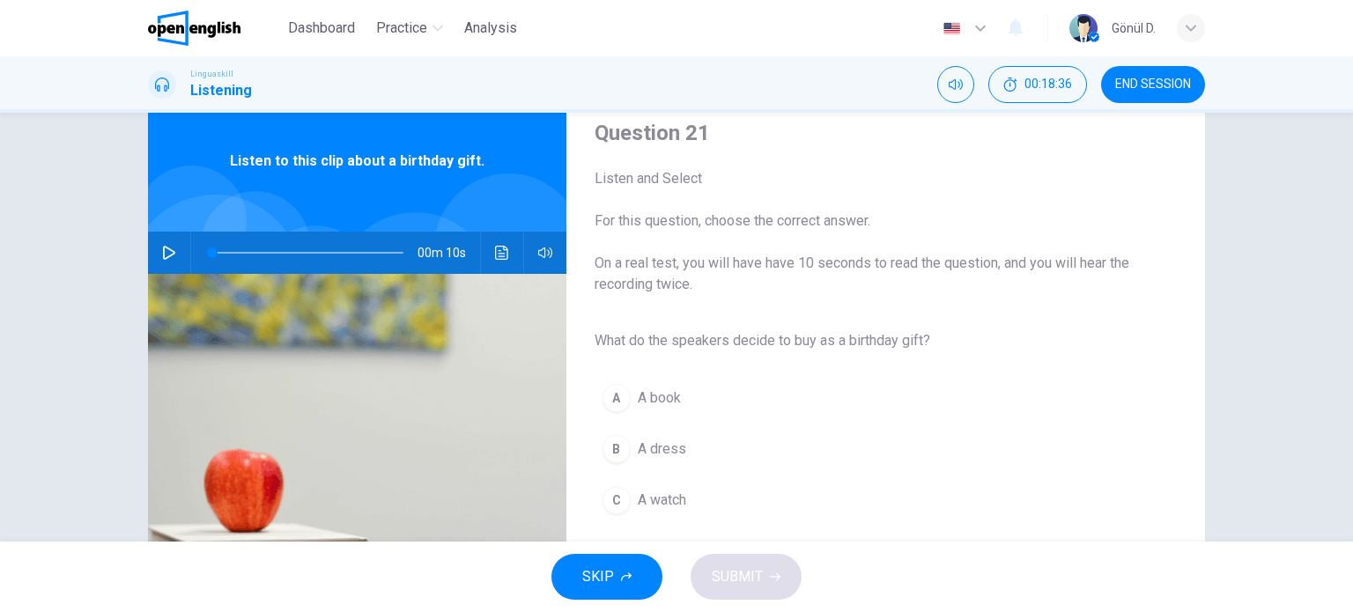
scroll to position [88, 0]
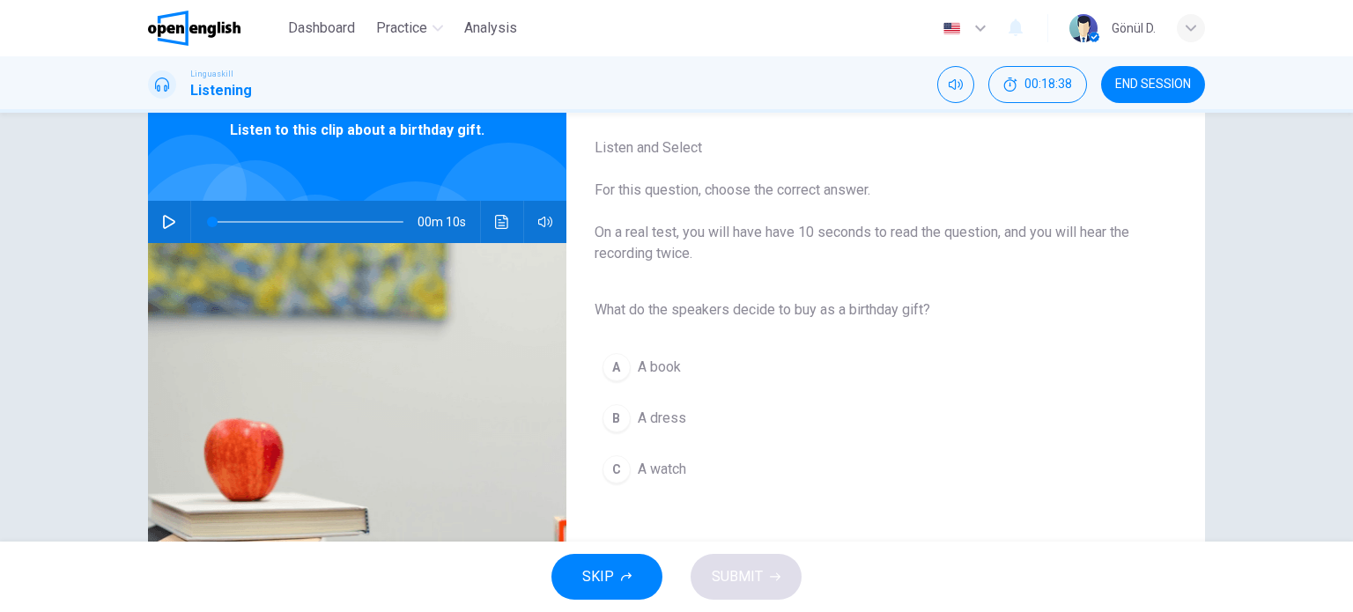
click at [169, 217] on icon "button" at bounding box center [169, 222] width 14 height 14
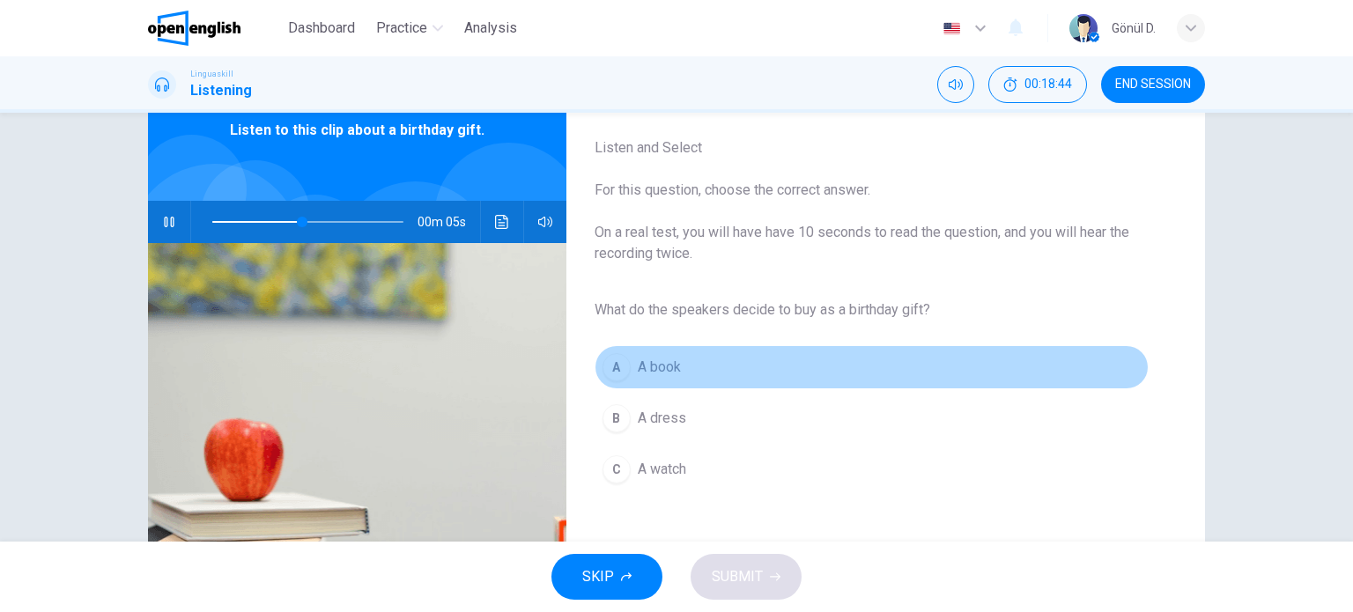
click at [621, 366] on div "A" at bounding box center [616, 367] width 28 height 28
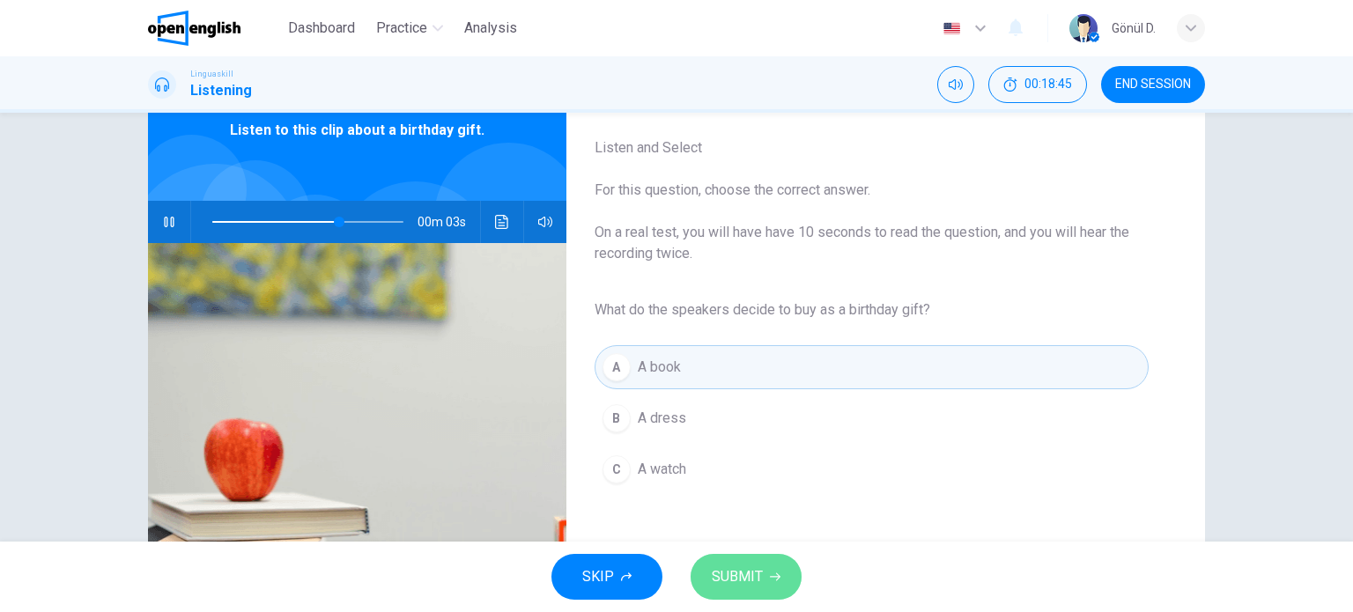
click at [765, 575] on button "SUBMIT" at bounding box center [746, 577] width 111 height 46
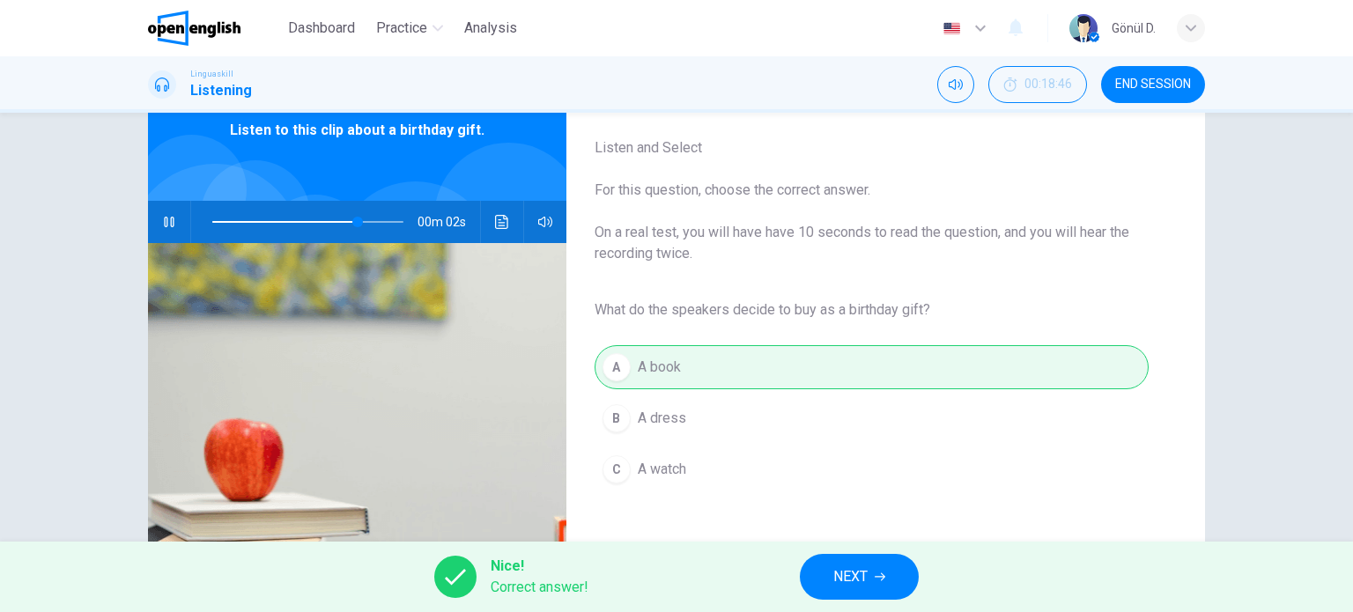
type input "**"
click at [854, 579] on span "NEXT" at bounding box center [850, 577] width 34 height 25
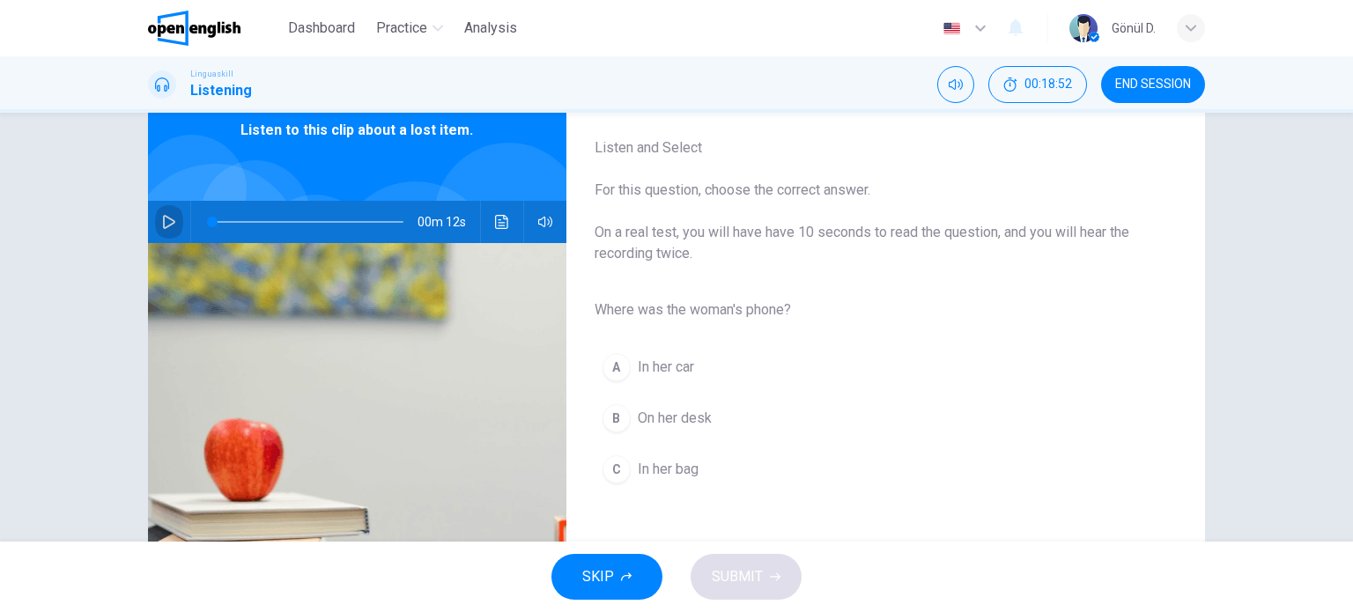
click at [166, 218] on icon "button" at bounding box center [169, 222] width 14 height 14
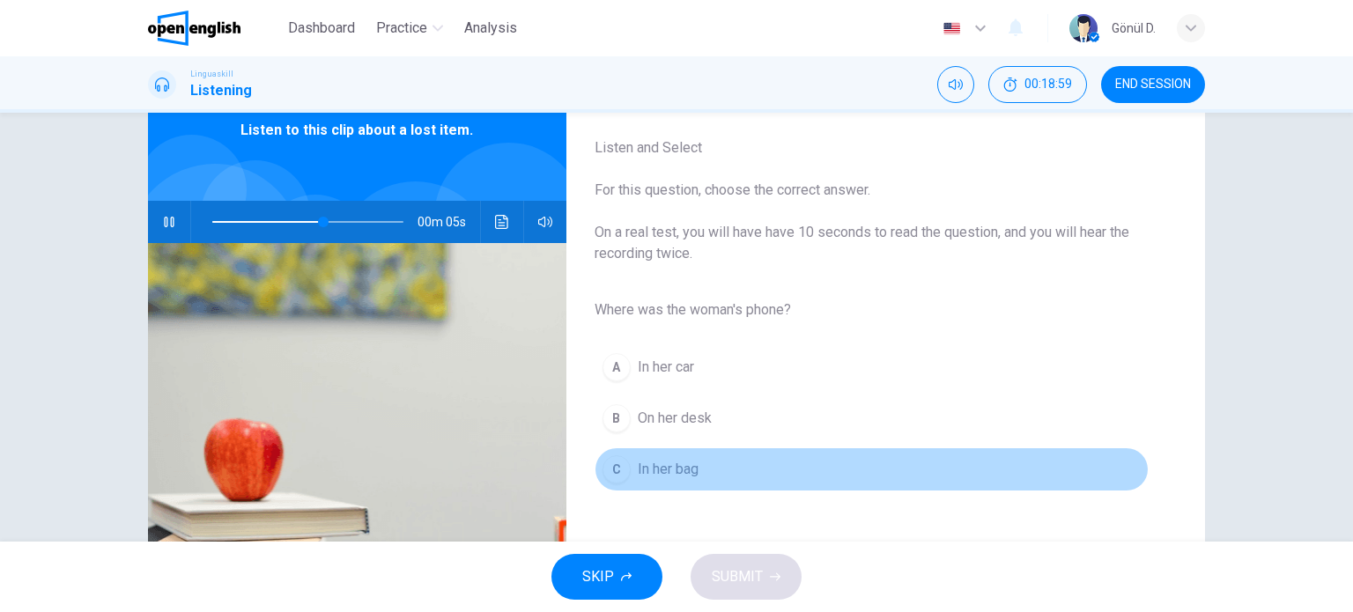
click at [684, 467] on span "In her bag" at bounding box center [668, 469] width 61 height 21
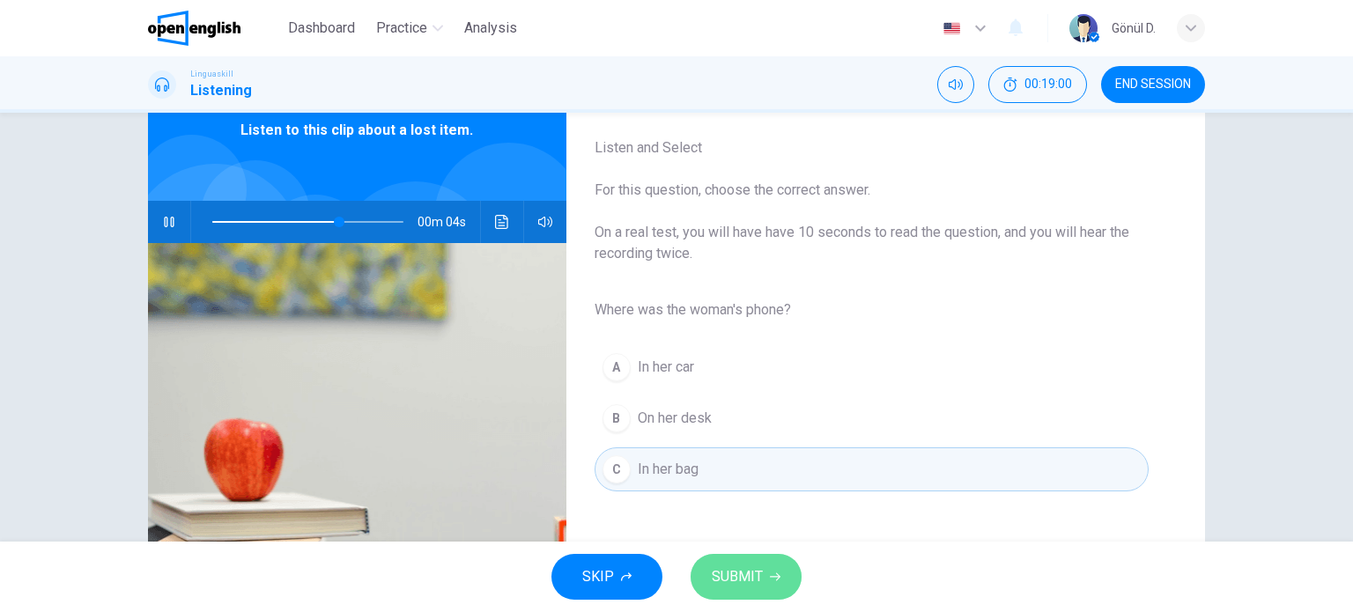
click at [762, 569] on button "SUBMIT" at bounding box center [746, 577] width 111 height 46
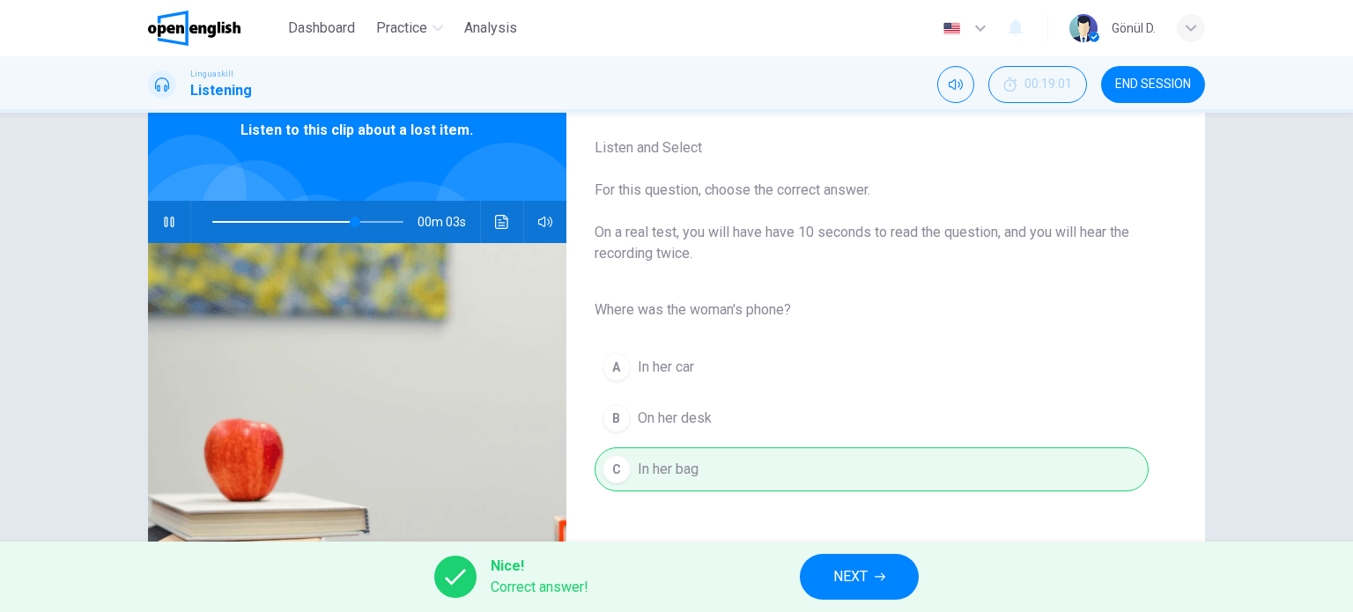
type input "**"
click at [824, 571] on button "NEXT" at bounding box center [859, 577] width 119 height 46
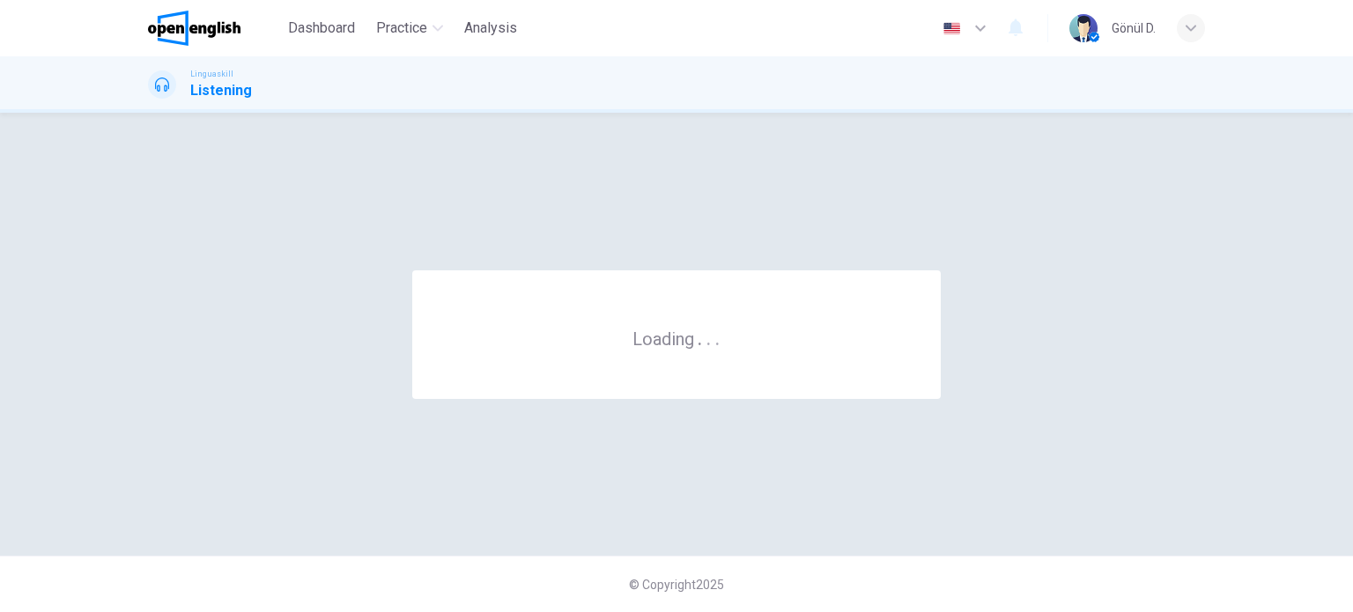
scroll to position [0, 0]
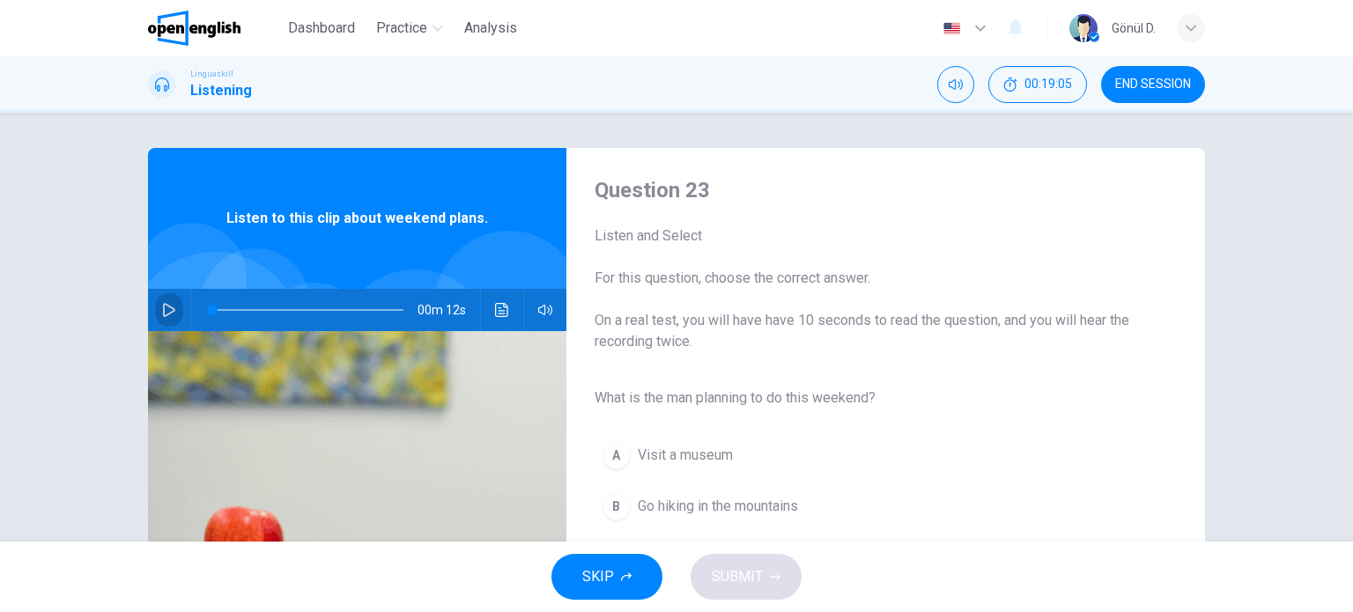
drag, startPoint x: 162, startPoint y: 303, endPoint x: 181, endPoint y: 317, distance: 24.0
click at [162, 304] on icon "button" at bounding box center [169, 310] width 14 height 14
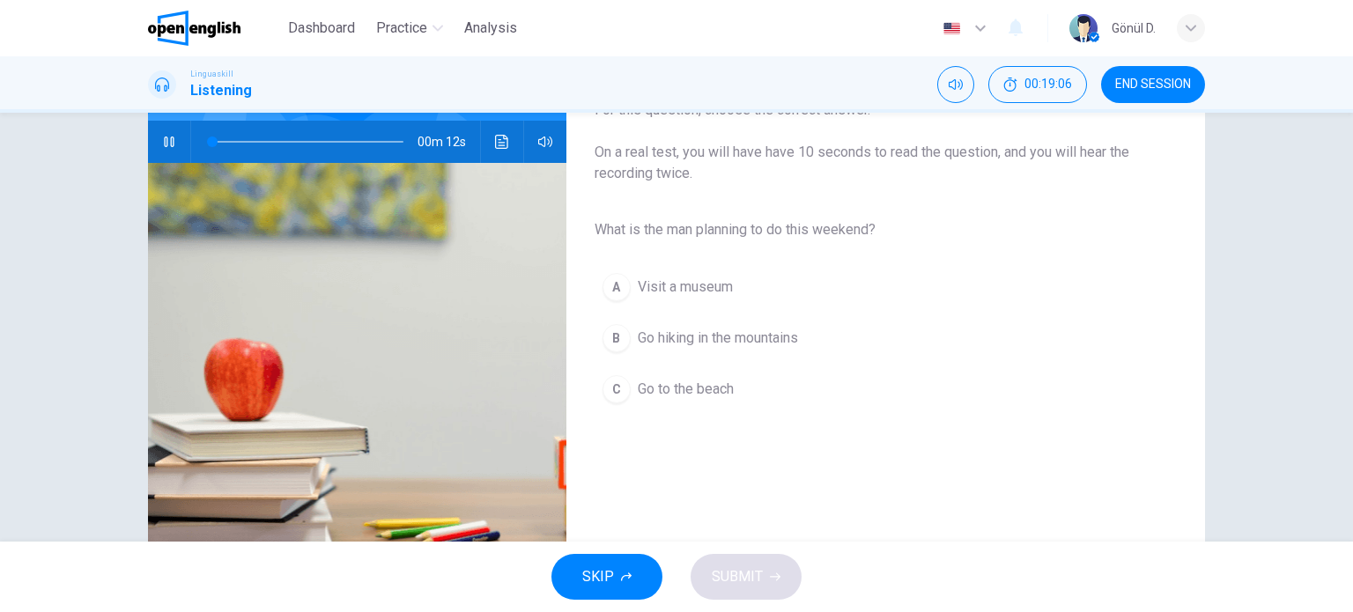
scroll to position [176, 0]
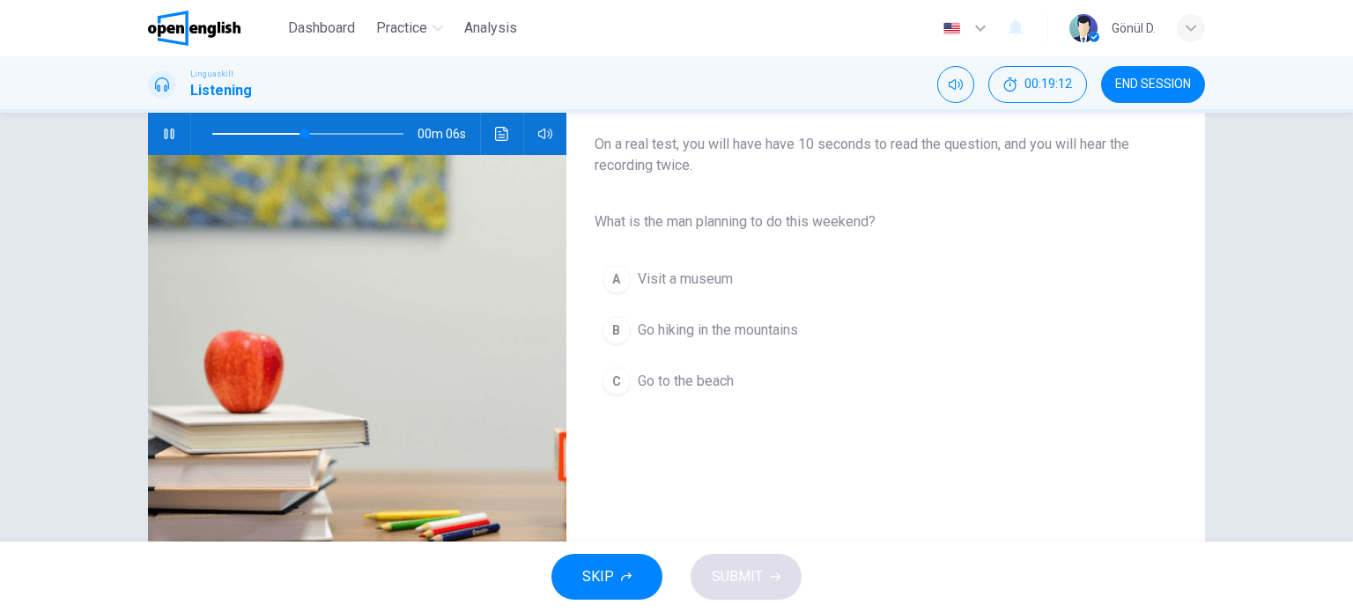
click at [704, 324] on span "Go hiking in the mountains" at bounding box center [718, 330] width 160 height 21
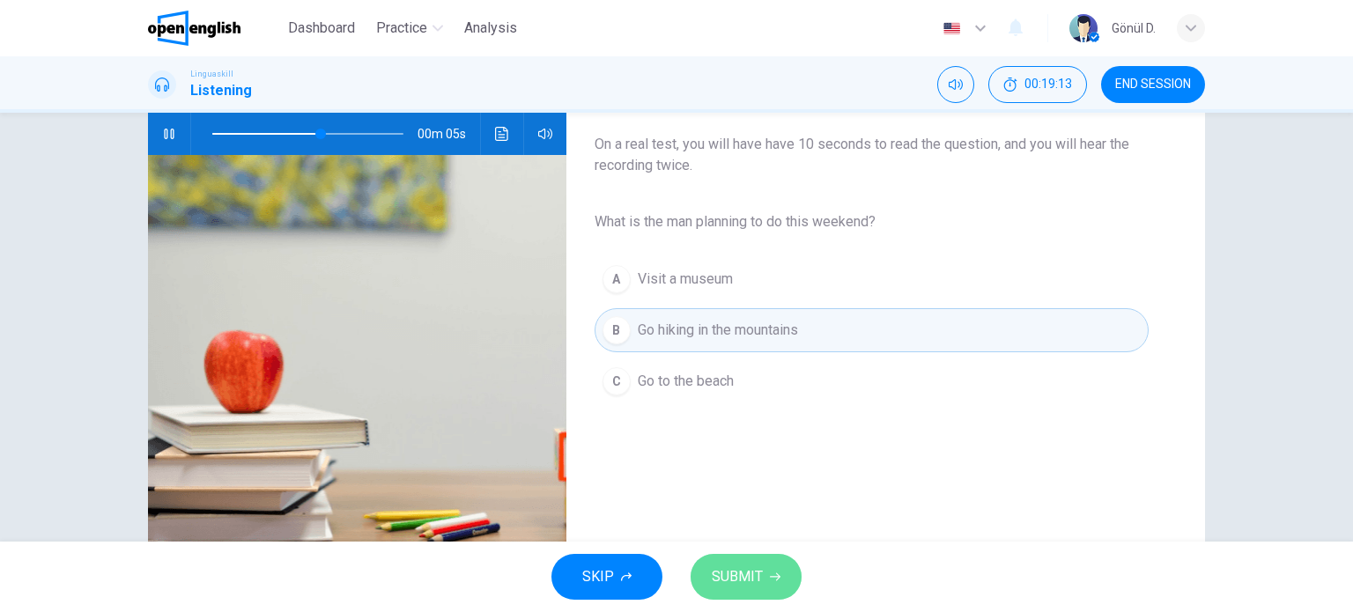
click at [747, 575] on span "SUBMIT" at bounding box center [737, 577] width 51 height 25
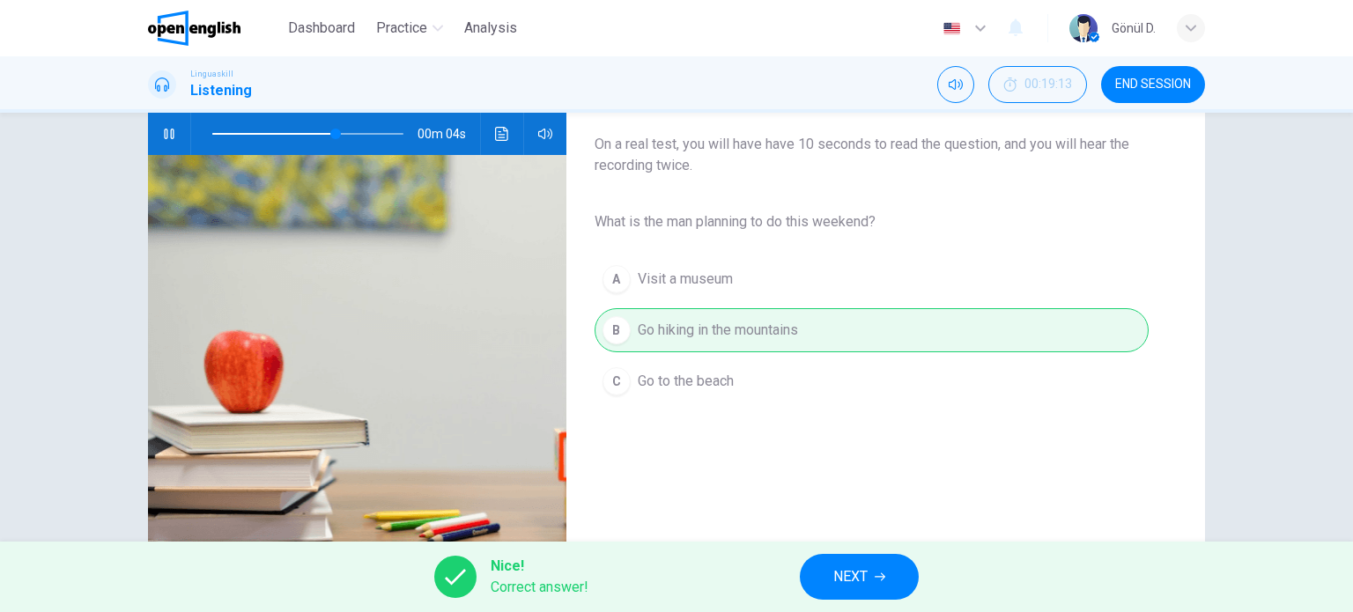
type input "**"
click at [856, 568] on span "NEXT" at bounding box center [850, 577] width 34 height 25
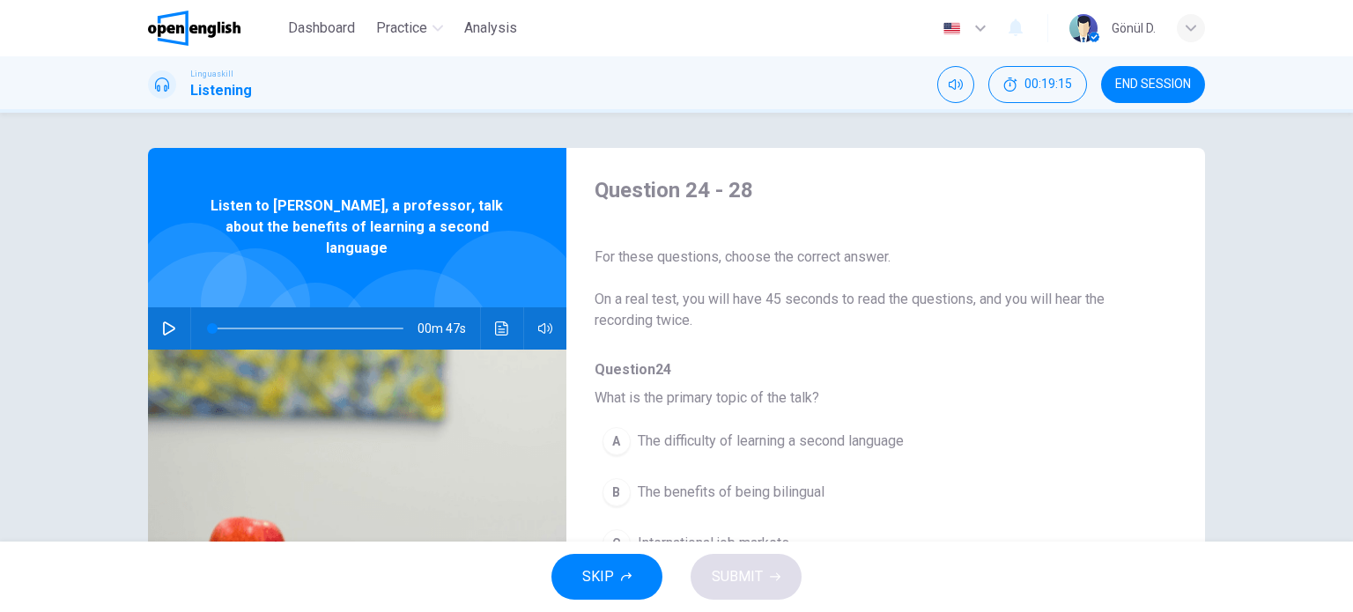
click at [163, 322] on icon "button" at bounding box center [169, 329] width 14 height 14
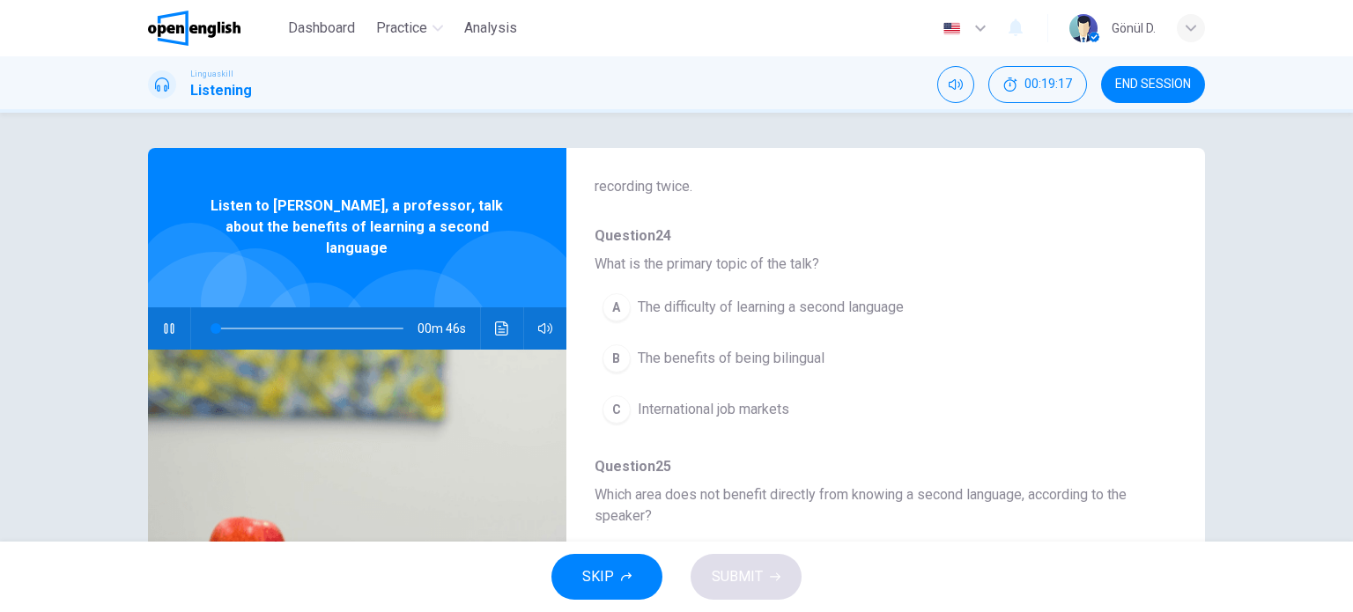
scroll to position [176, 0]
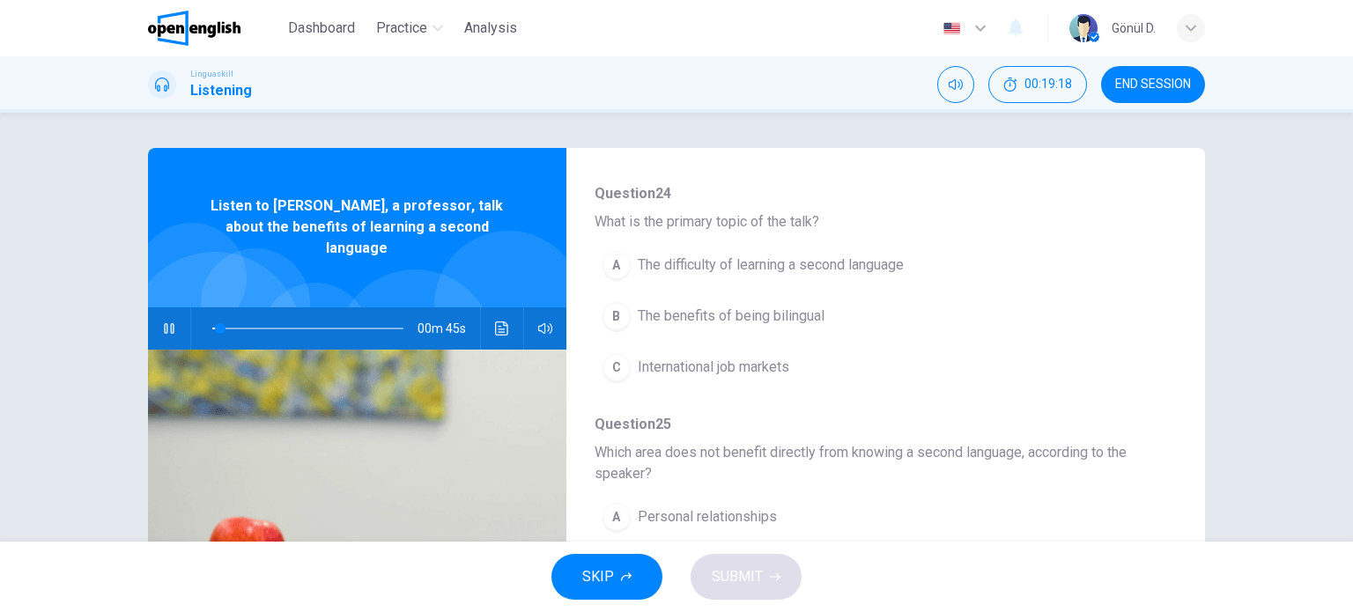
click at [166, 322] on icon "button" at bounding box center [169, 329] width 14 height 14
click at [215, 323] on span at bounding box center [220, 328] width 11 height 11
click at [162, 322] on icon "button" at bounding box center [169, 329] width 14 height 14
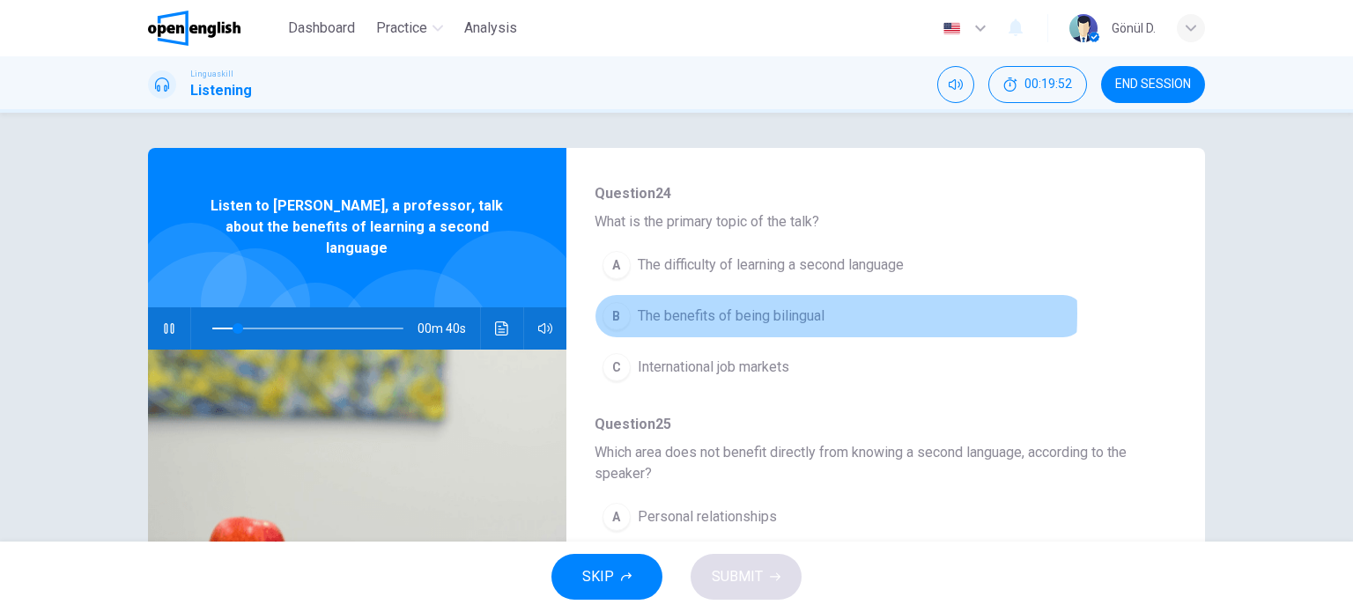
click at [711, 312] on span "The benefits of being bilingual" at bounding box center [731, 316] width 187 height 21
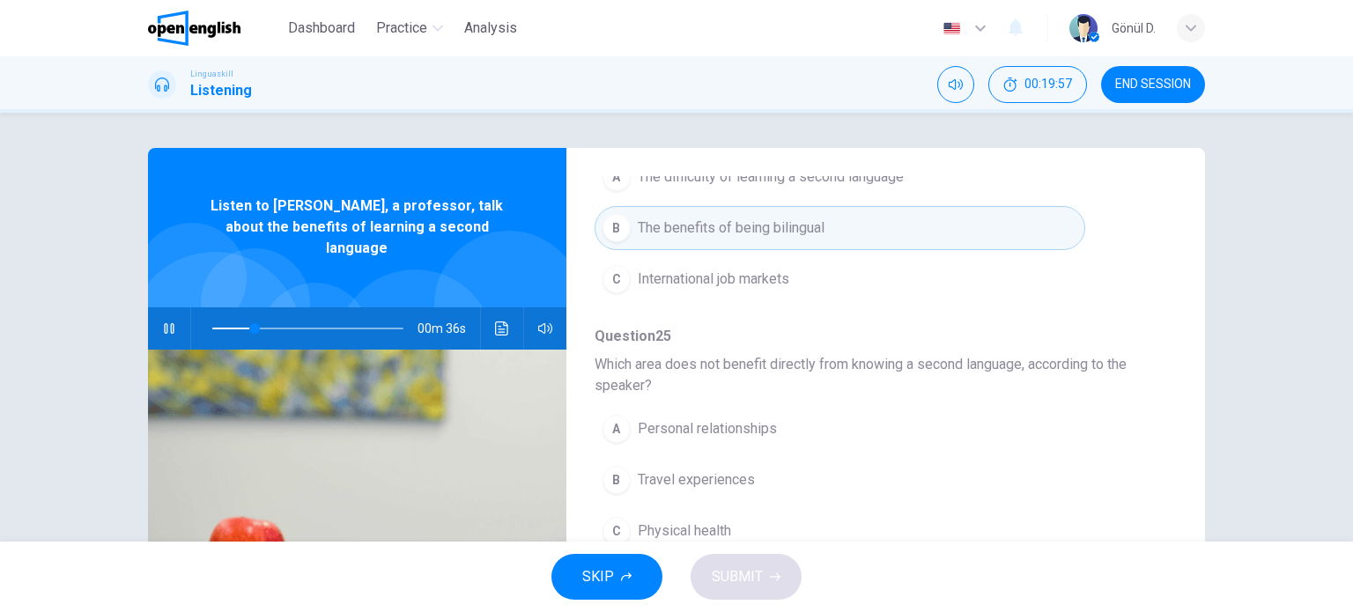
scroll to position [352, 0]
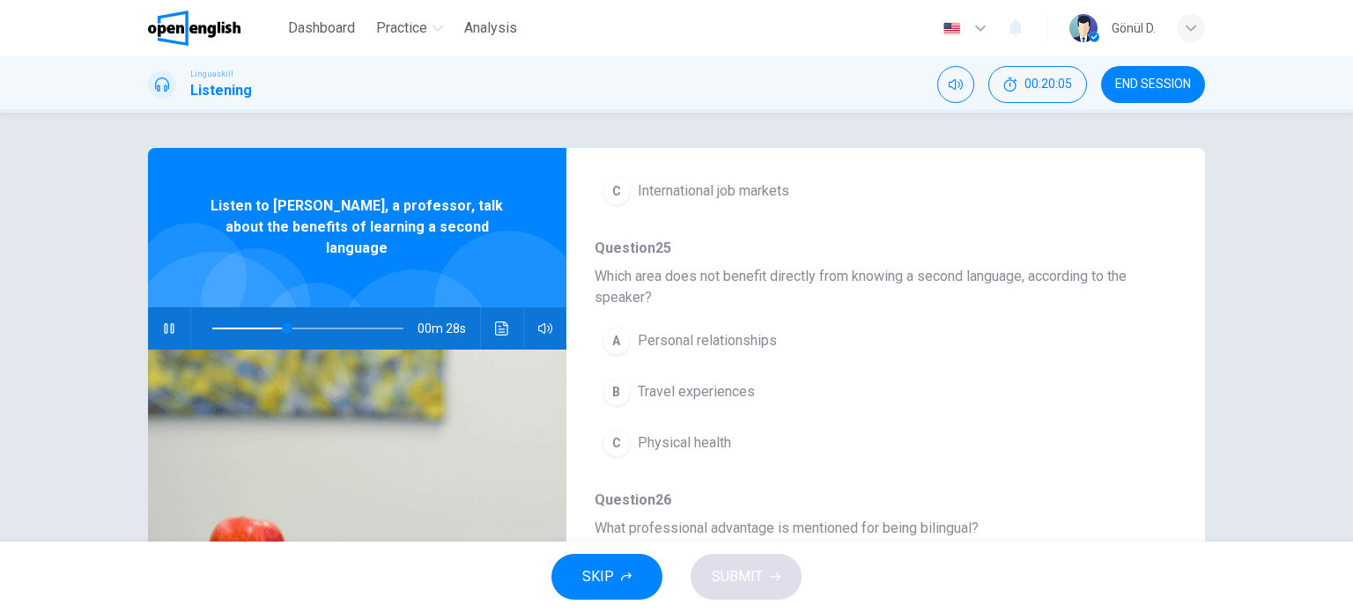
click at [694, 383] on span "Travel experiences" at bounding box center [696, 391] width 117 height 21
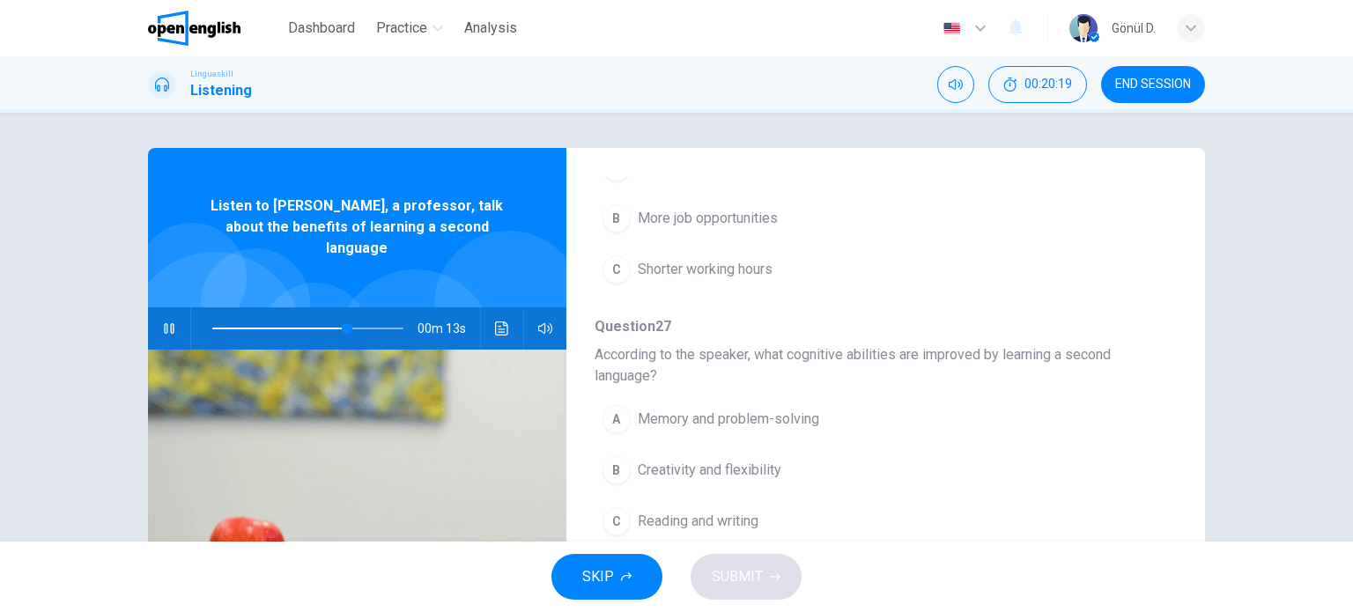
scroll to position [796, 0]
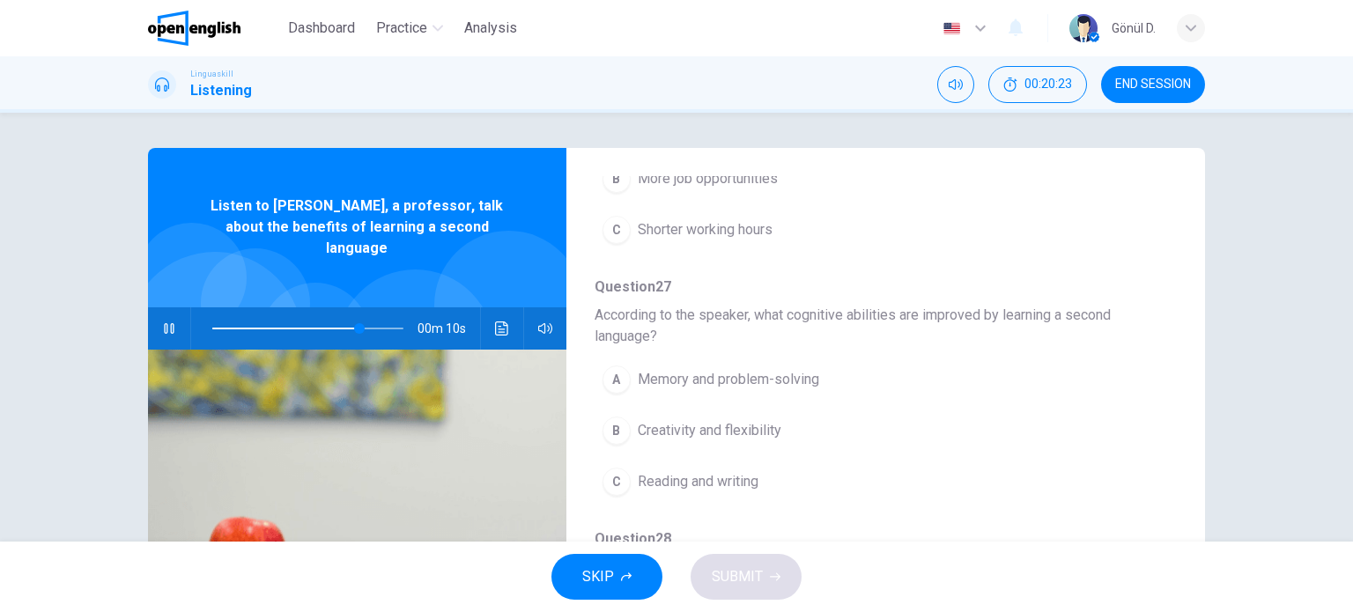
click at [743, 369] on span "Memory and problem-solving" at bounding box center [728, 379] width 181 height 21
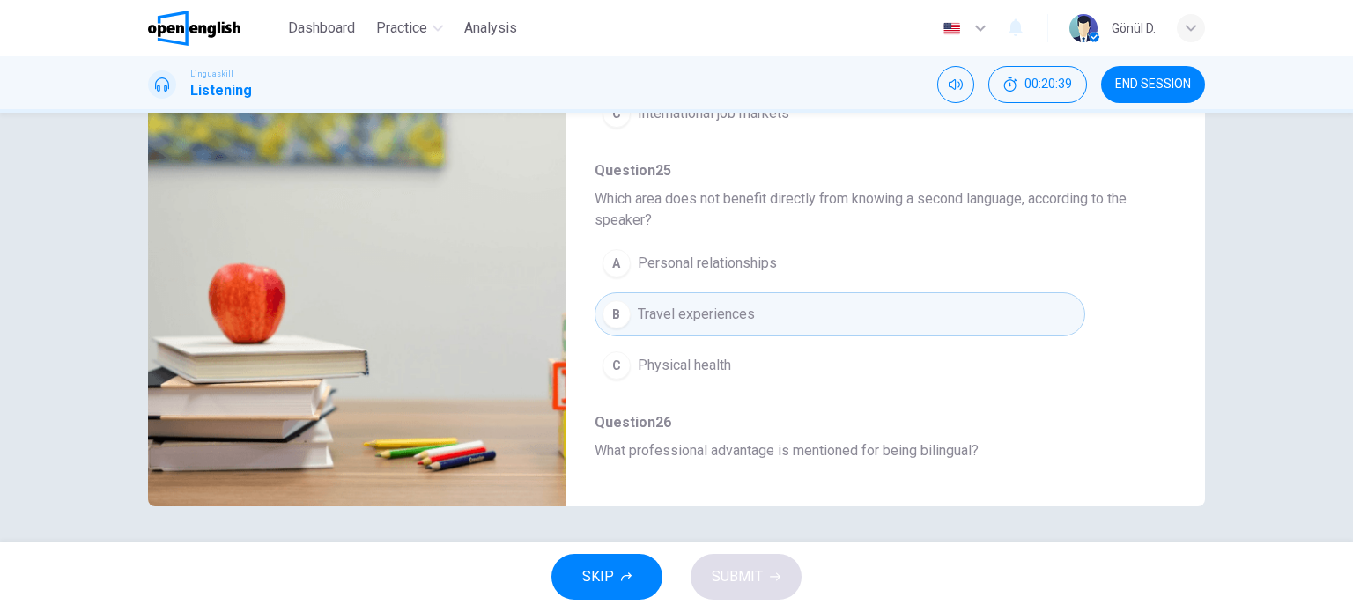
scroll to position [0, 0]
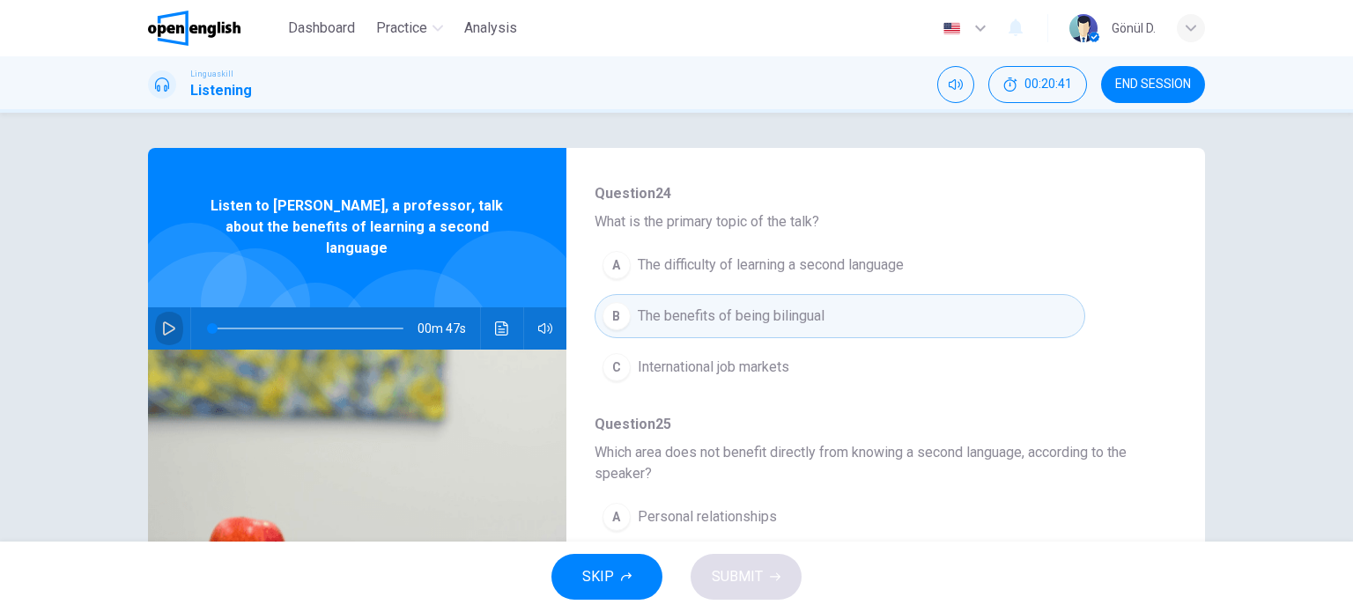
click at [162, 322] on icon "button" at bounding box center [169, 329] width 14 height 14
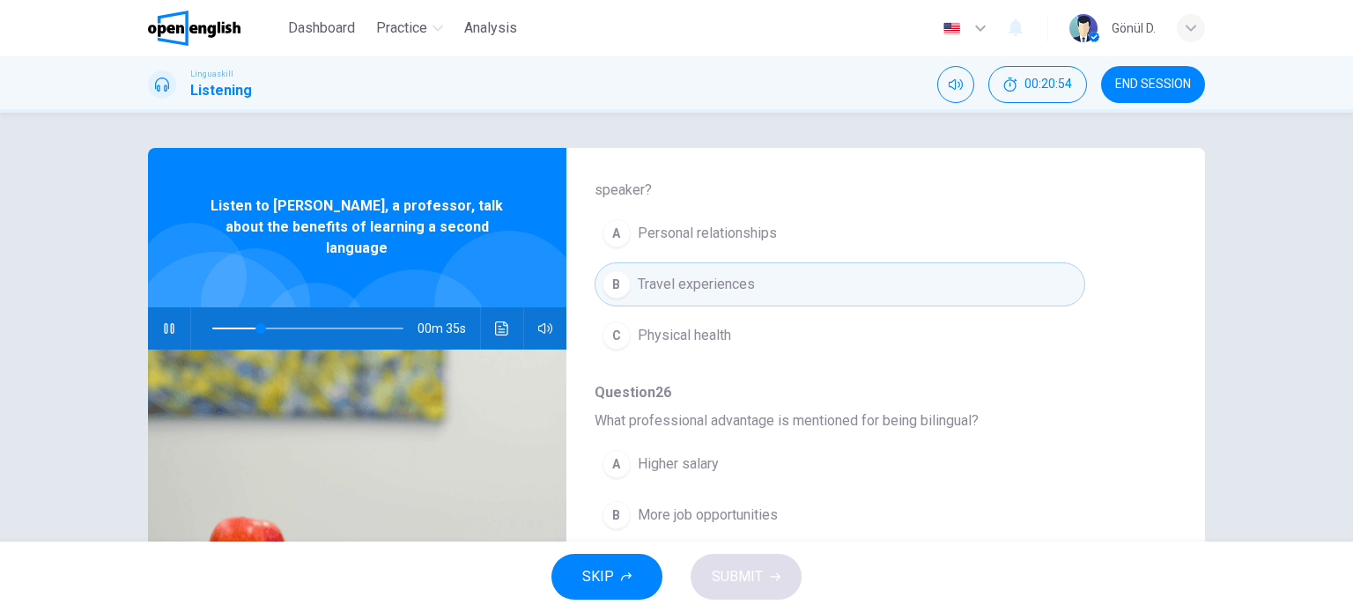
scroll to position [528, 0]
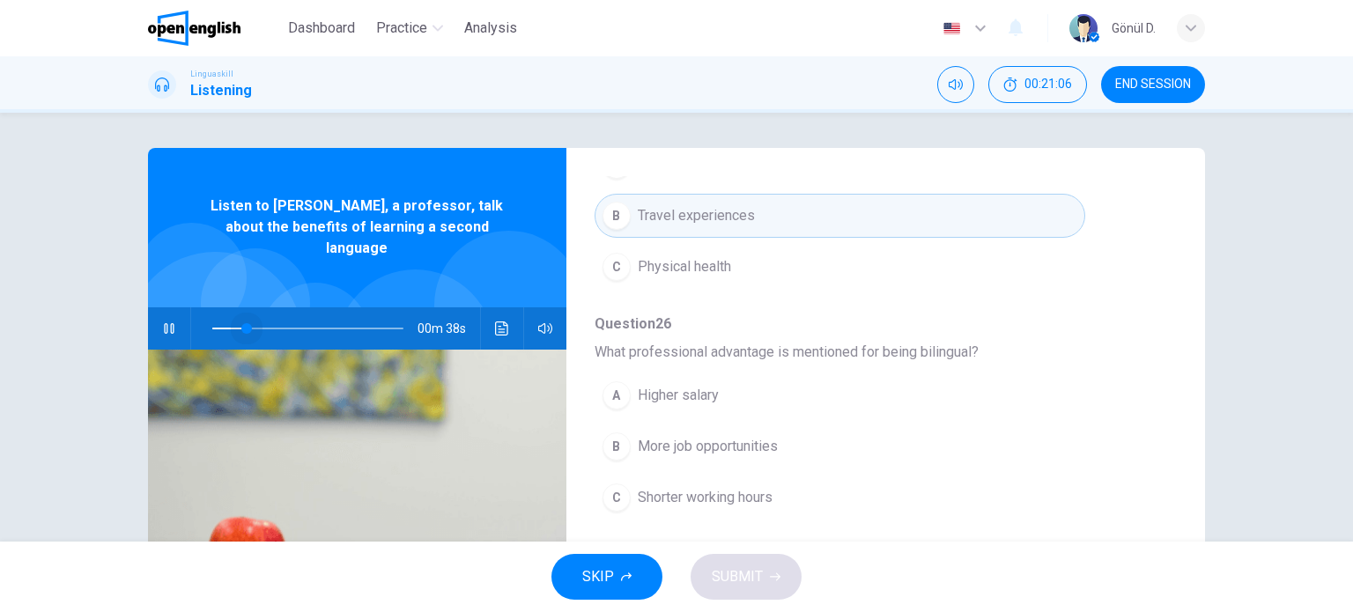
drag, startPoint x: 302, startPoint y: 306, endPoint x: 242, endPoint y: 305, distance: 59.9
click at [242, 323] on span at bounding box center [246, 328] width 11 height 11
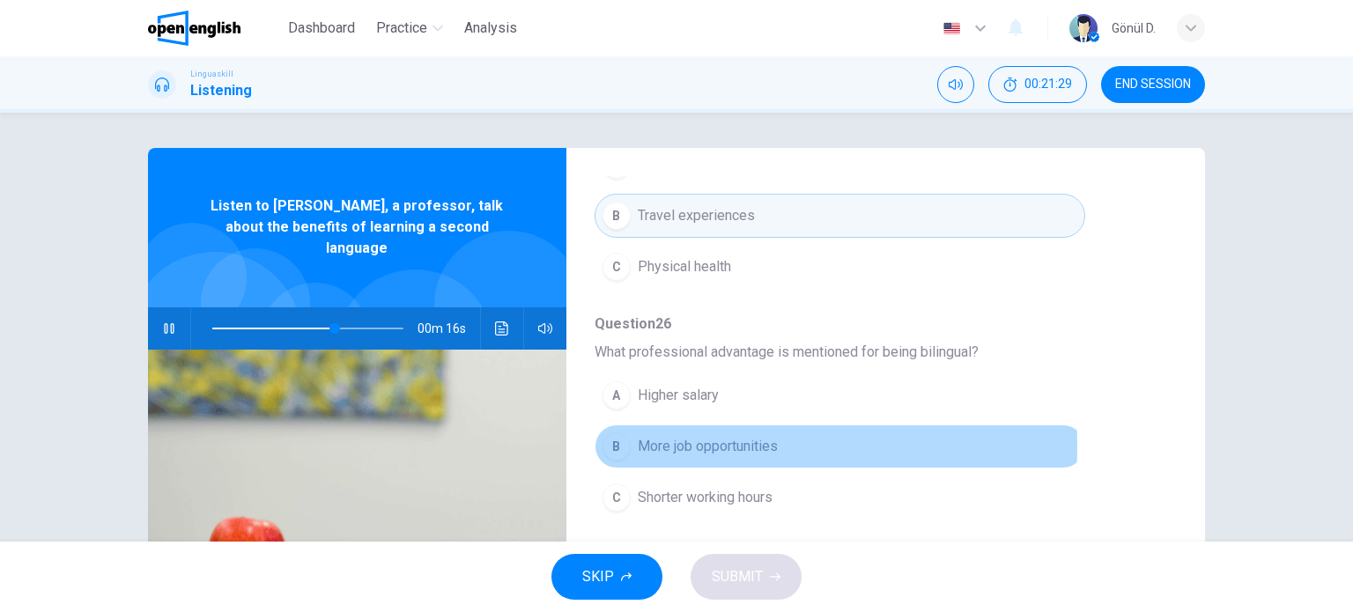
click at [721, 442] on span "More job opportunities" at bounding box center [708, 446] width 140 height 21
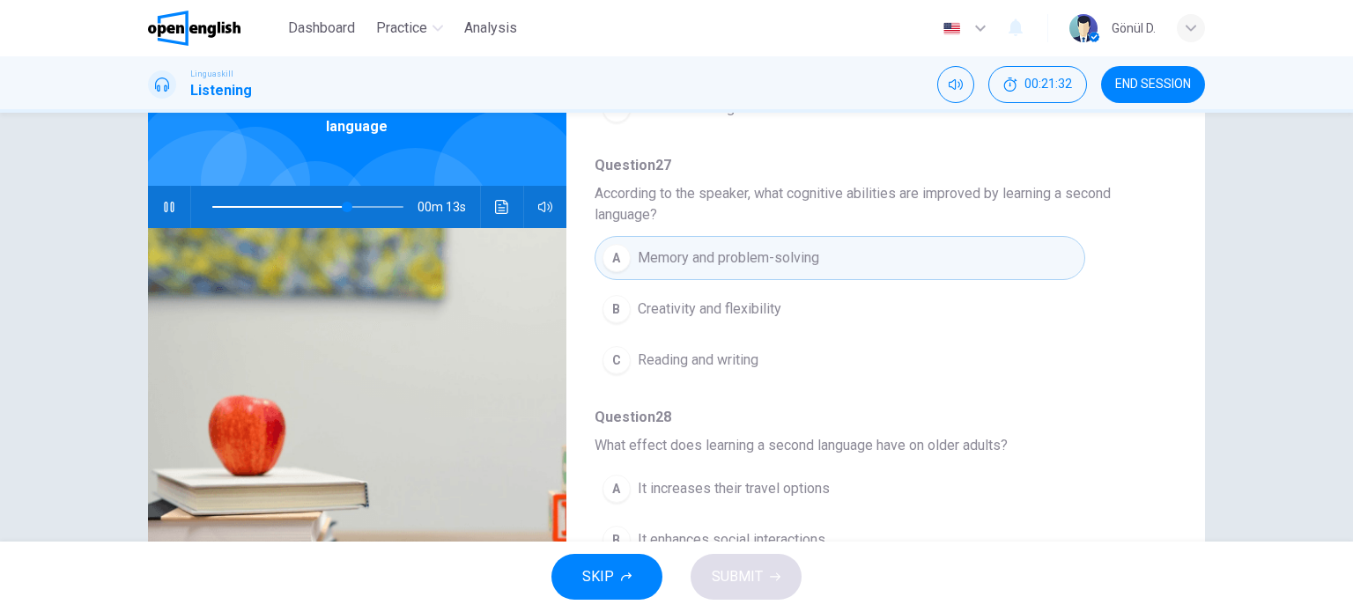
scroll to position [254, 0]
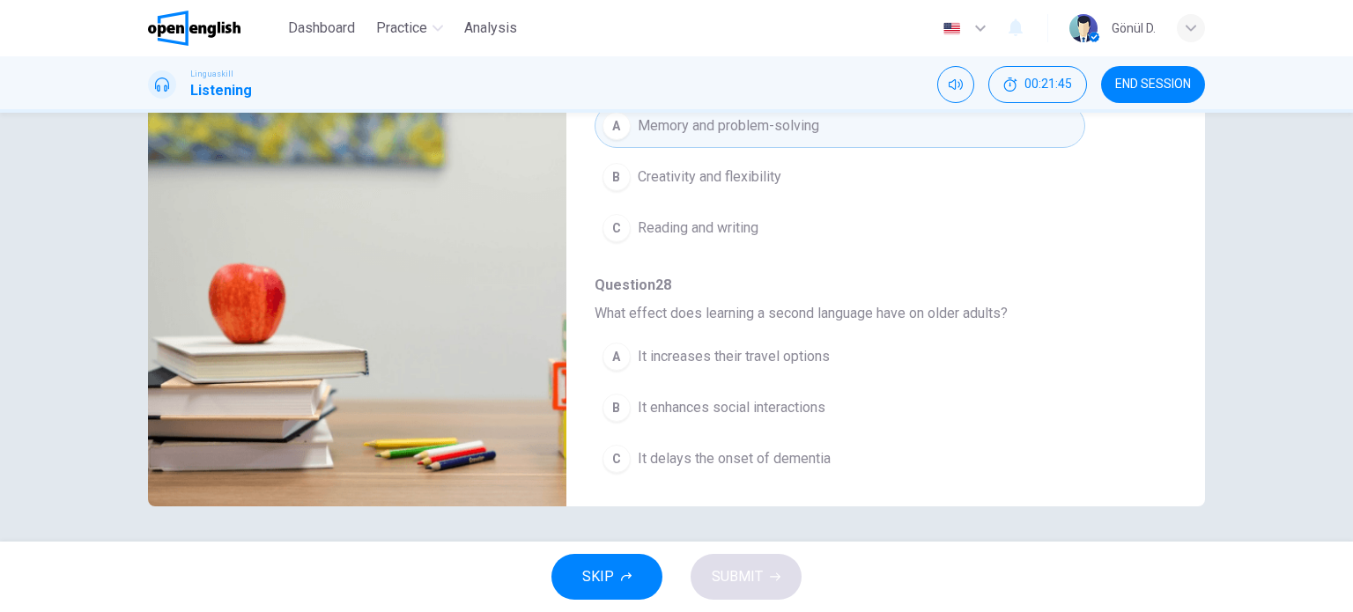
type input "*"
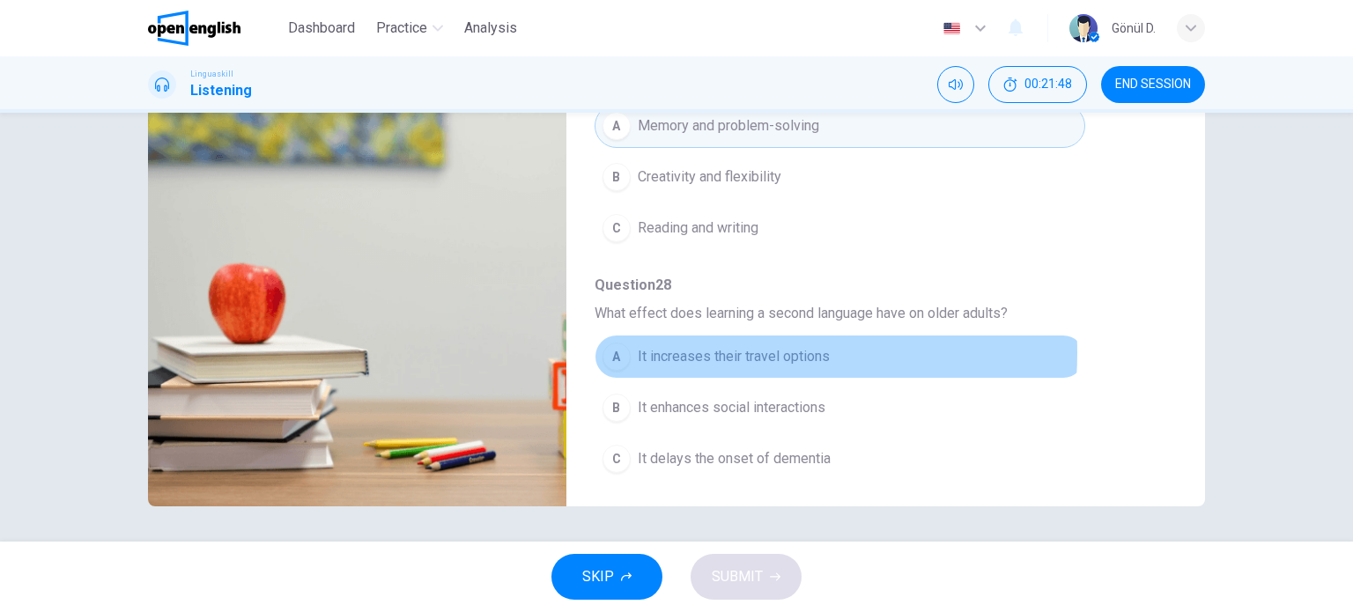
drag, startPoint x: 728, startPoint y: 348, endPoint x: 735, endPoint y: 362, distance: 16.2
click at [728, 348] on span "It increases their travel options" at bounding box center [734, 356] width 192 height 21
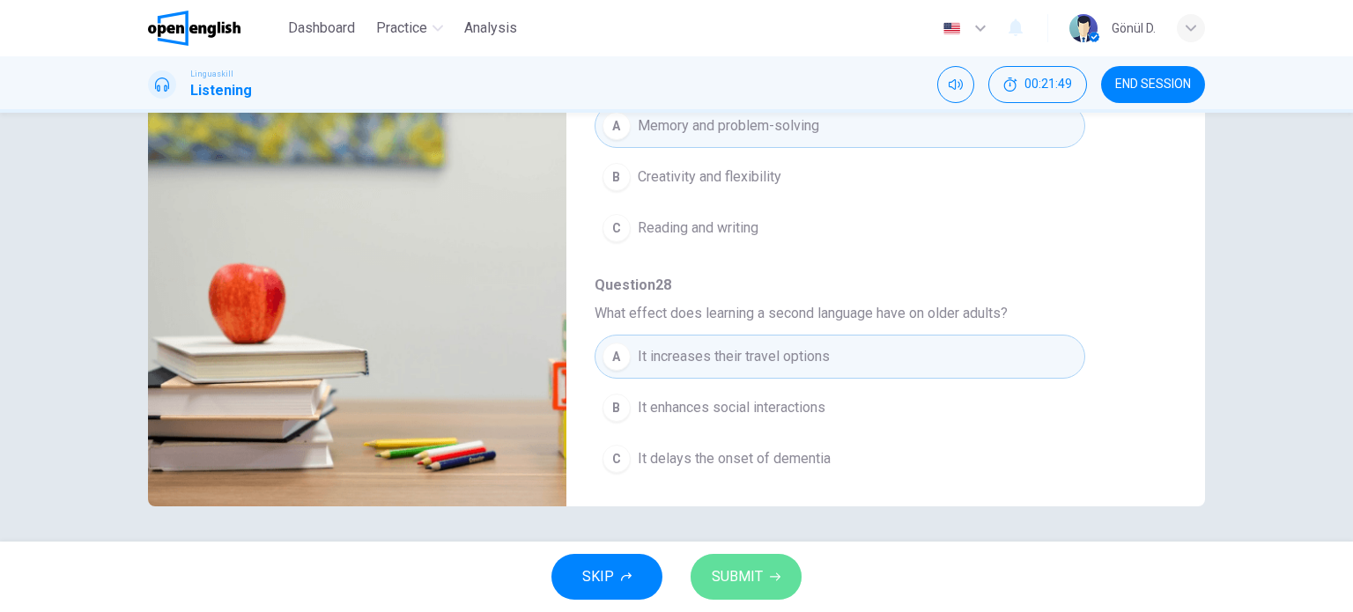
click at [755, 577] on span "SUBMIT" at bounding box center [737, 577] width 51 height 25
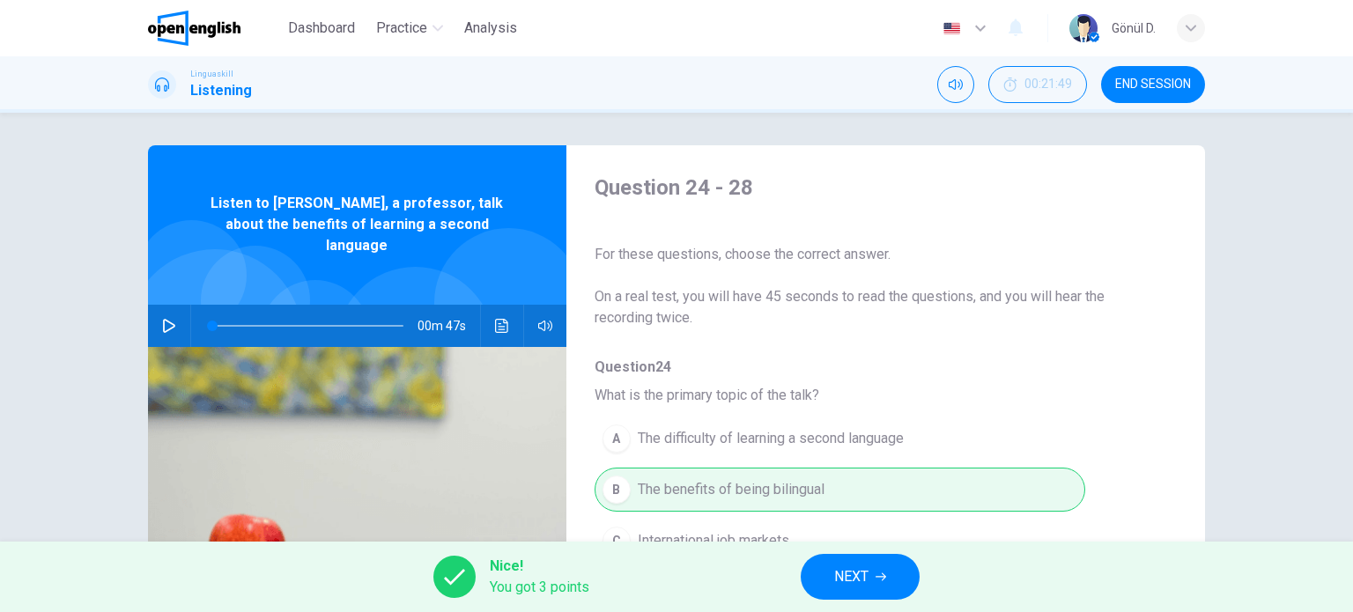
scroll to position [0, 0]
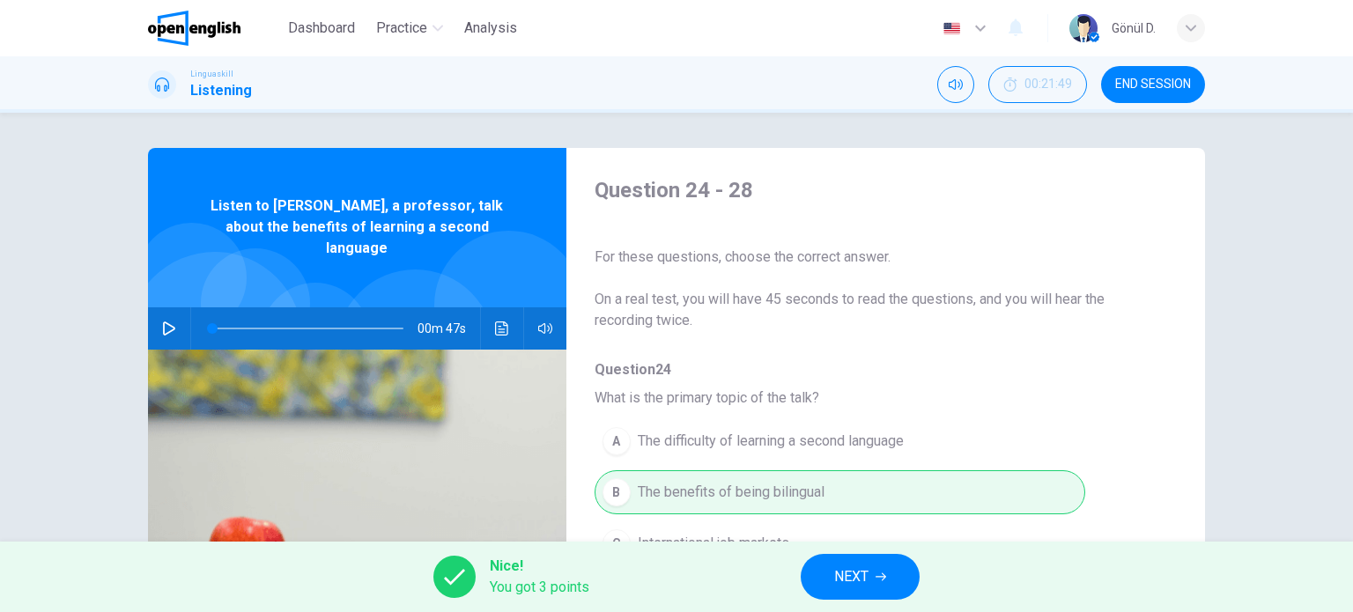
click at [857, 579] on span "NEXT" at bounding box center [851, 577] width 34 height 25
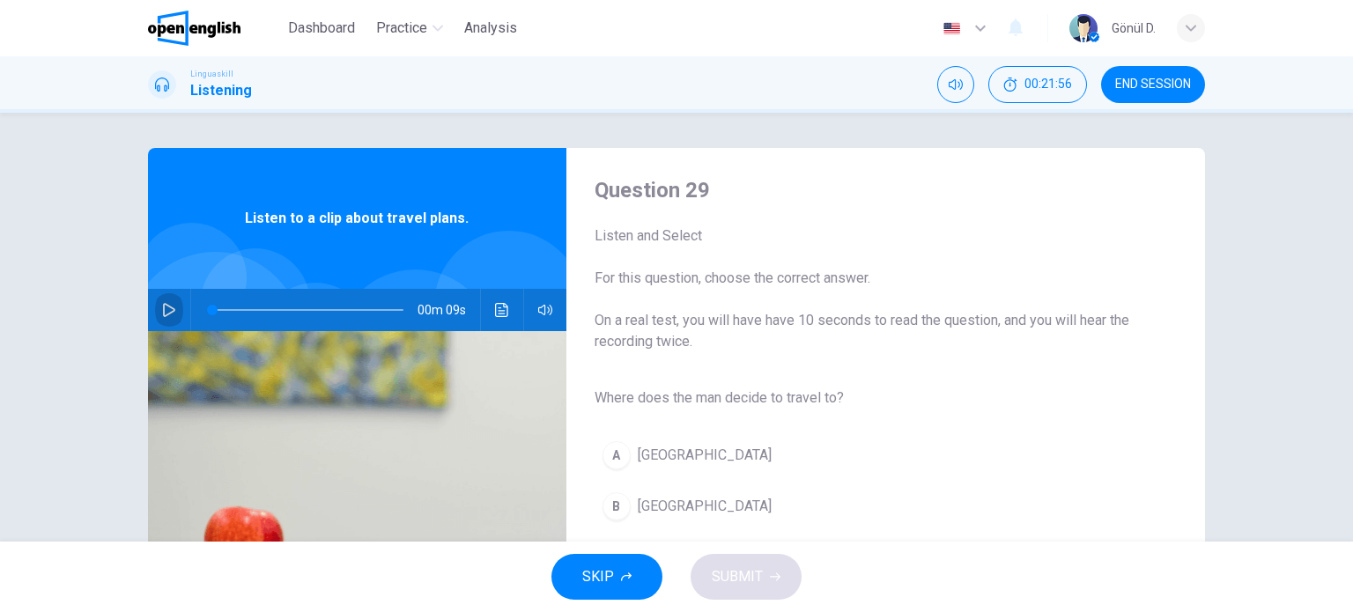
click at [168, 311] on icon "button" at bounding box center [169, 310] width 12 height 14
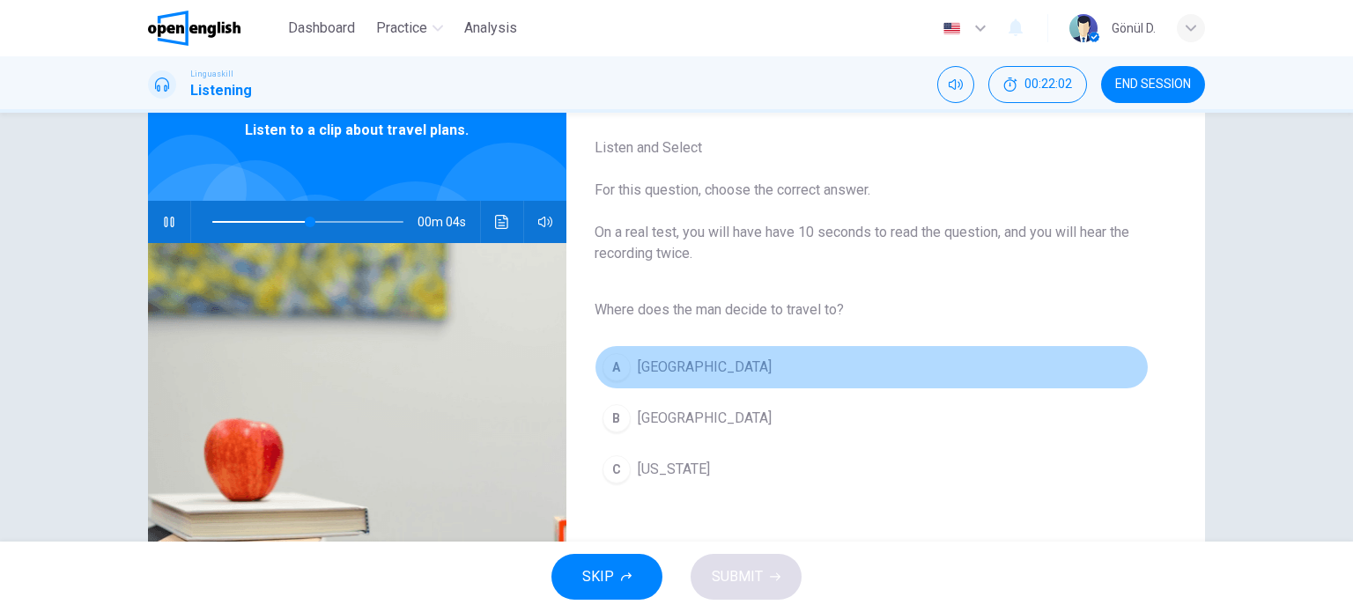
click at [610, 361] on div "A" at bounding box center [616, 367] width 28 height 28
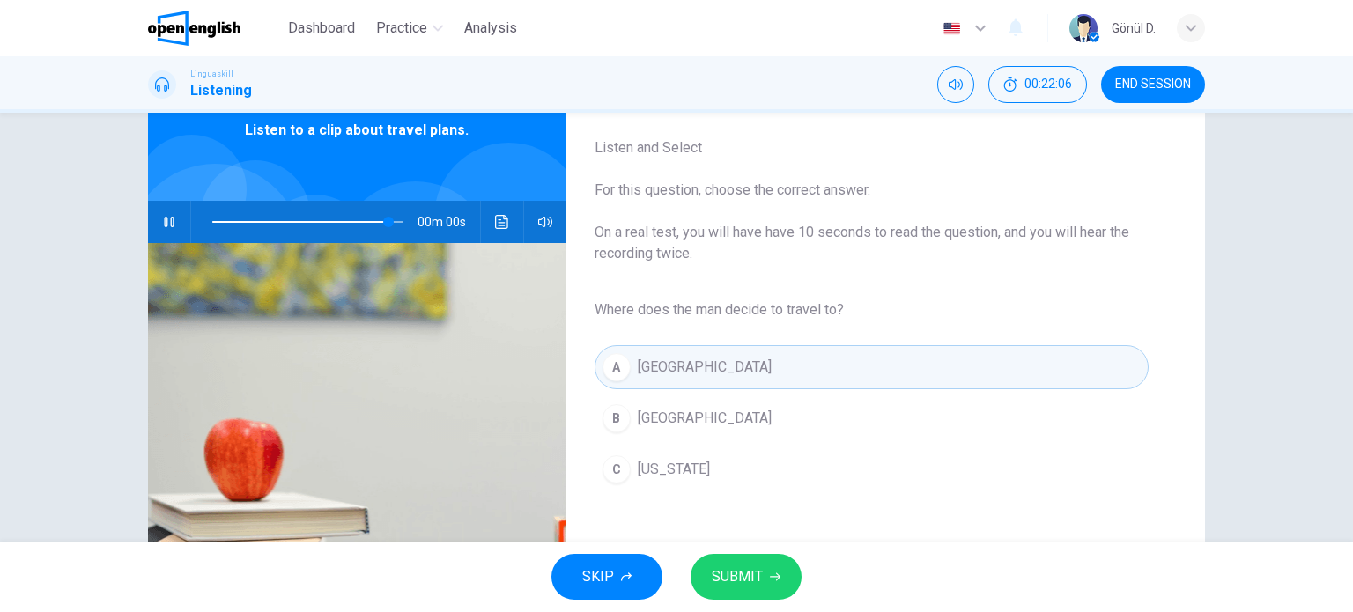
type input "*"
click at [743, 578] on span "SUBMIT" at bounding box center [737, 577] width 51 height 25
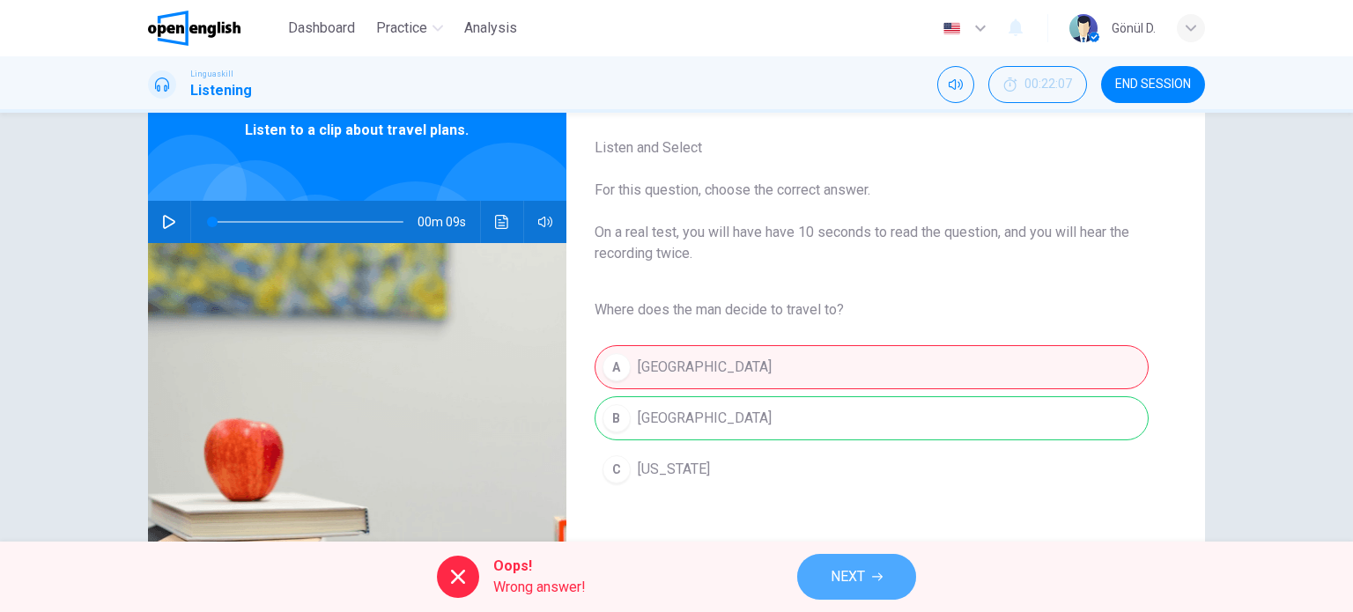
click at [846, 569] on span "NEXT" at bounding box center [848, 577] width 34 height 25
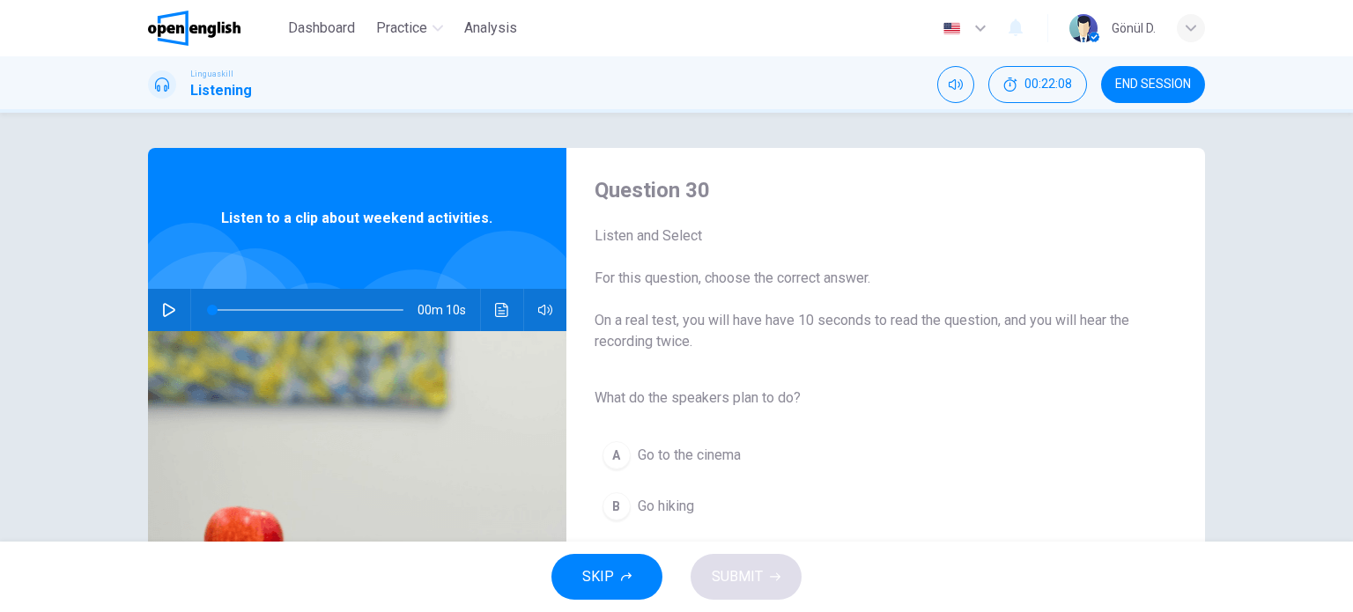
click at [163, 309] on icon "button" at bounding box center [169, 310] width 12 height 14
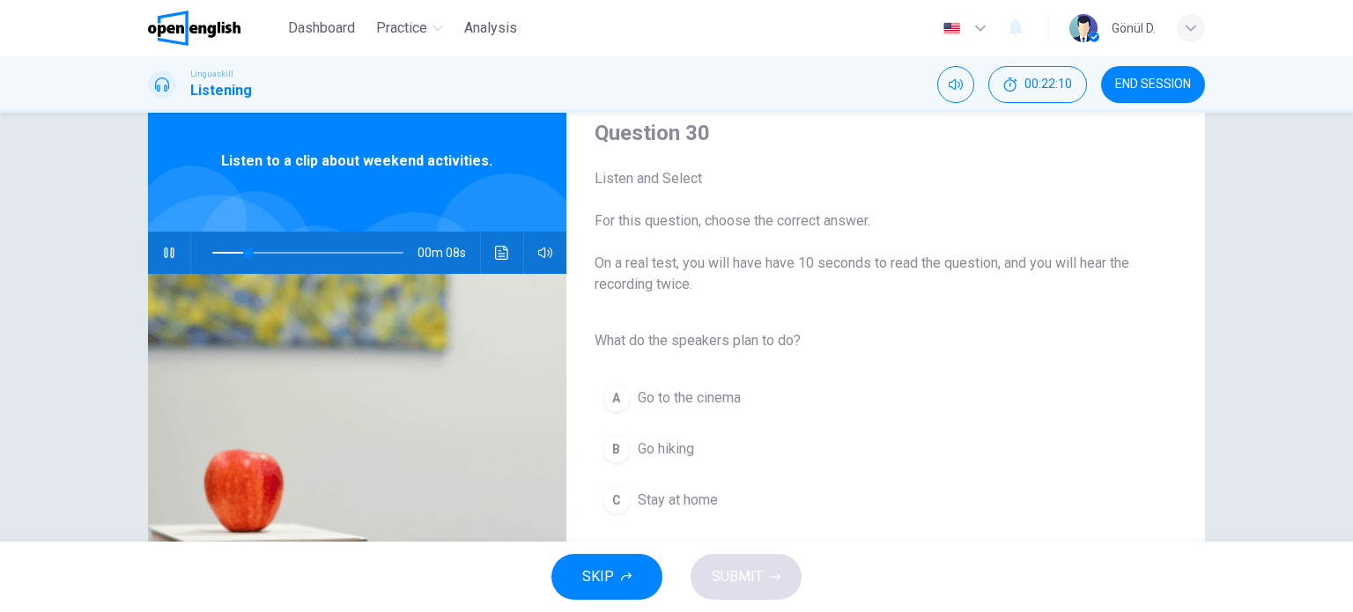
scroll to position [88, 0]
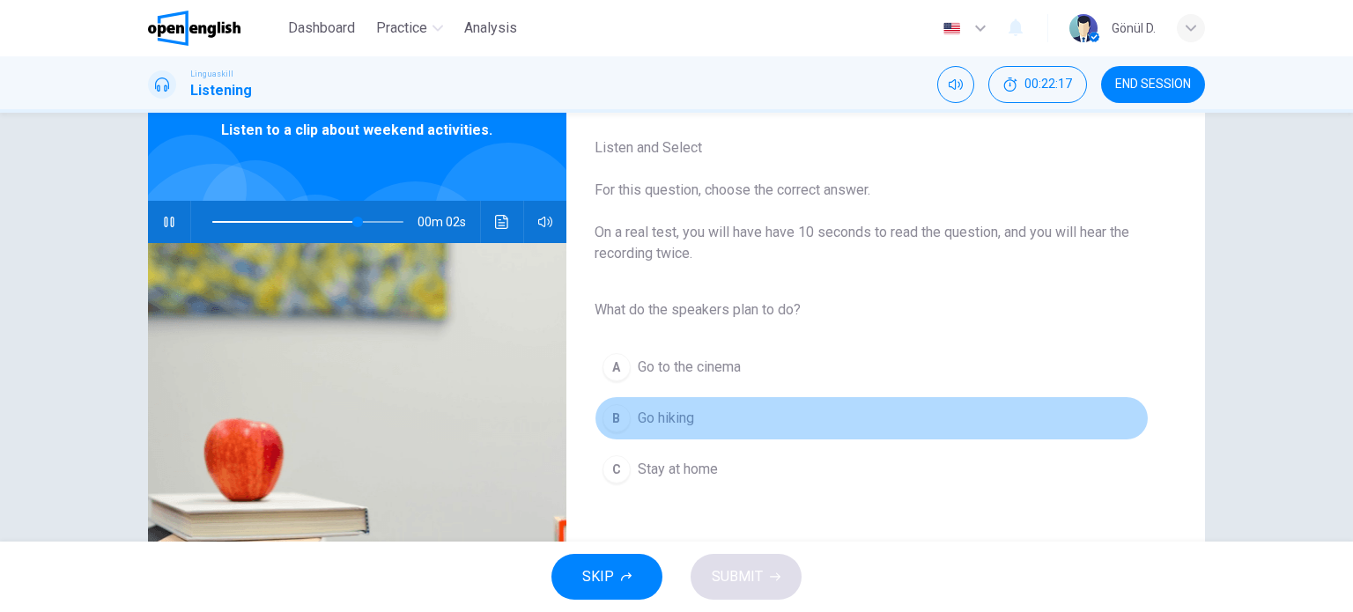
click at [662, 419] on span "Go hiking" at bounding box center [666, 418] width 56 height 21
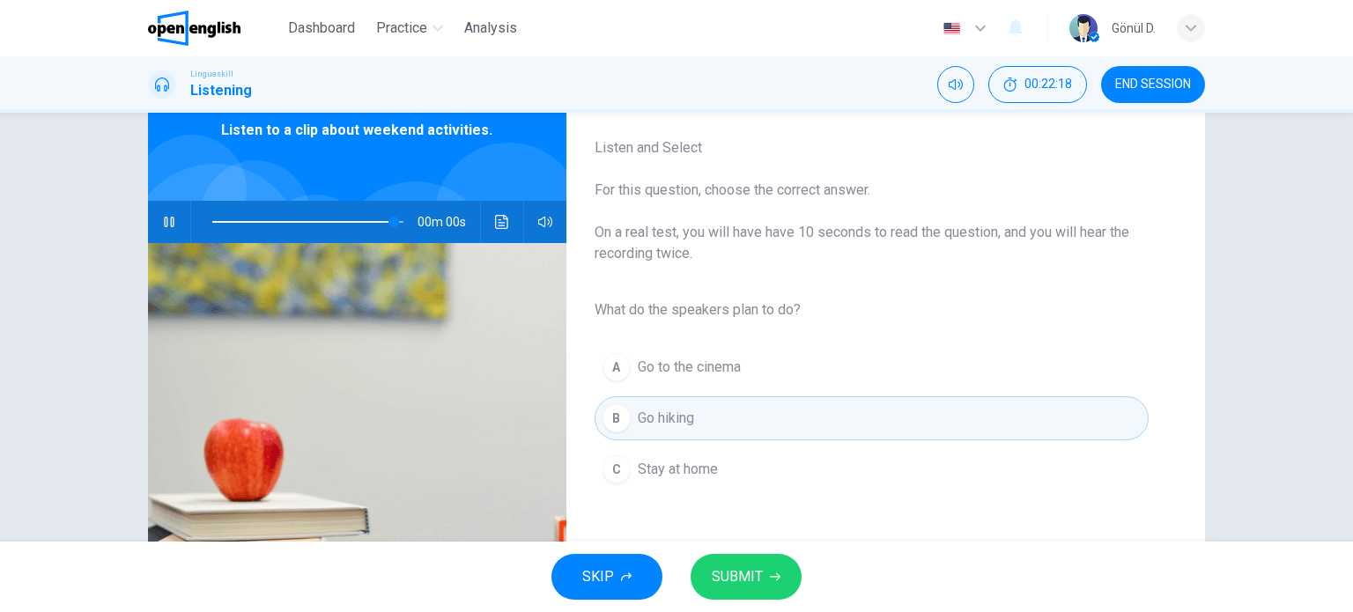
click at [764, 563] on button "SUBMIT" at bounding box center [746, 577] width 111 height 46
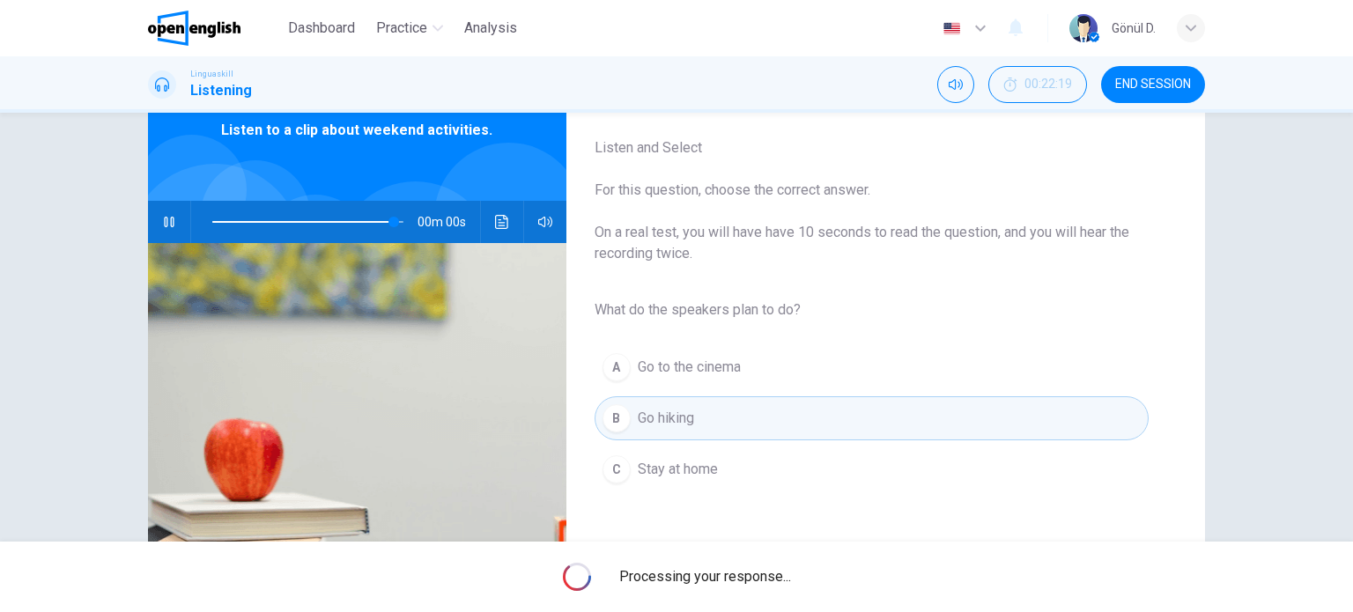
type input "*"
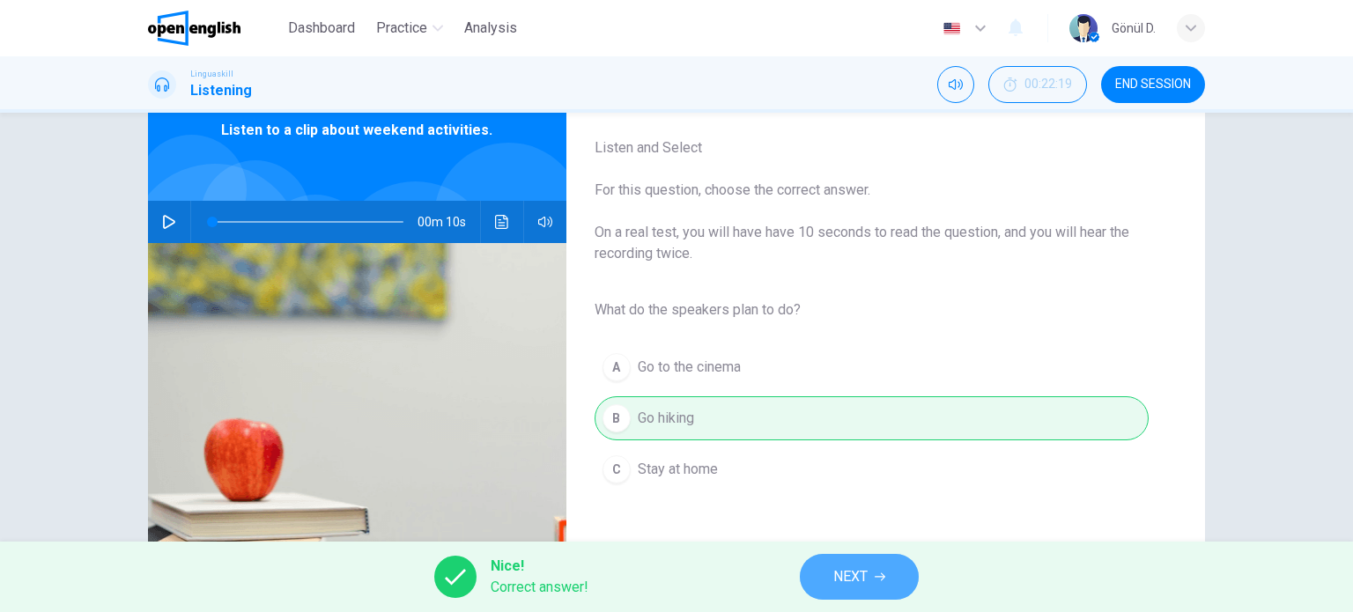
click at [850, 582] on span "NEXT" at bounding box center [850, 577] width 34 height 25
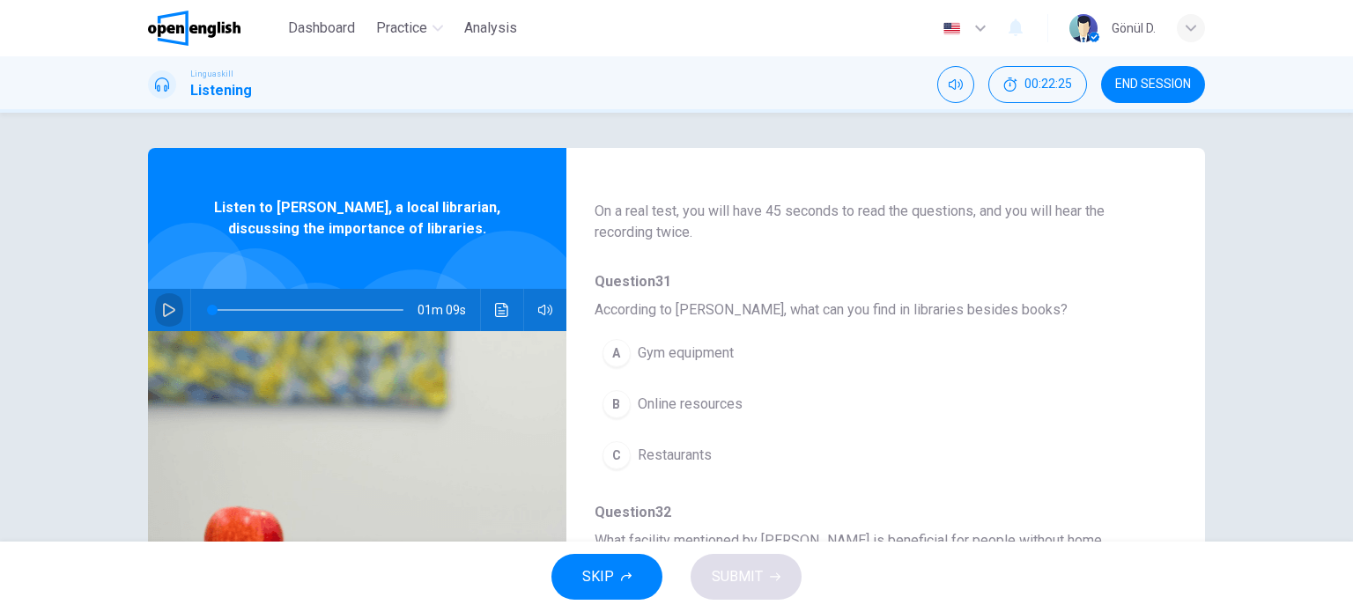
click at [162, 306] on icon "button" at bounding box center [169, 310] width 14 height 14
drag, startPoint x: 244, startPoint y: 305, endPoint x: 188, endPoint y: 313, distance: 56.9
click at [207, 313] on span at bounding box center [212, 310] width 11 height 11
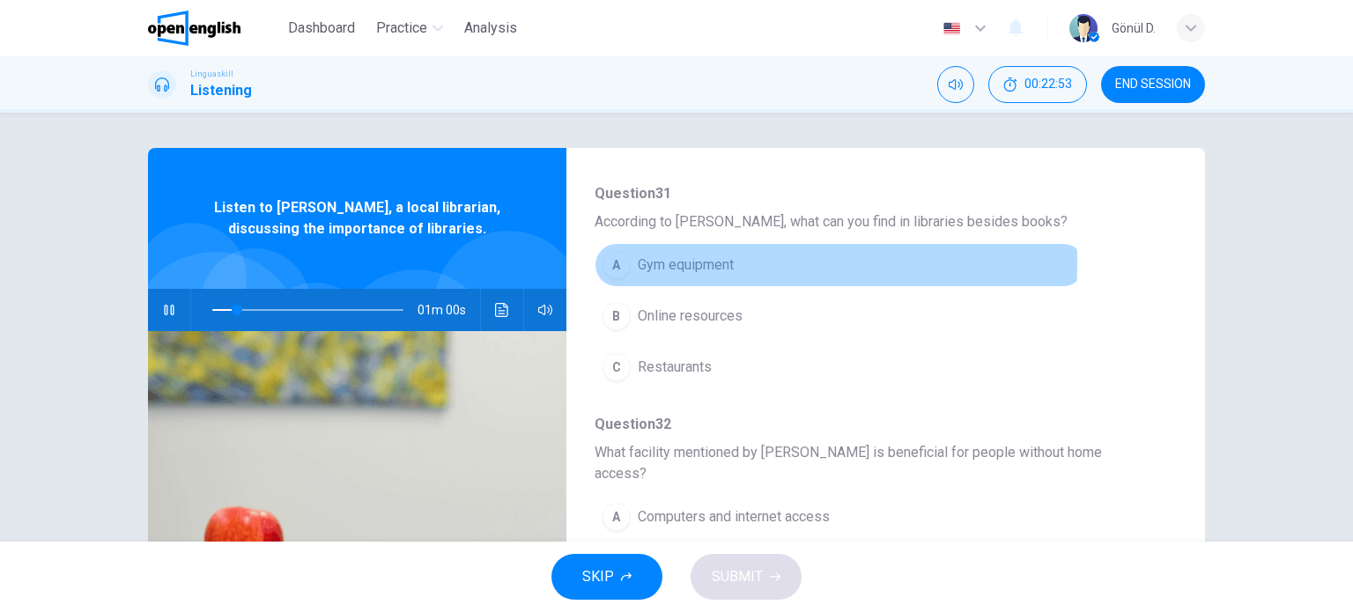
click at [685, 263] on span "Gym equipment" at bounding box center [686, 265] width 96 height 21
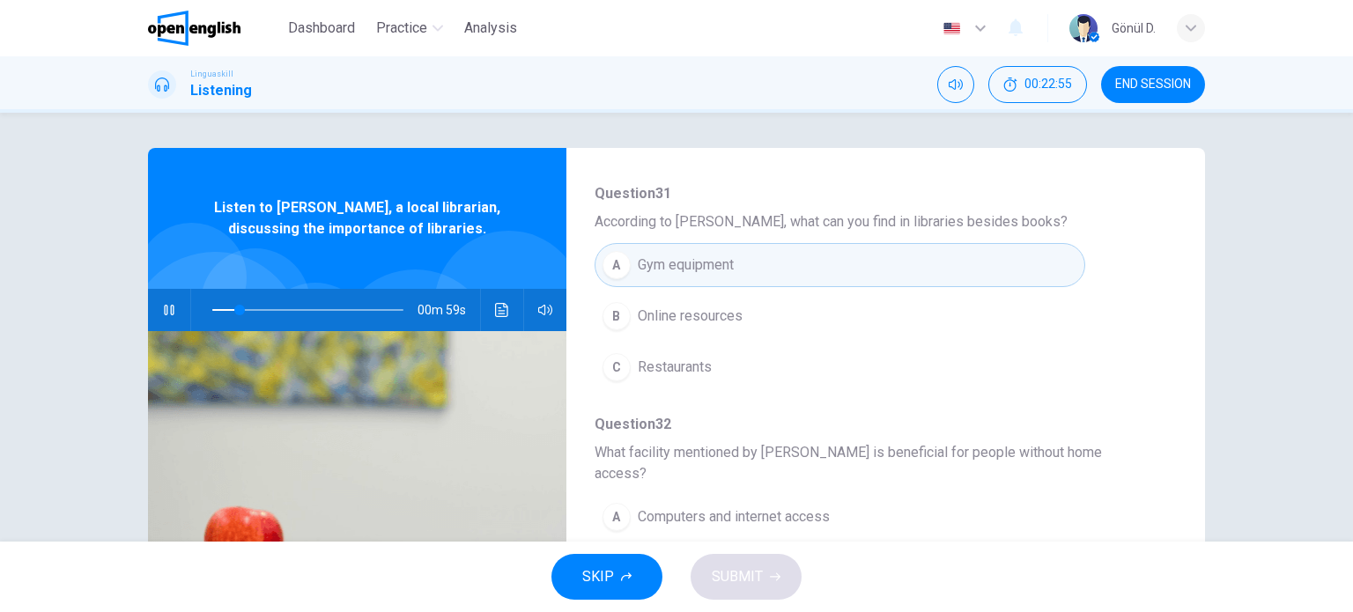
scroll to position [264, 0]
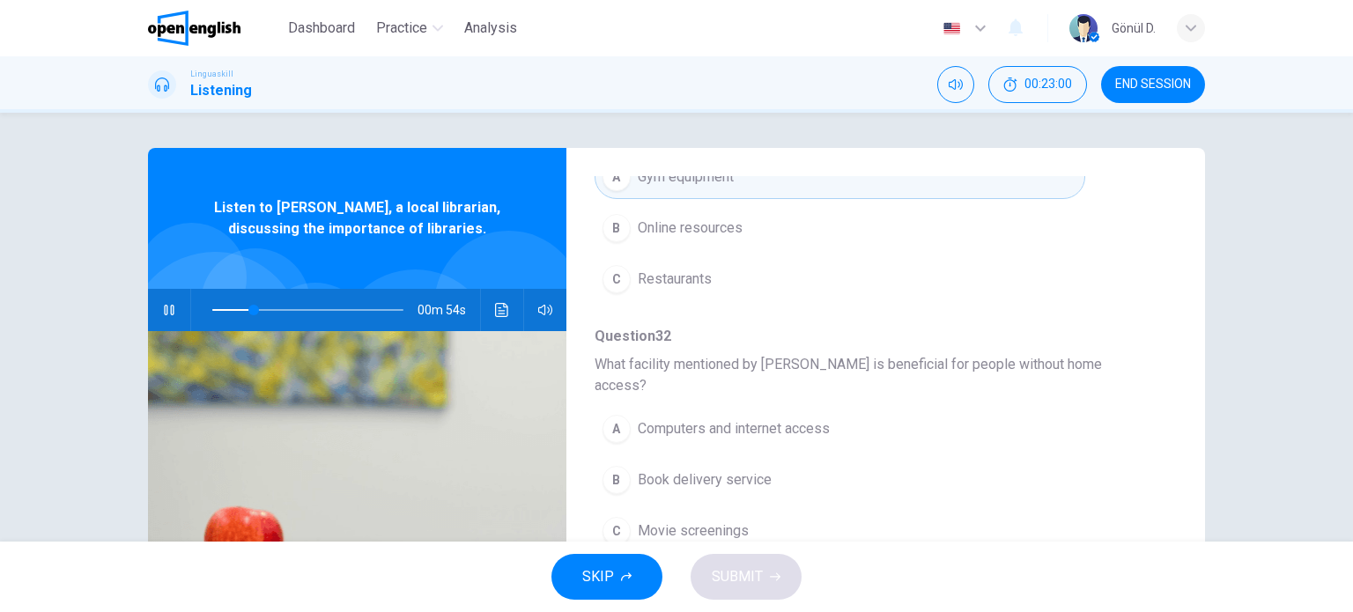
click at [717, 469] on span "Book delivery service" at bounding box center [705, 479] width 134 height 21
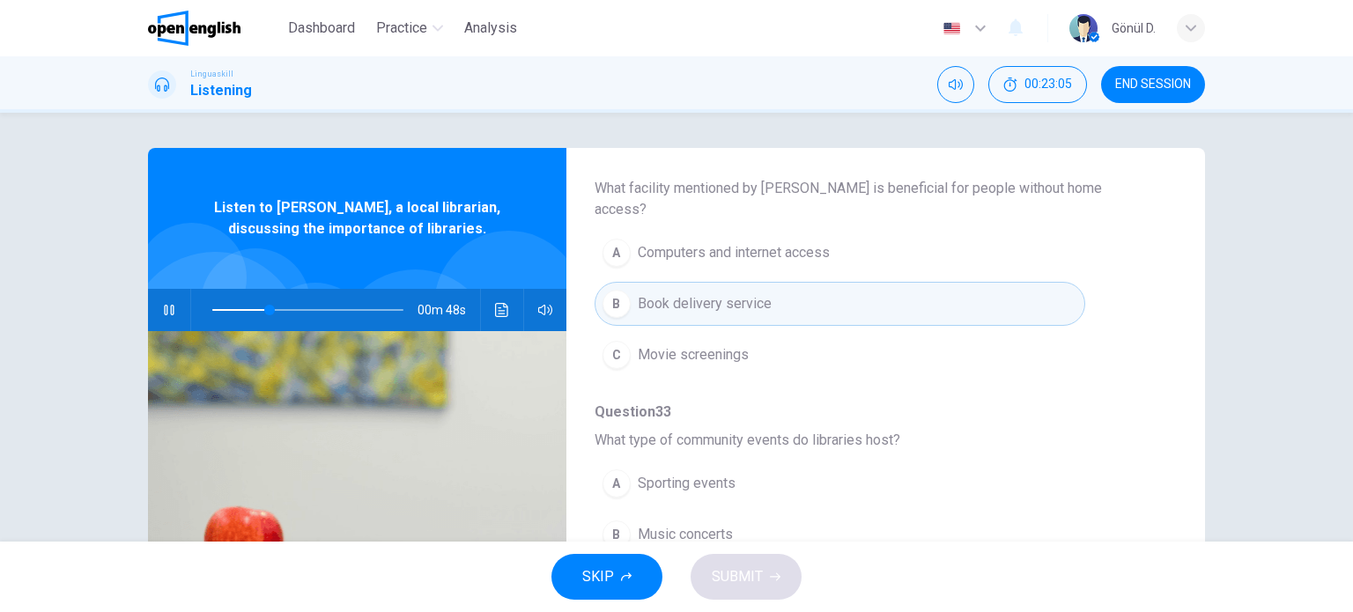
scroll to position [528, 0]
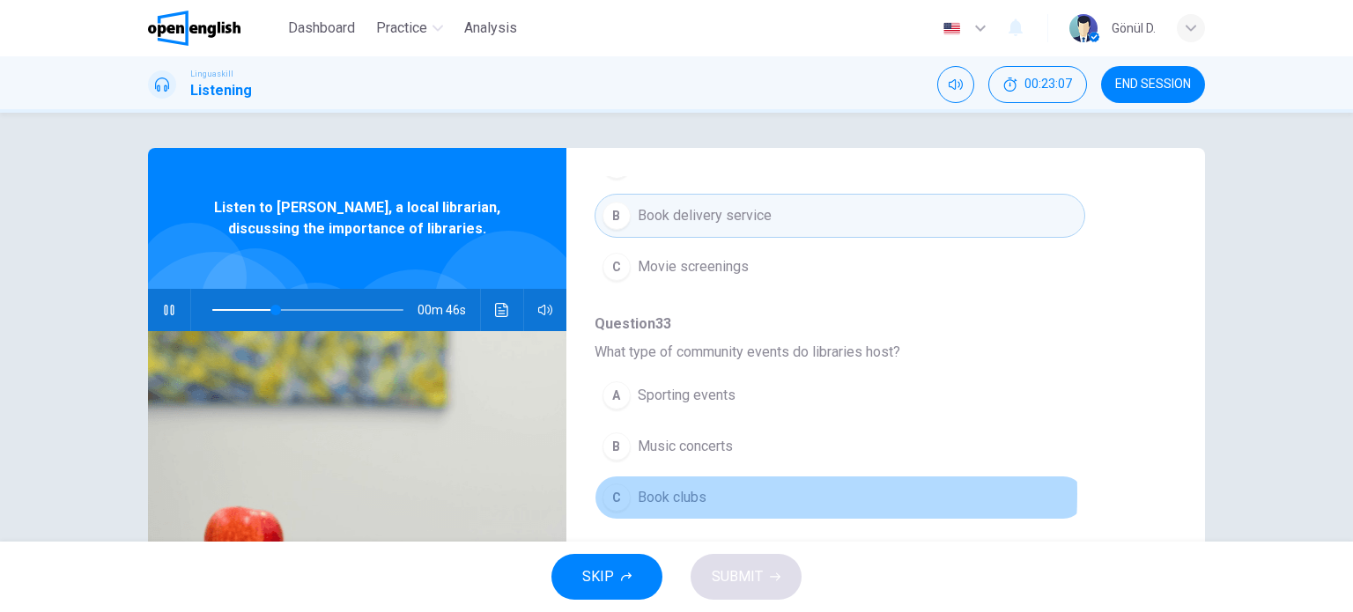
click at [673, 487] on span "Book clubs" at bounding box center [672, 497] width 69 height 21
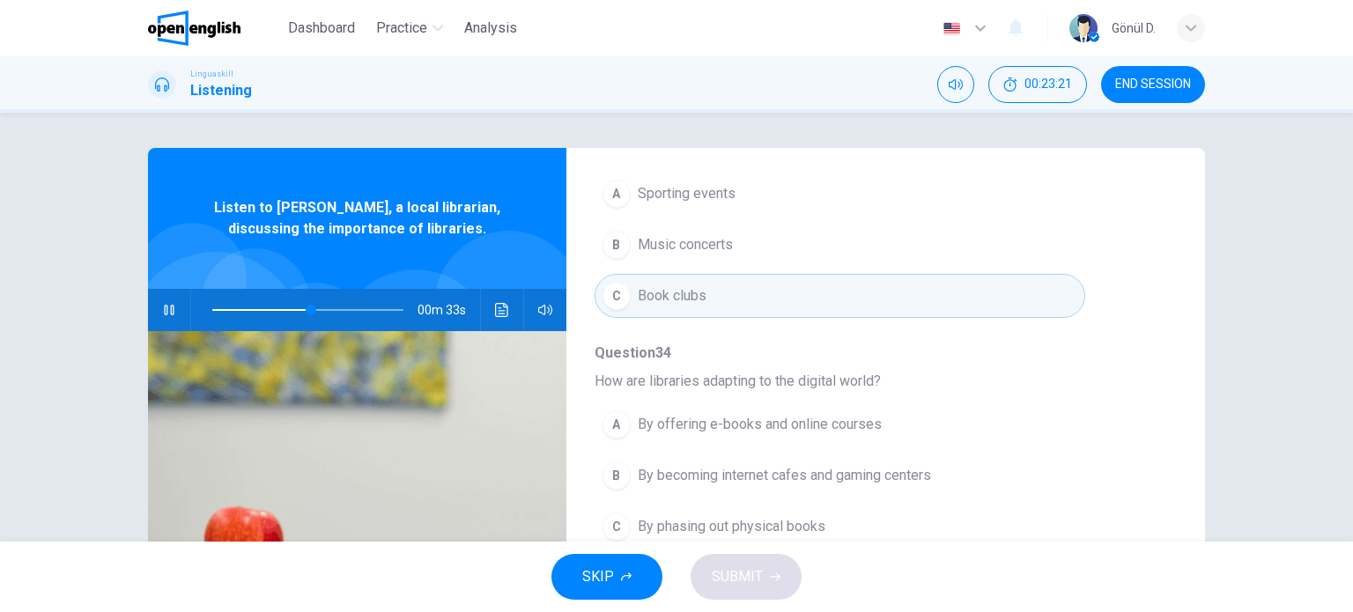
scroll to position [754, 0]
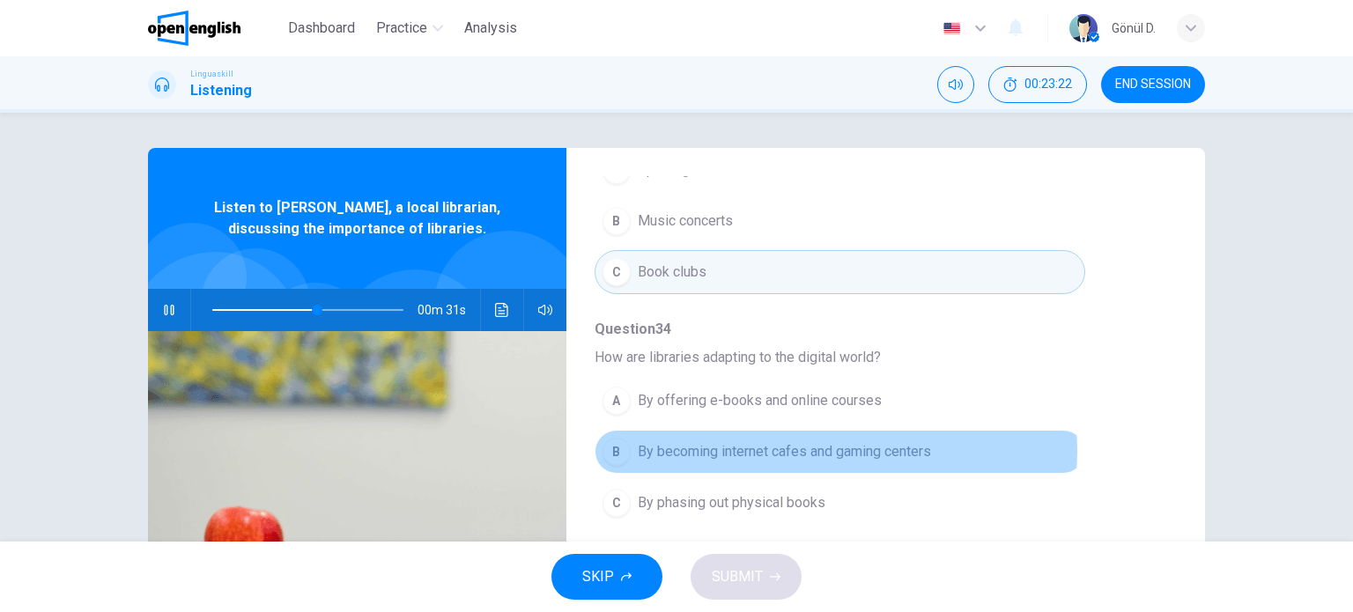
click at [817, 441] on span "By becoming internet cafes and gaming centers" at bounding box center [784, 451] width 293 height 21
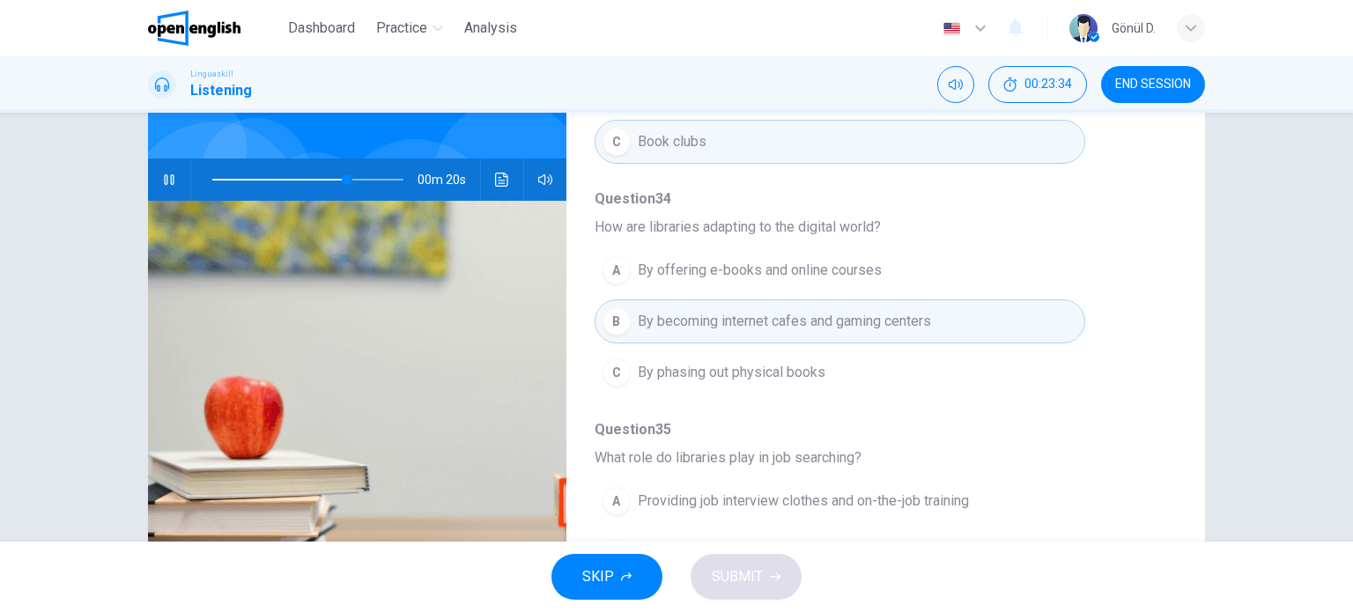
scroll to position [176, 0]
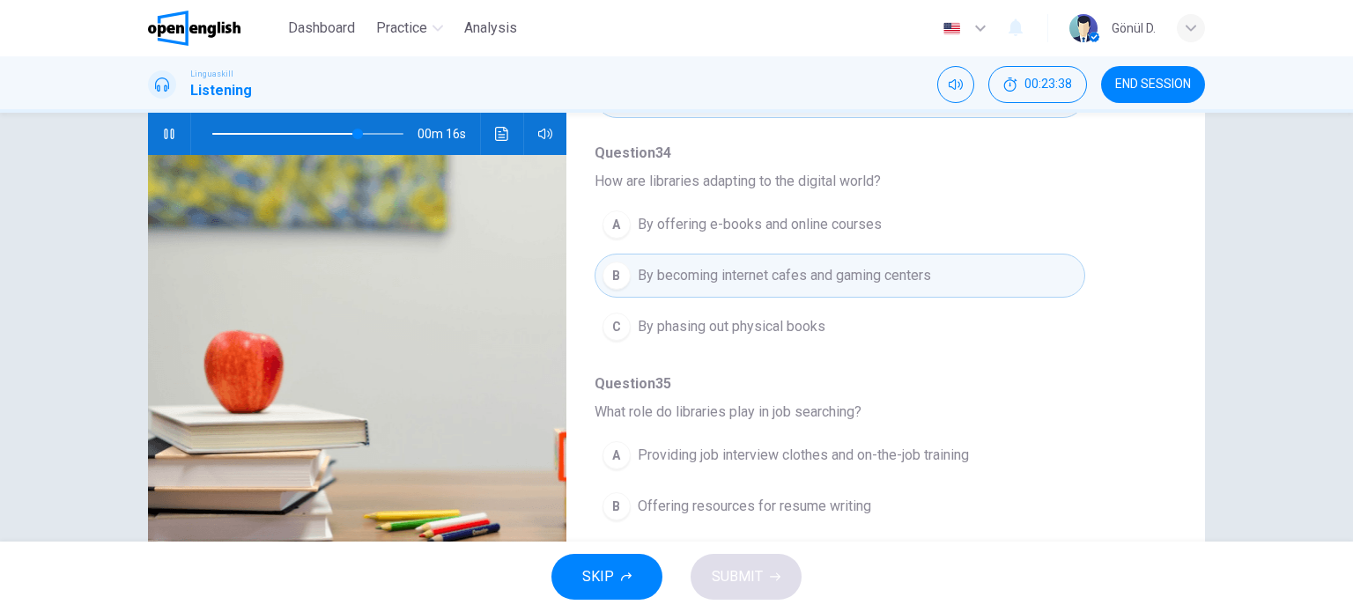
click at [846, 445] on span "Providing job interview clothes and on-the-job training" at bounding box center [803, 455] width 331 height 21
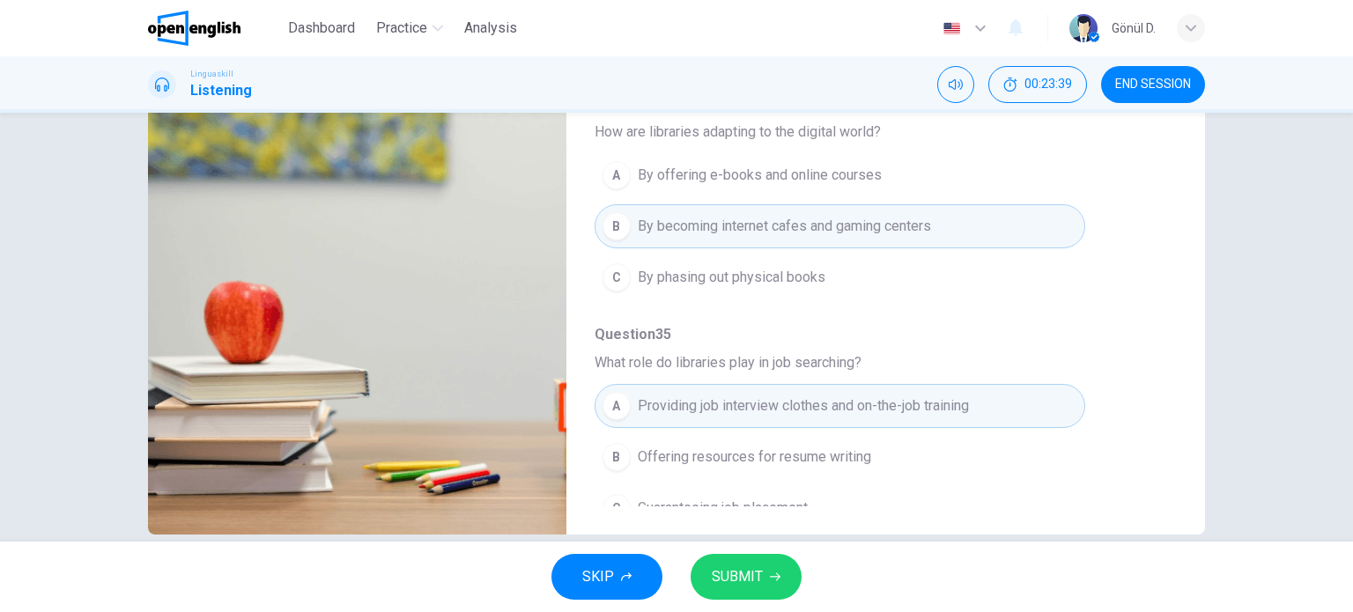
scroll to position [254, 0]
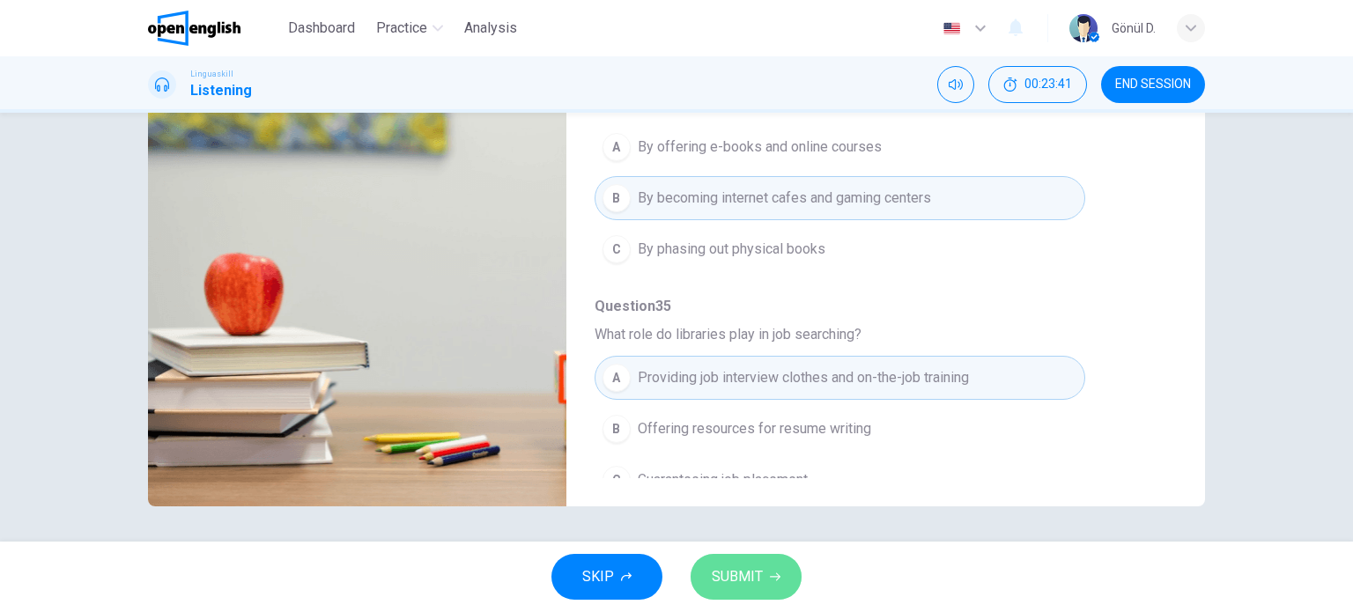
click at [745, 573] on span "SUBMIT" at bounding box center [737, 577] width 51 height 25
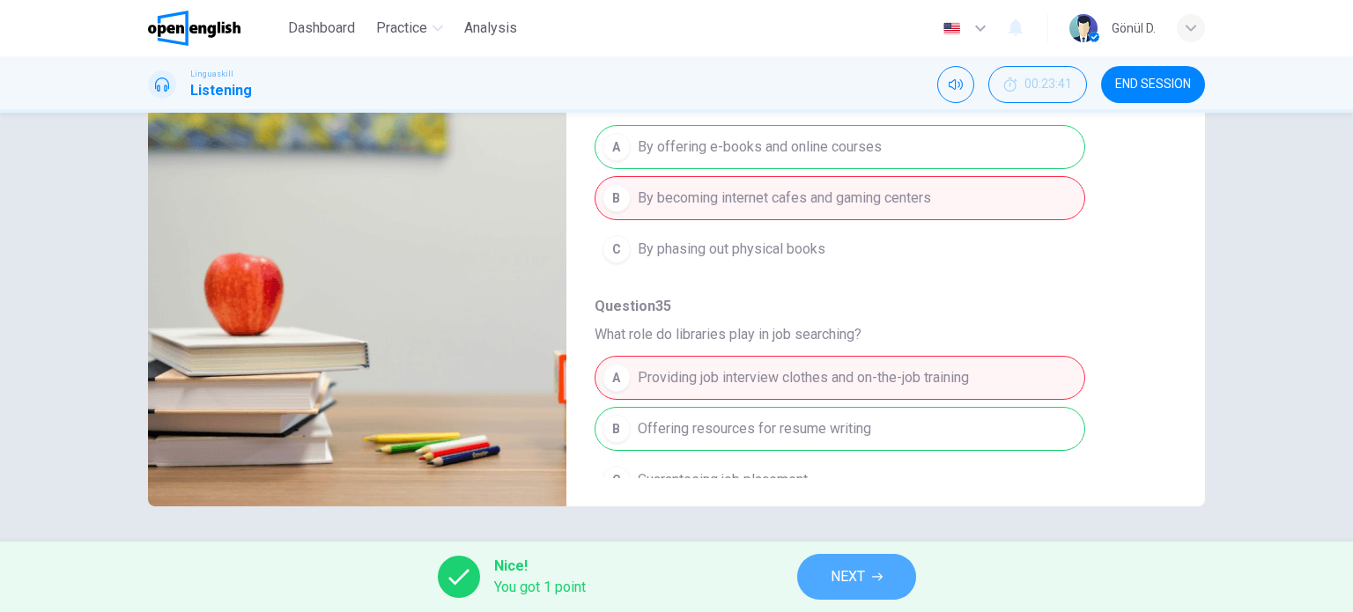
type input "**"
click at [857, 573] on span "NEXT" at bounding box center [848, 577] width 34 height 25
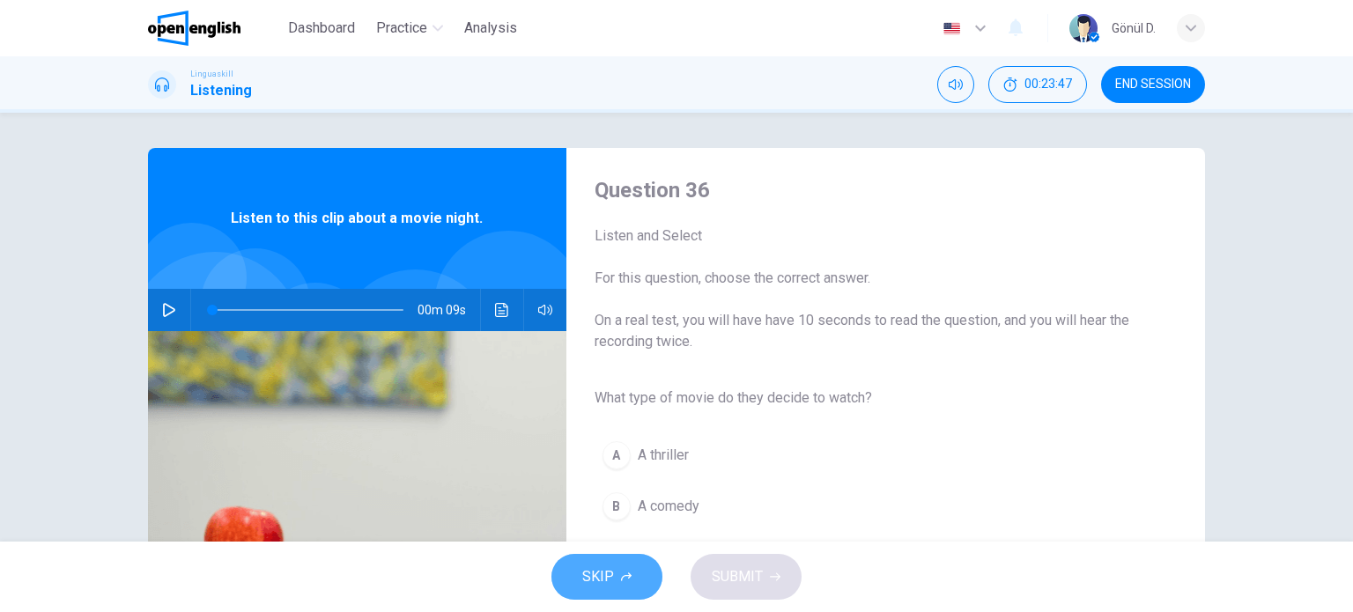
click at [605, 585] on button "SKIP" at bounding box center [606, 577] width 111 height 46
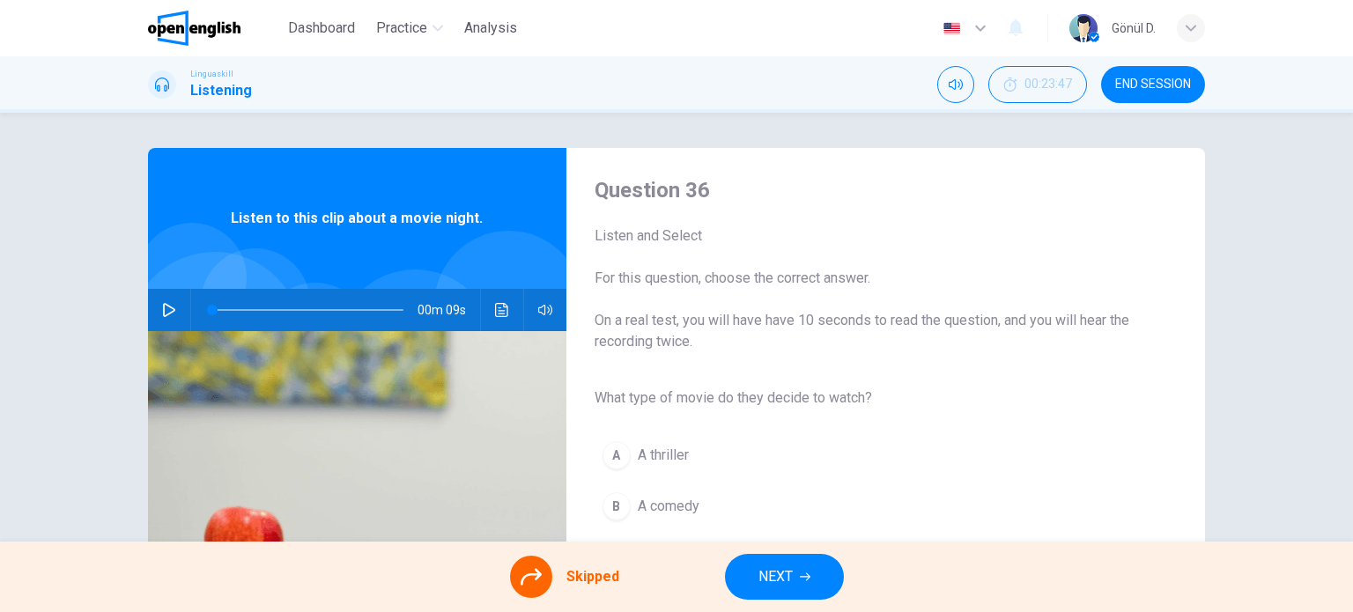
click at [1147, 89] on span "END SESSION" at bounding box center [1153, 85] width 76 height 14
